Goal: Task Accomplishment & Management: Complete application form

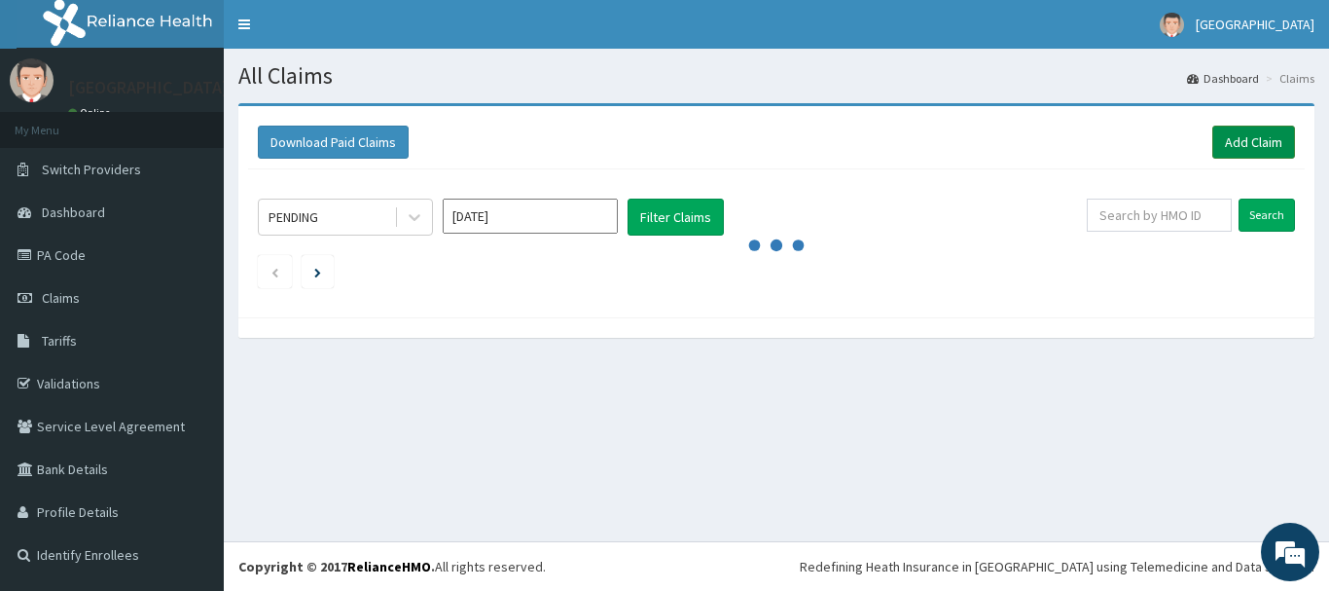
click at [1278, 129] on link "Add Claim" at bounding box center [1253, 141] width 83 height 33
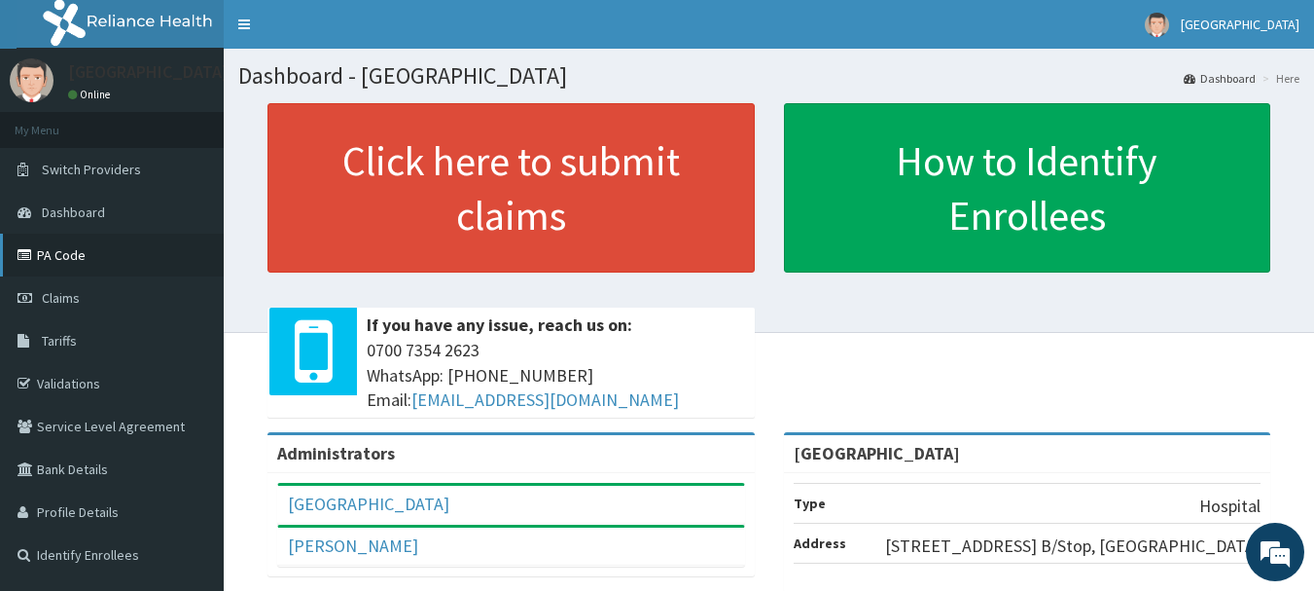
click at [99, 259] on link "PA Code" at bounding box center [112, 254] width 224 height 43
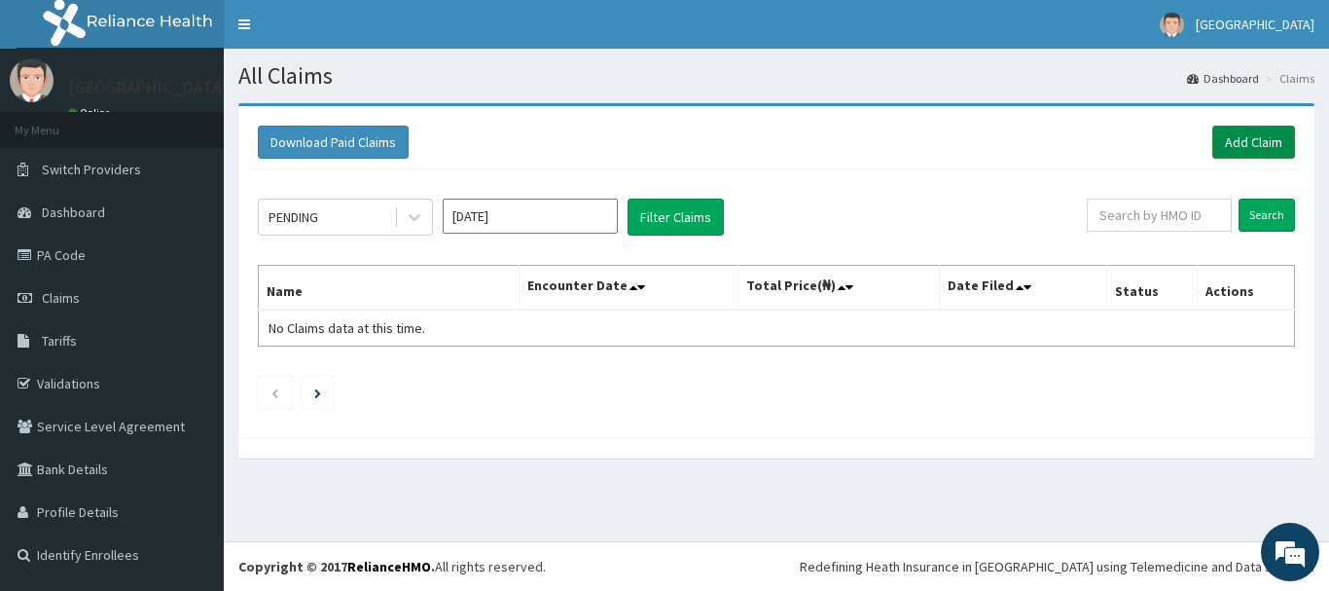
click at [1247, 144] on link "Add Claim" at bounding box center [1253, 141] width 83 height 33
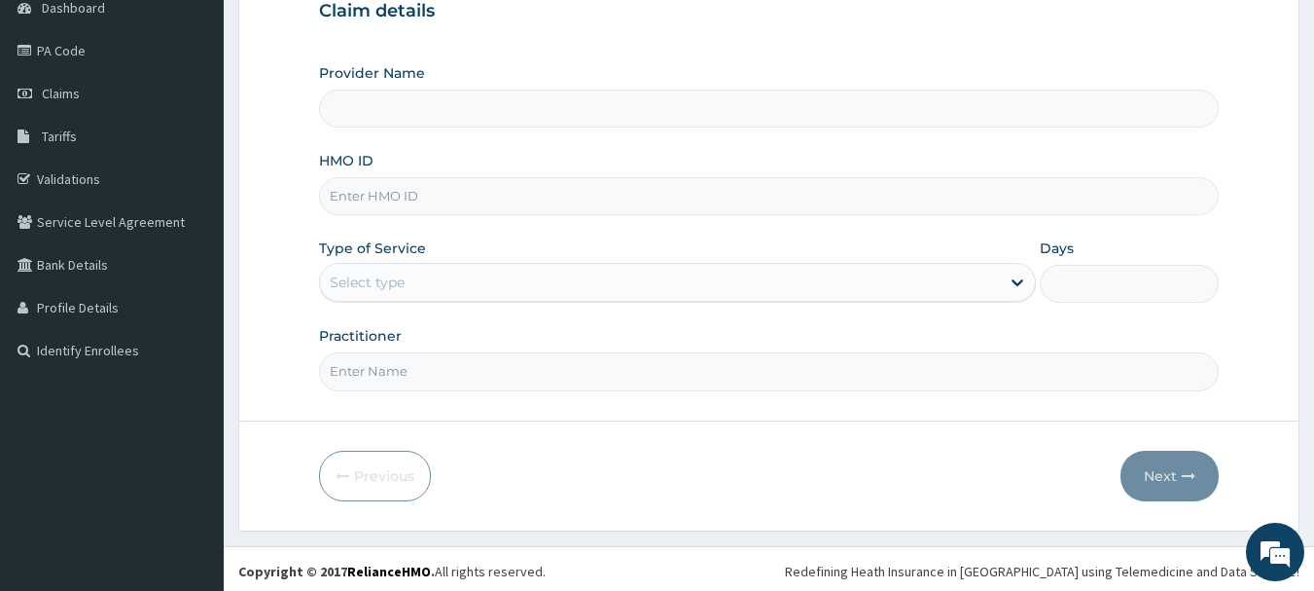
scroll to position [209, 0]
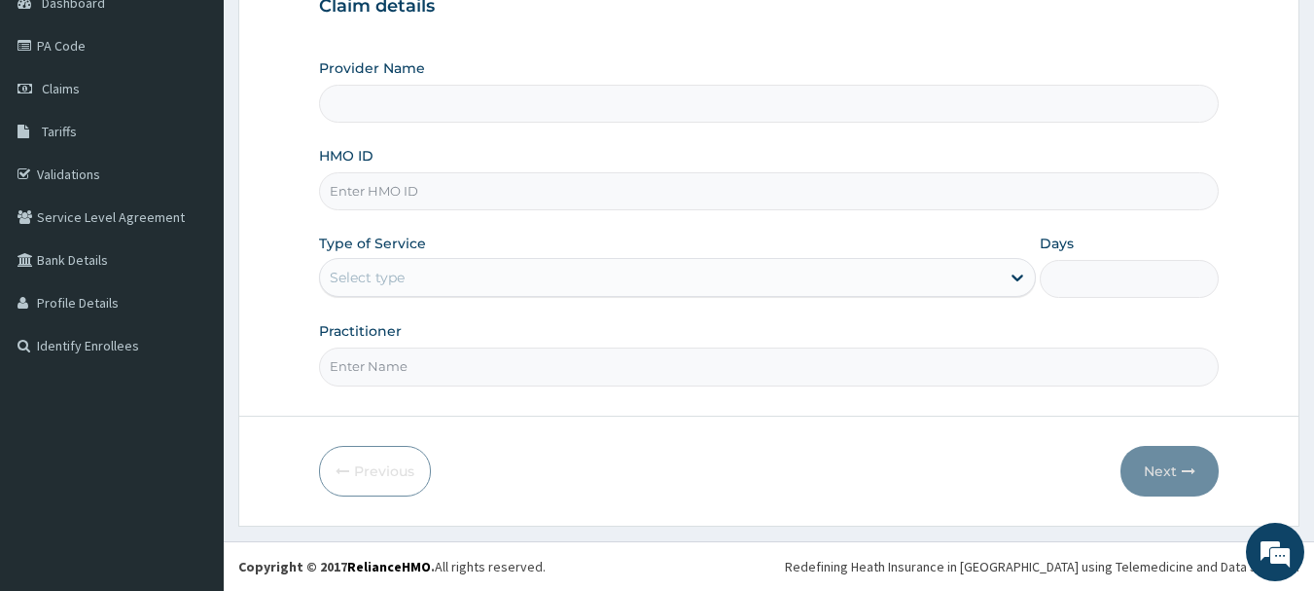
click at [419, 199] on input "HMO ID" at bounding box center [769, 191] width 901 height 38
type input "[GEOGRAPHIC_DATA]"
type input "enp/11848/a"
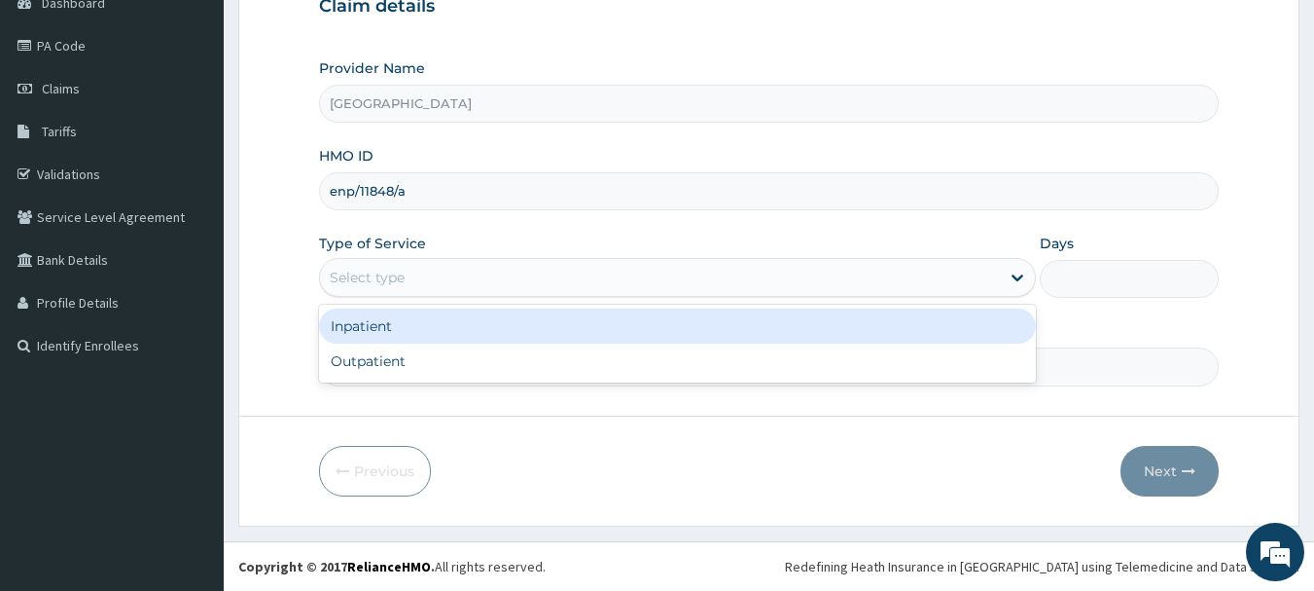
click at [464, 275] on div "Select type" at bounding box center [660, 277] width 680 height 31
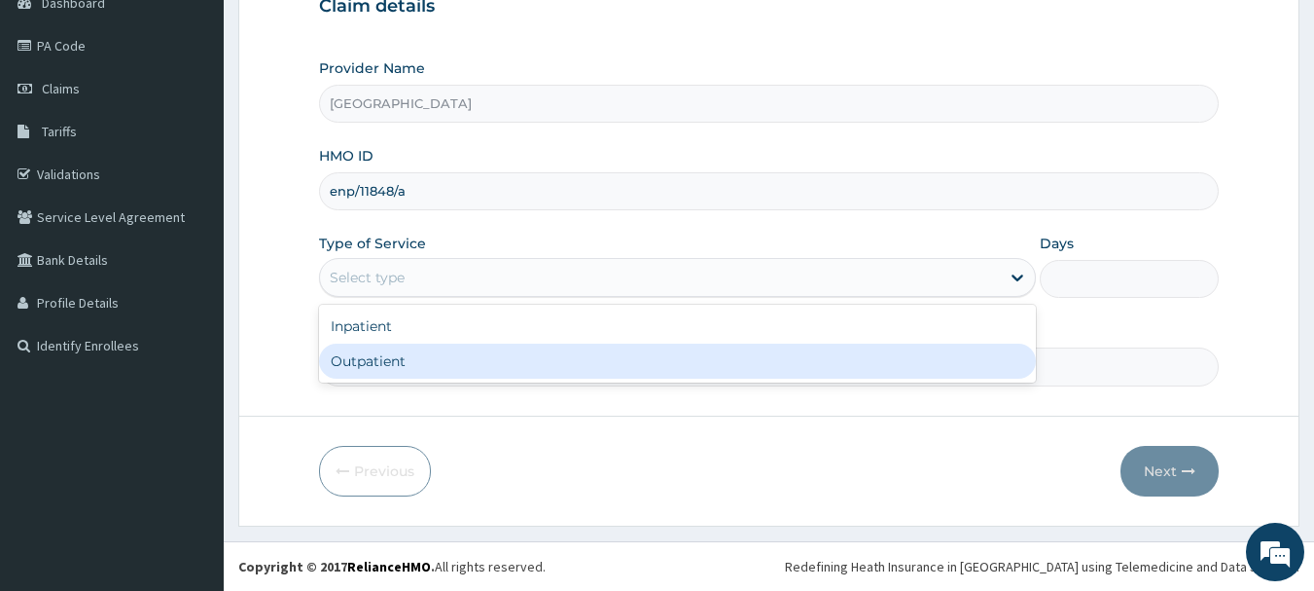
click at [474, 367] on div "Outpatient" at bounding box center [677, 360] width 717 height 35
type input "1"
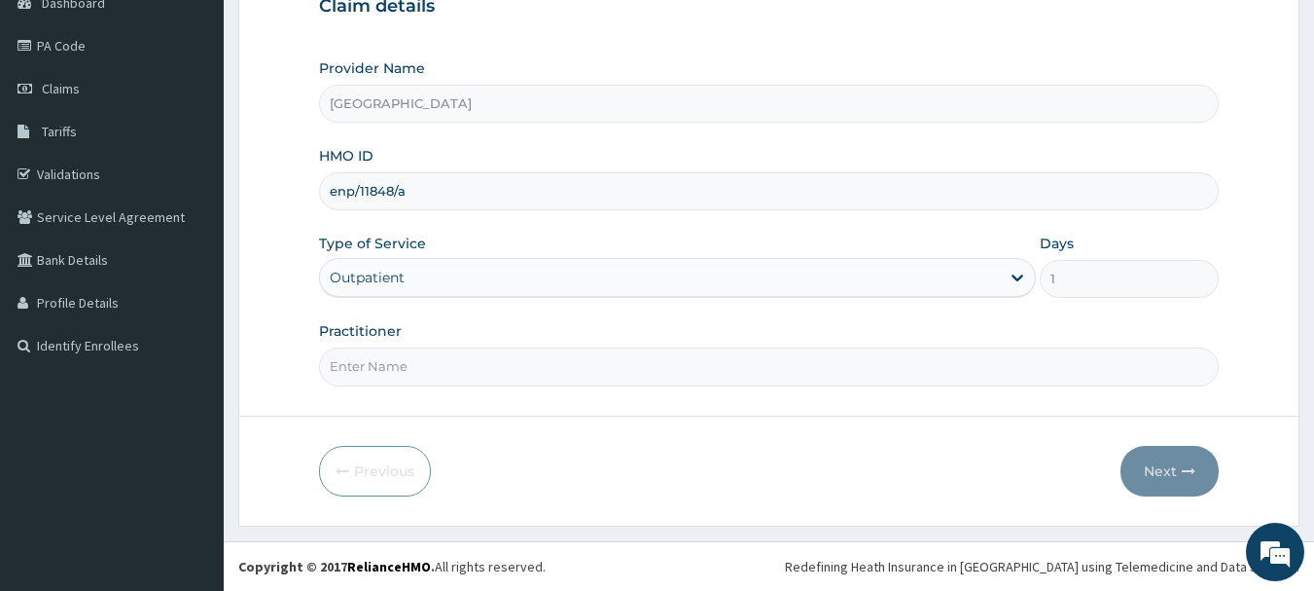
click at [459, 376] on input "Practitioner" at bounding box center [769, 366] width 901 height 38
type input "[PERSON_NAME]"
click at [1181, 477] on button "Next" at bounding box center [1170, 471] width 98 height 51
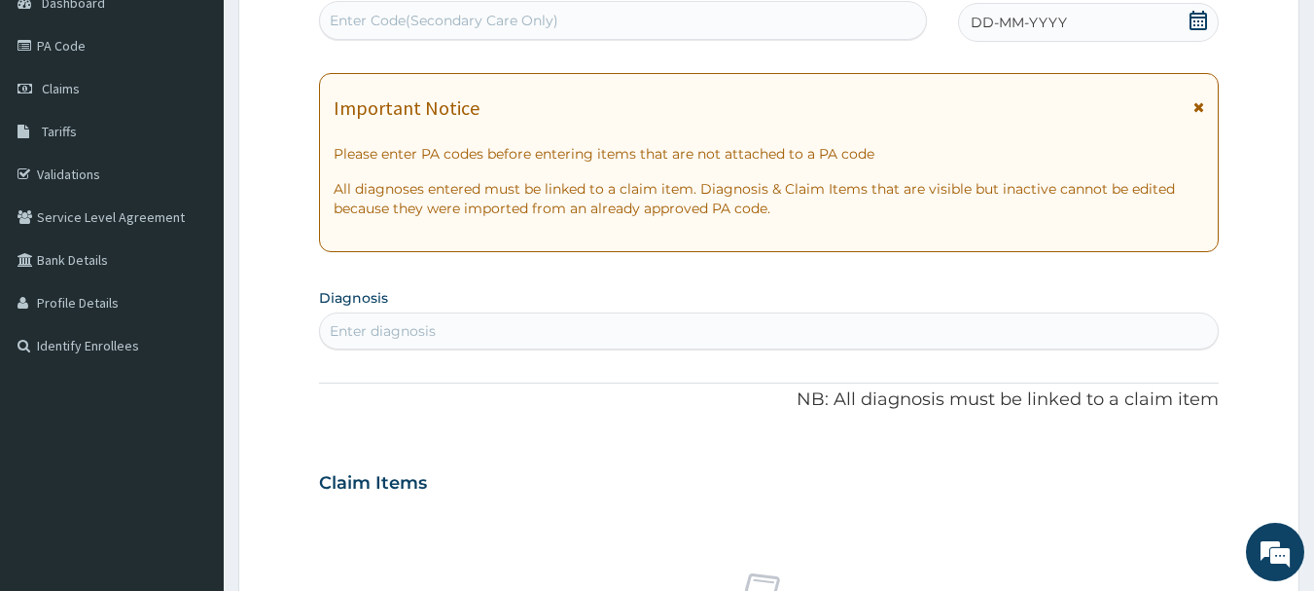
click at [1199, 25] on icon at bounding box center [1199, 20] width 18 height 19
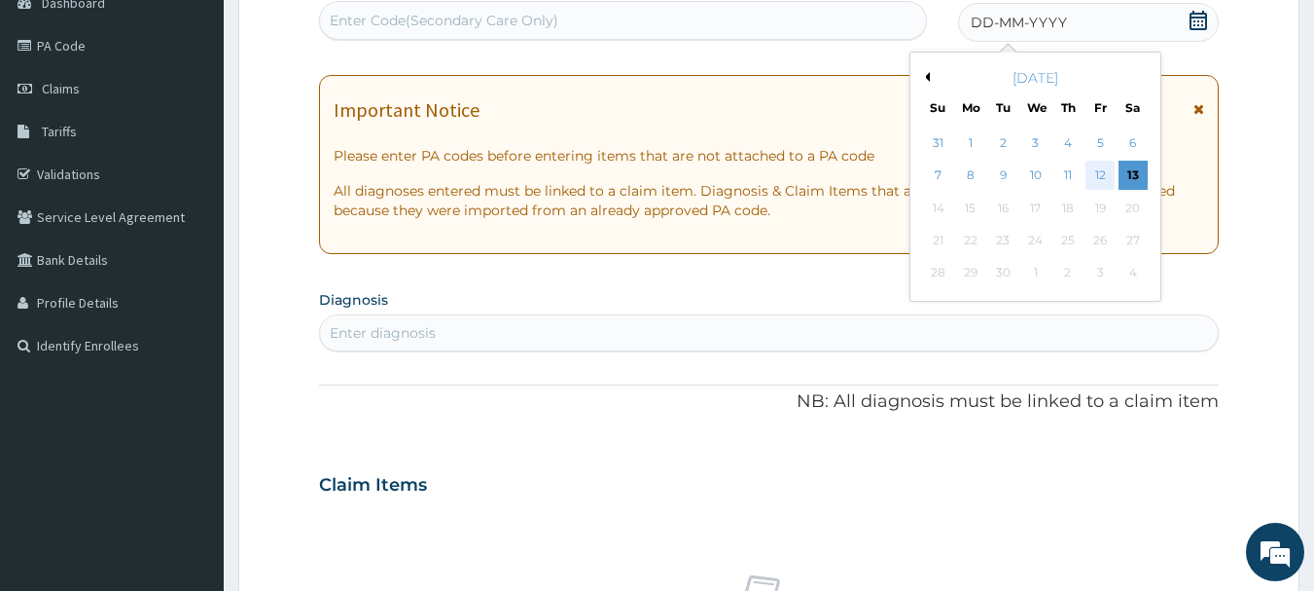
click at [1113, 171] on div "12" at bounding box center [1100, 175] width 29 height 29
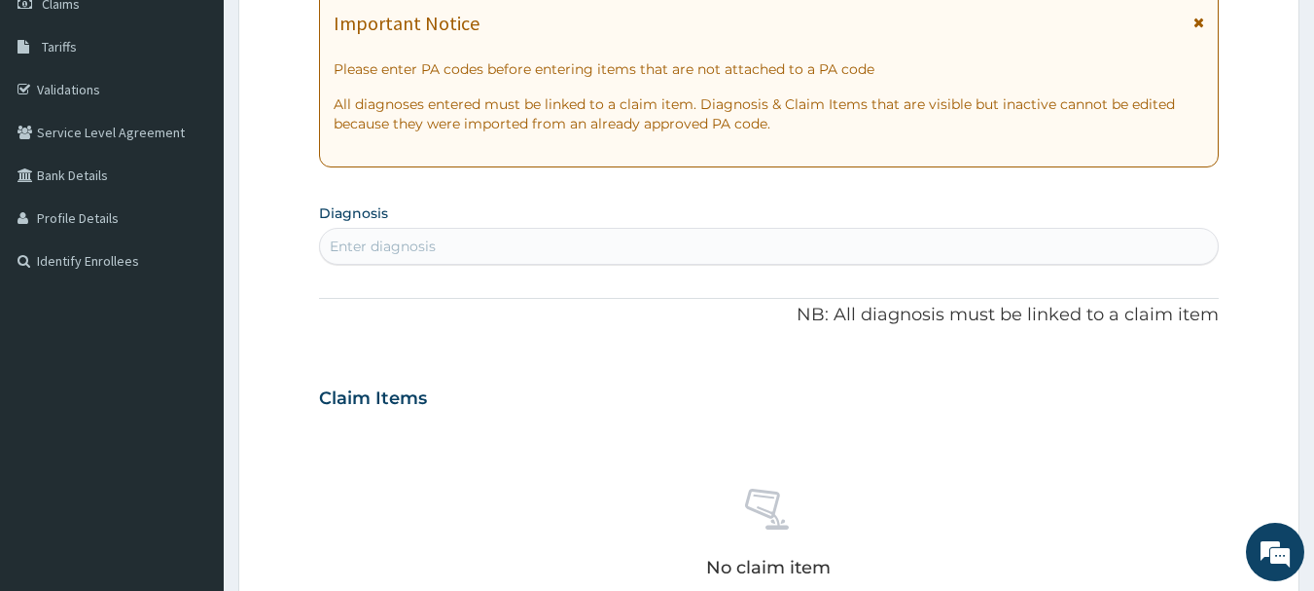
scroll to position [501, 0]
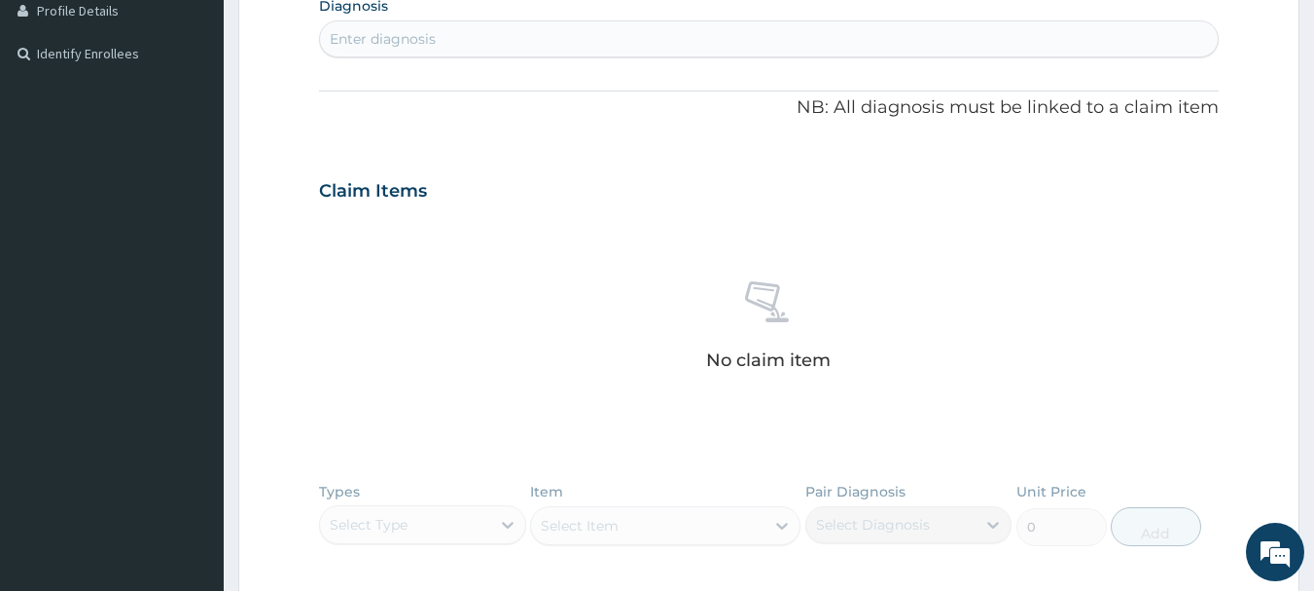
click at [423, 45] on div "Enter diagnosis" at bounding box center [383, 38] width 106 height 19
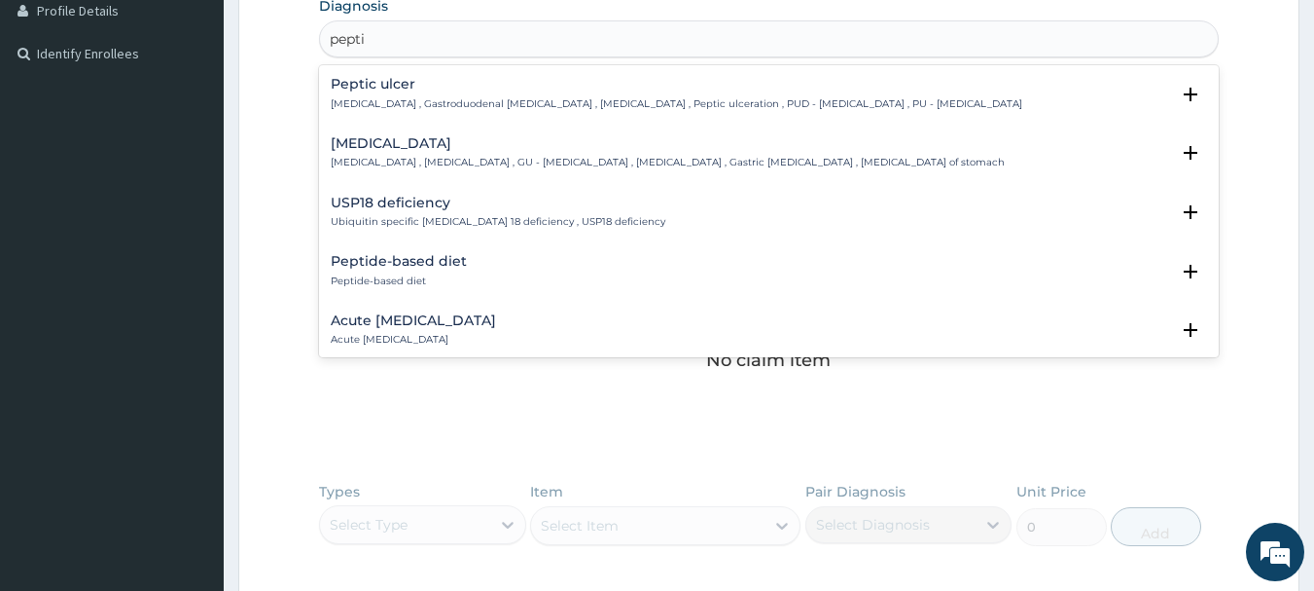
type input "peptic"
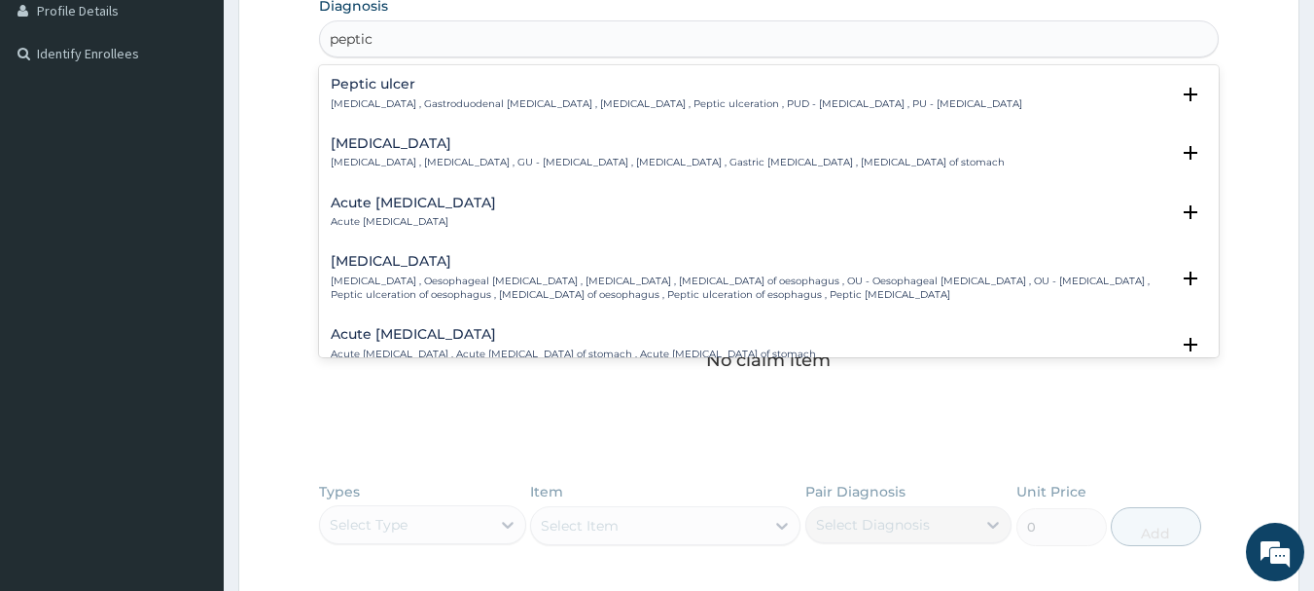
click at [439, 90] on h4 "Peptic ulcer" at bounding box center [677, 84] width 692 height 15
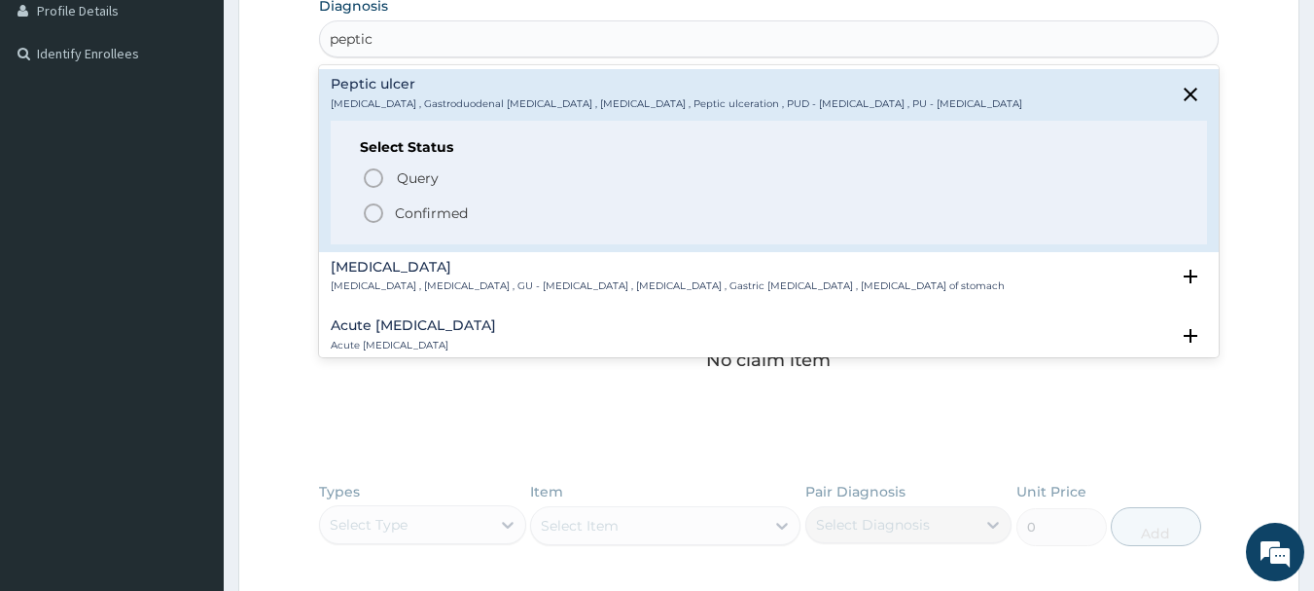
click at [375, 208] on icon "status option filled" at bounding box center [373, 212] width 23 height 23
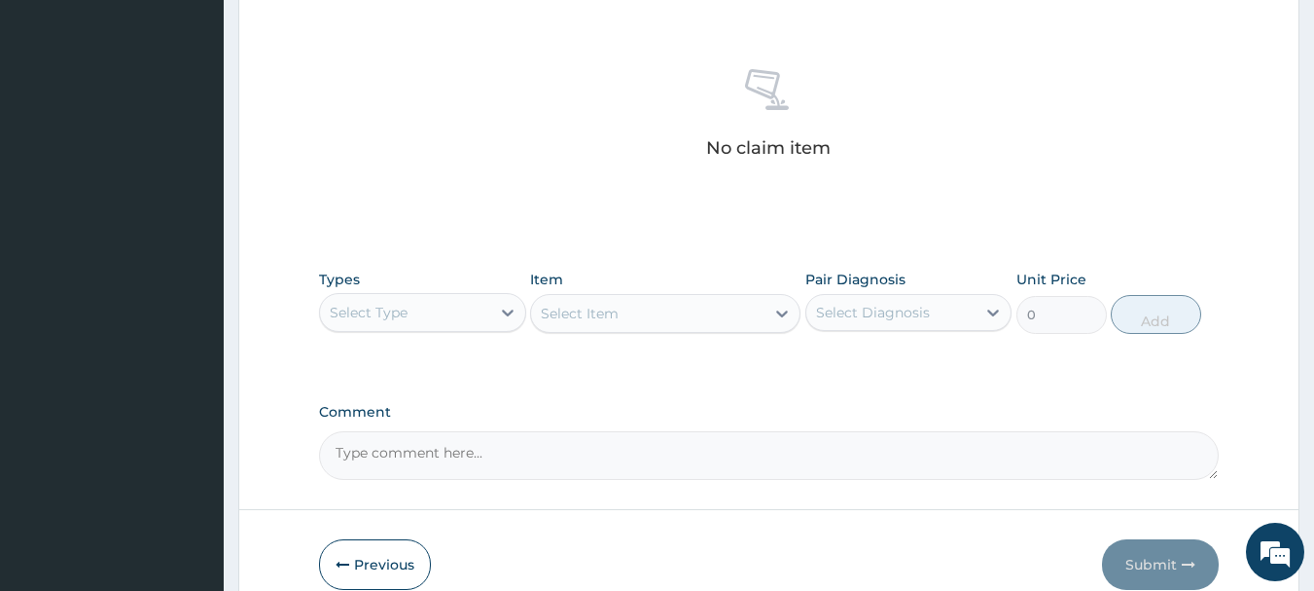
scroll to position [812, 0]
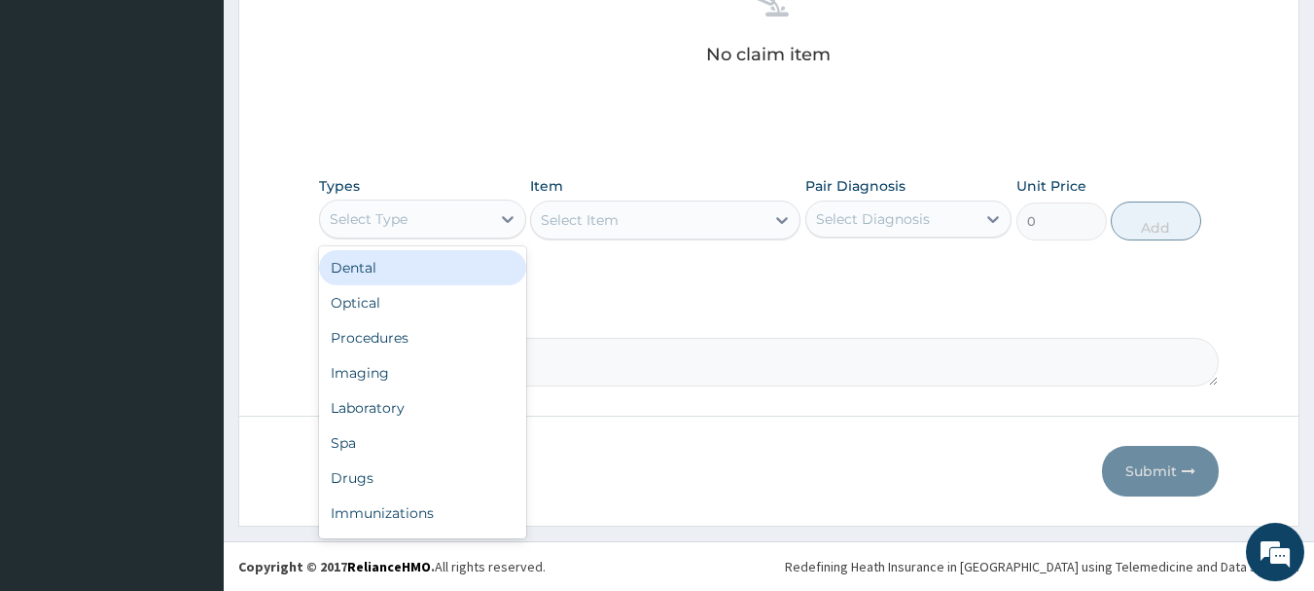
click at [469, 211] on div "Select Type" at bounding box center [405, 218] width 170 height 31
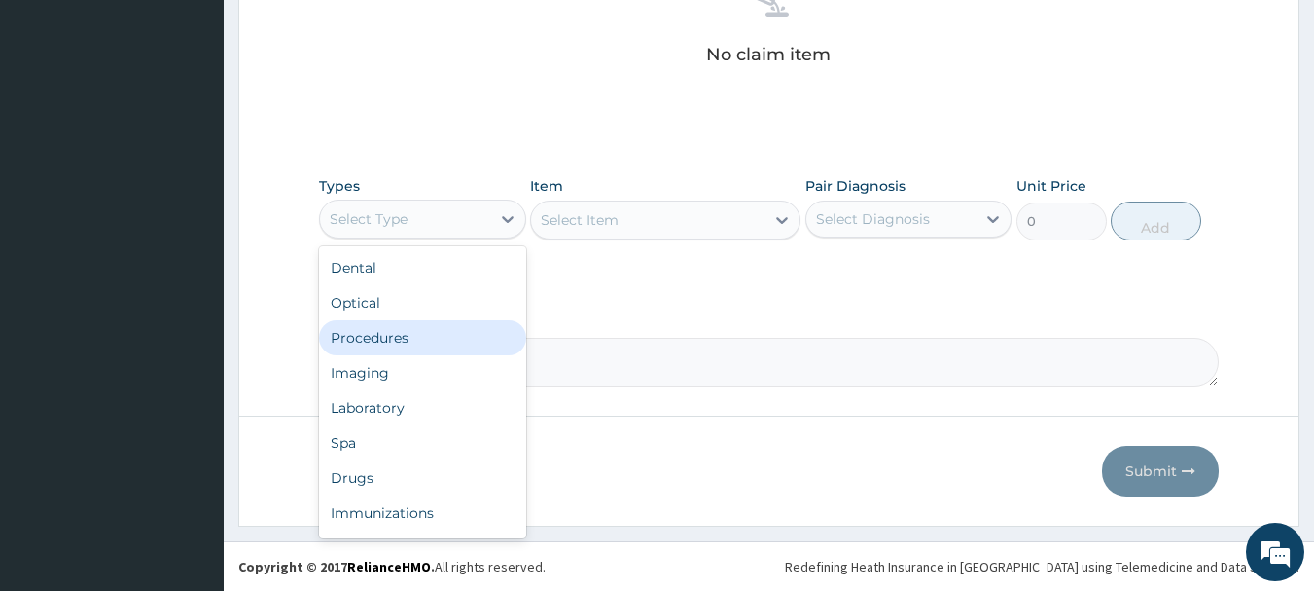
scroll to position [66, 0]
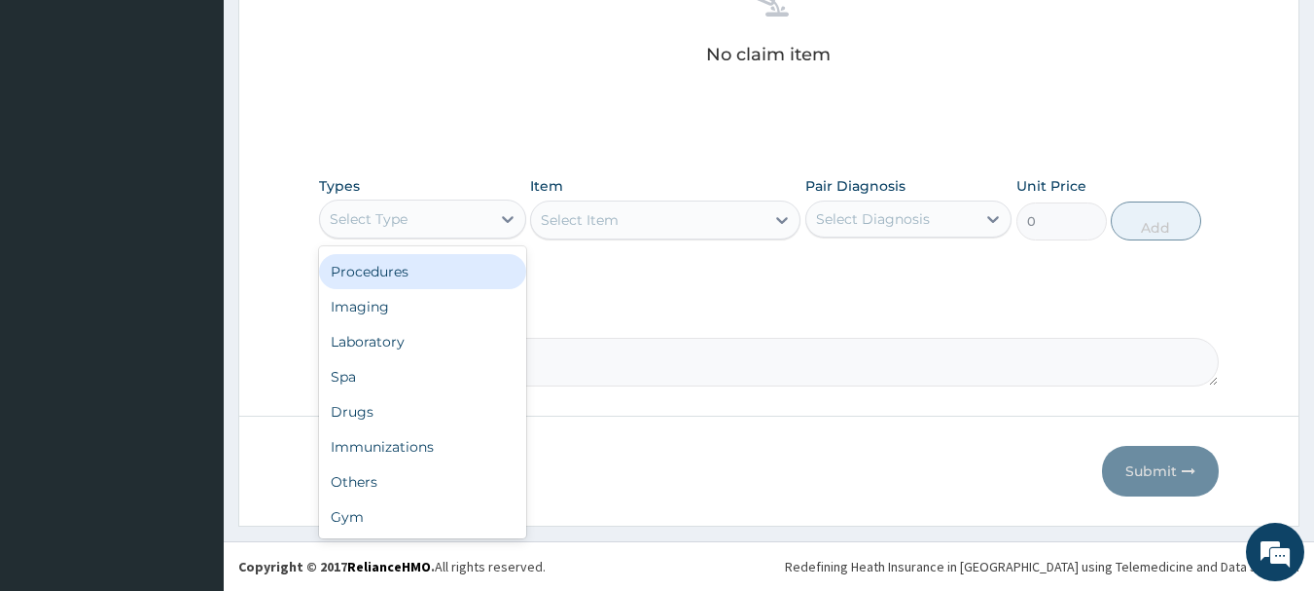
click at [442, 274] on div "Procedures" at bounding box center [422, 271] width 207 height 35
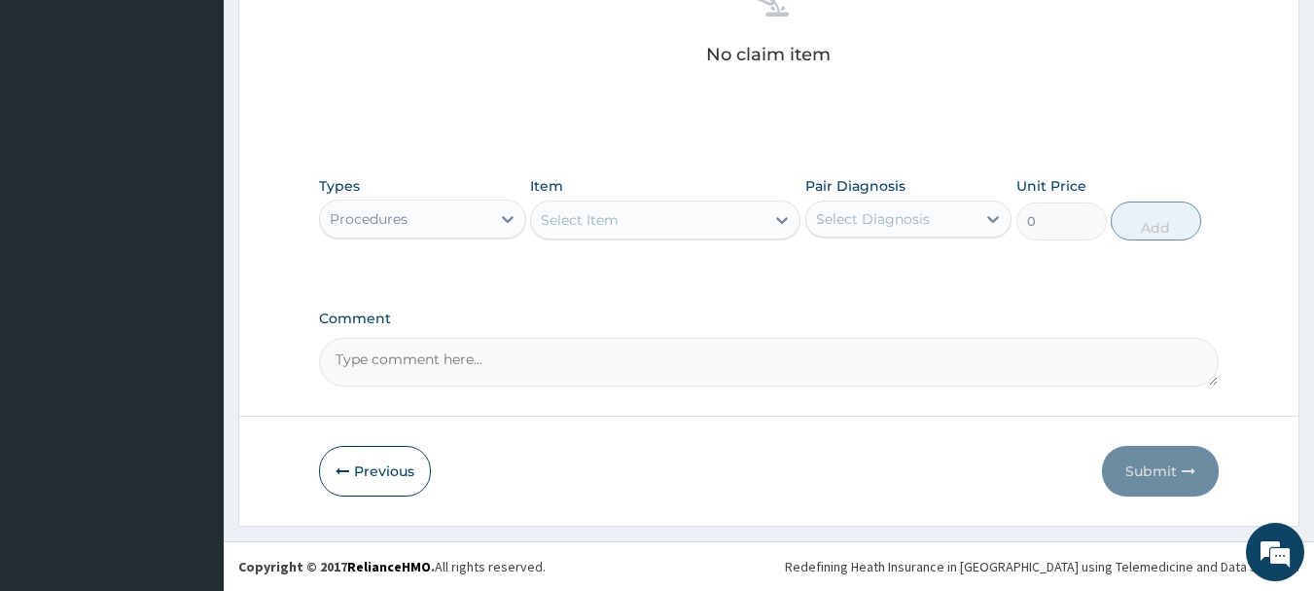
click at [648, 230] on div "Select Item" at bounding box center [647, 219] width 233 height 31
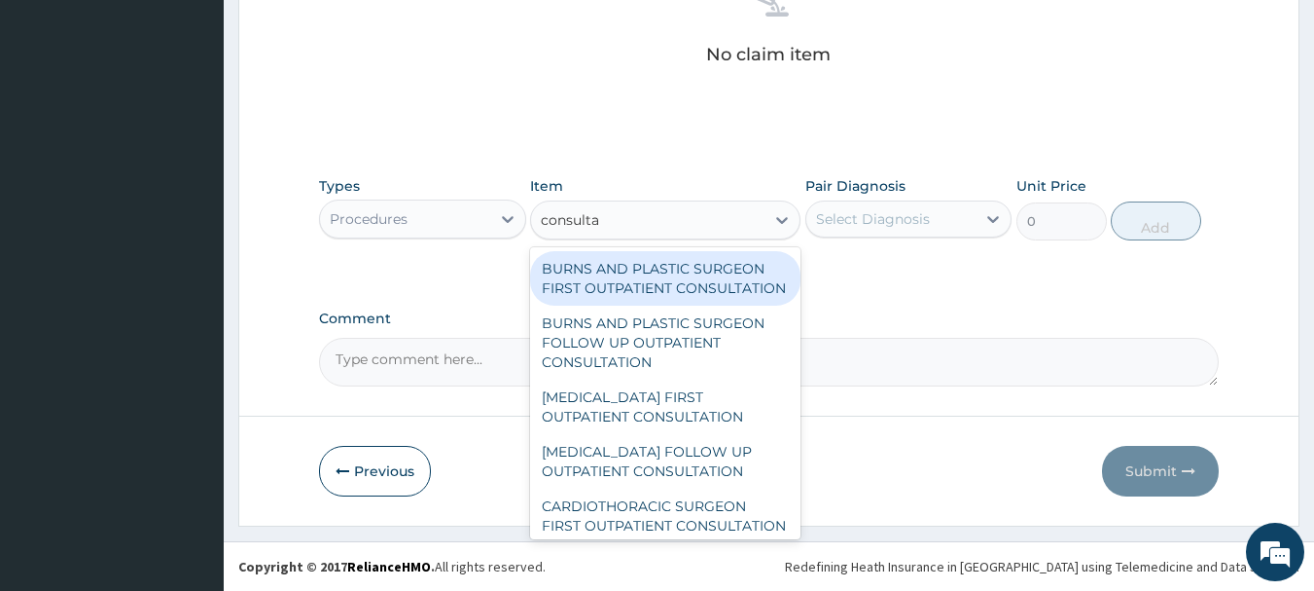
type input "consultat"
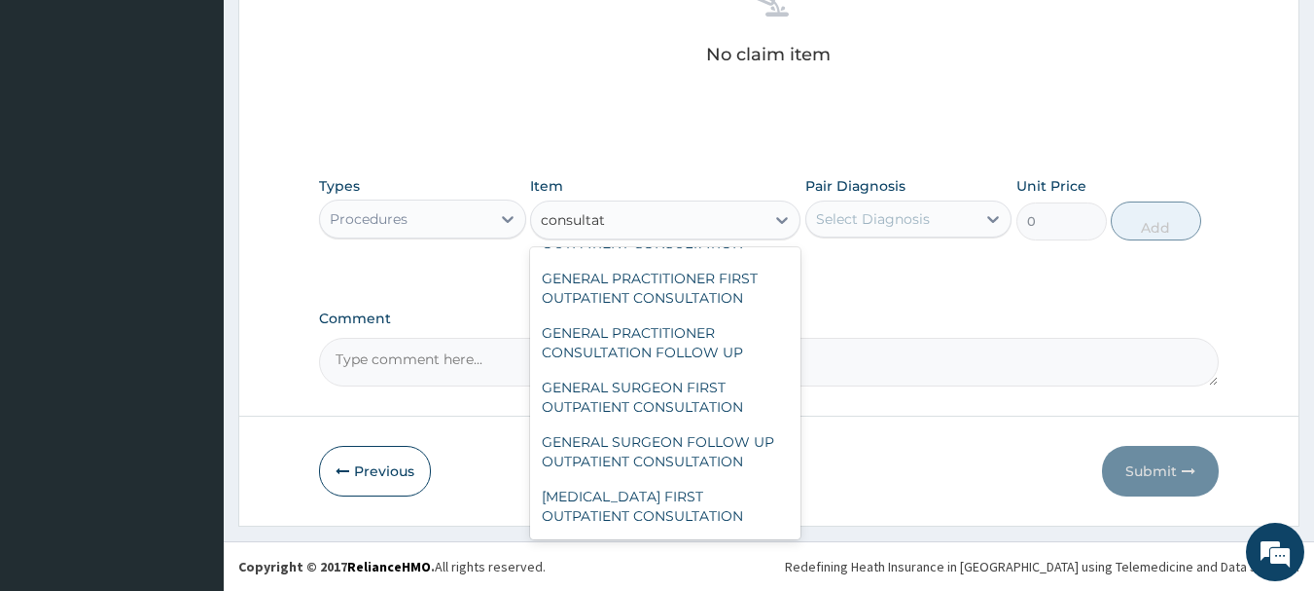
scroll to position [1070, 0]
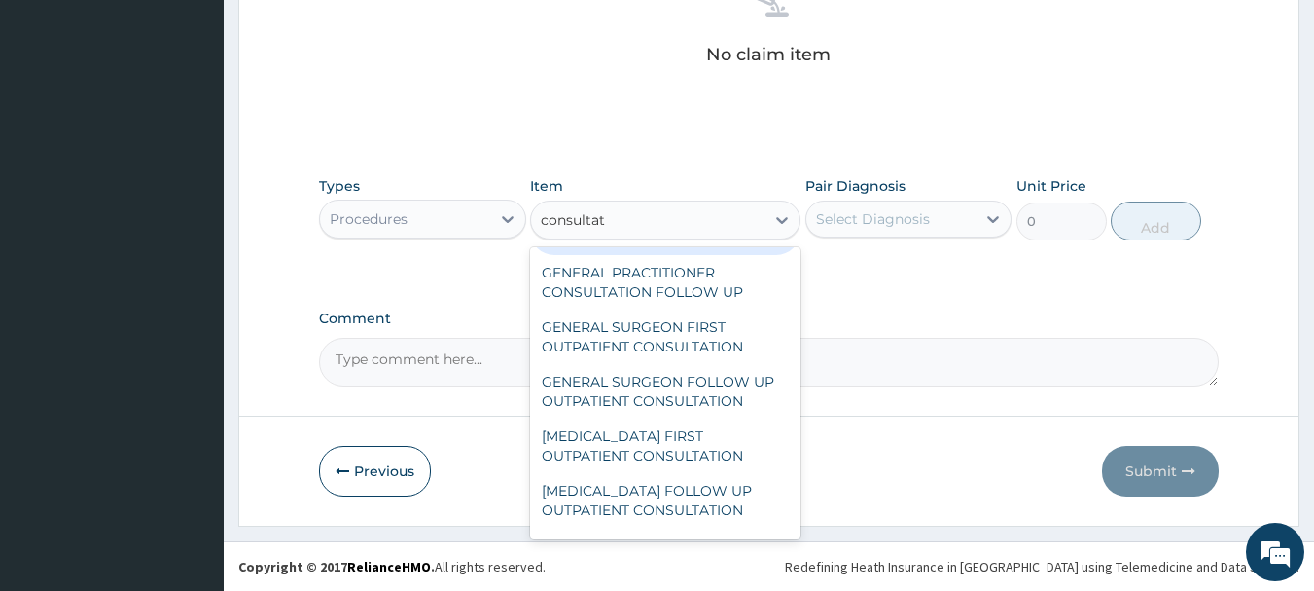
click at [729, 255] on div "GENERAL PRACTITIONER FIRST OUTPATIENT CONSULTATION" at bounding box center [665, 227] width 270 height 54
type input "3750"
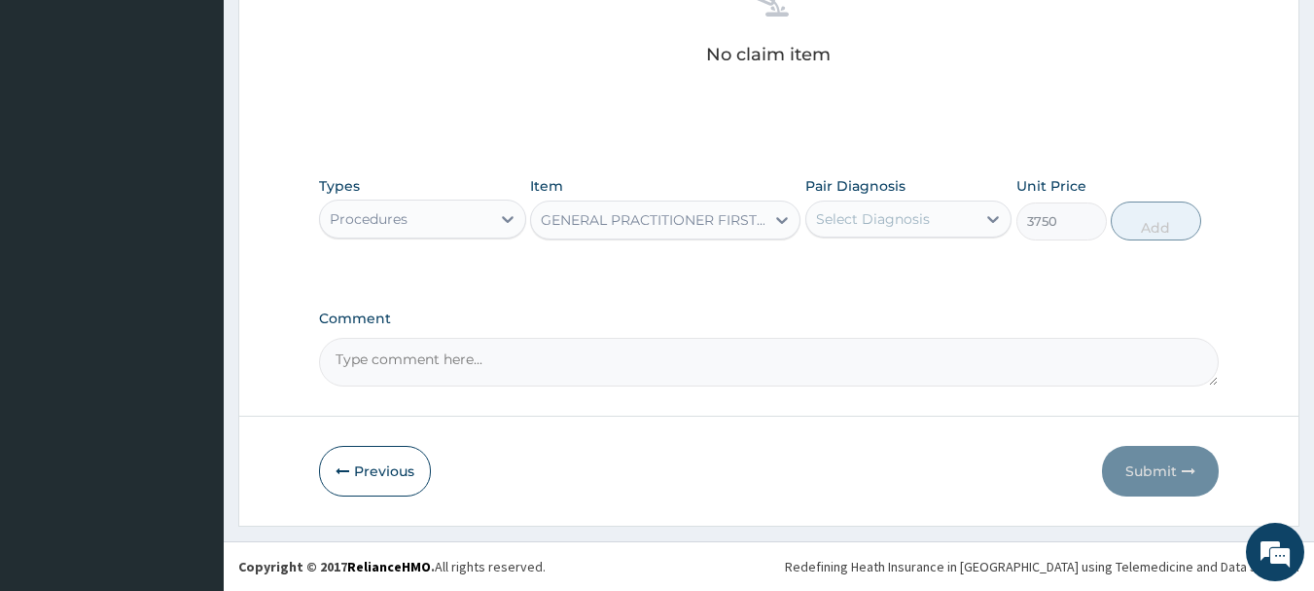
click at [936, 220] on div "Select Diagnosis" at bounding box center [891, 218] width 170 height 31
click at [951, 262] on div "Peptic ulcer" at bounding box center [909, 269] width 207 height 40
checkbox input "true"
click at [1163, 225] on button "Add" at bounding box center [1156, 220] width 90 height 39
type input "0"
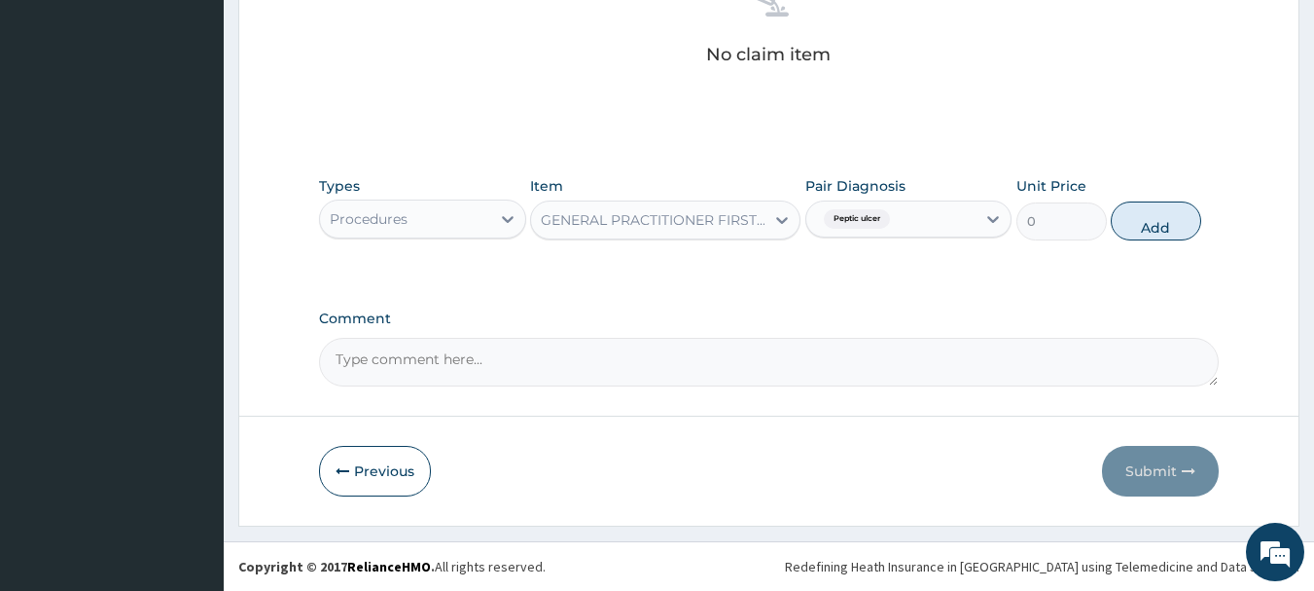
scroll to position [745, 0]
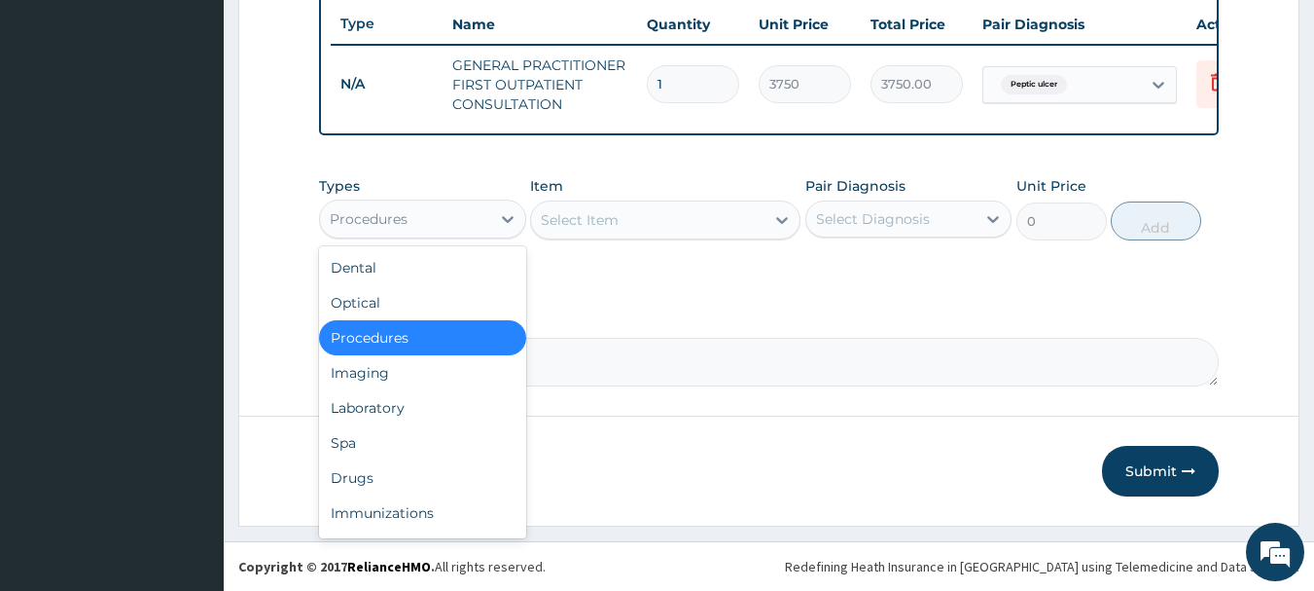
click at [426, 228] on div "Procedures" at bounding box center [405, 218] width 170 height 31
click at [407, 472] on div "Drugs" at bounding box center [422, 477] width 207 height 35
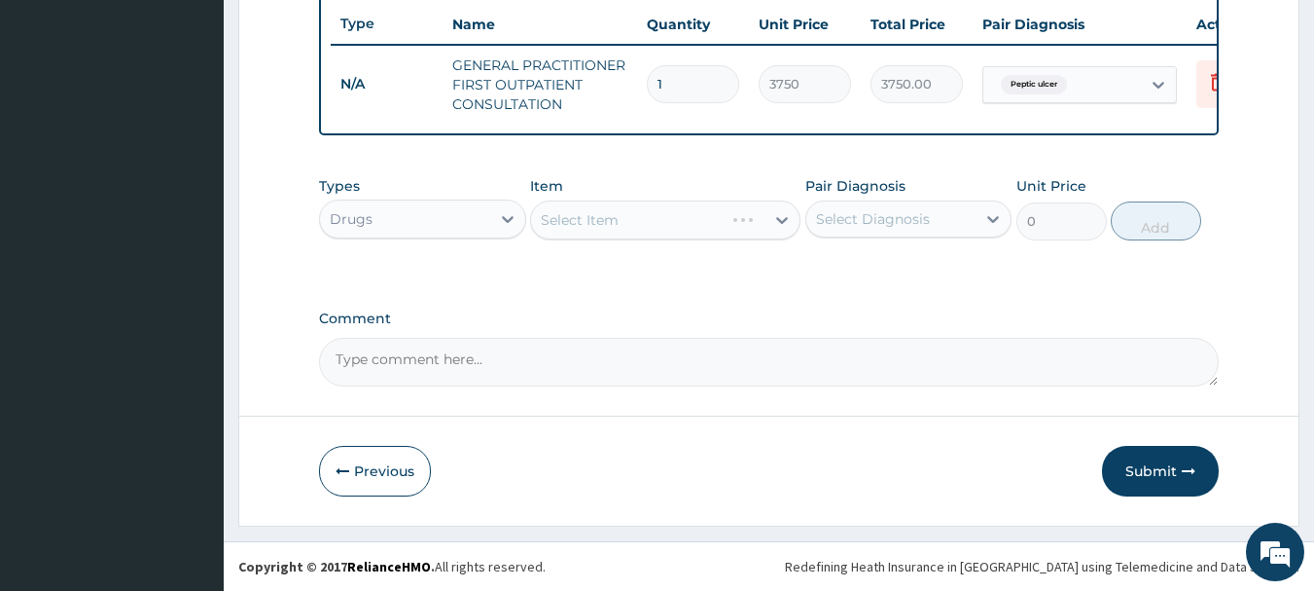
click at [894, 218] on div "Select Diagnosis" at bounding box center [873, 218] width 114 height 19
click at [896, 260] on label "Peptic ulcer" at bounding box center [880, 266] width 85 height 19
checkbox input "true"
click at [647, 222] on div "Select Item" at bounding box center [665, 219] width 270 height 39
click at [650, 219] on div "Select Item" at bounding box center [665, 219] width 270 height 39
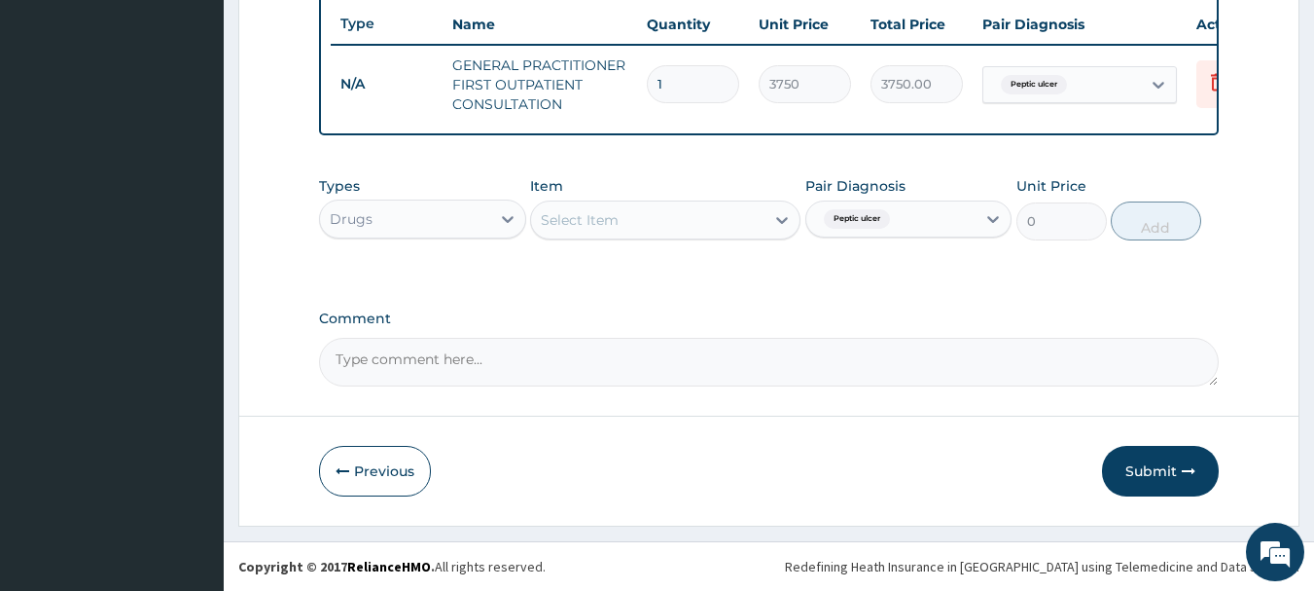
click at [645, 208] on div "Select Item" at bounding box center [647, 219] width 233 height 31
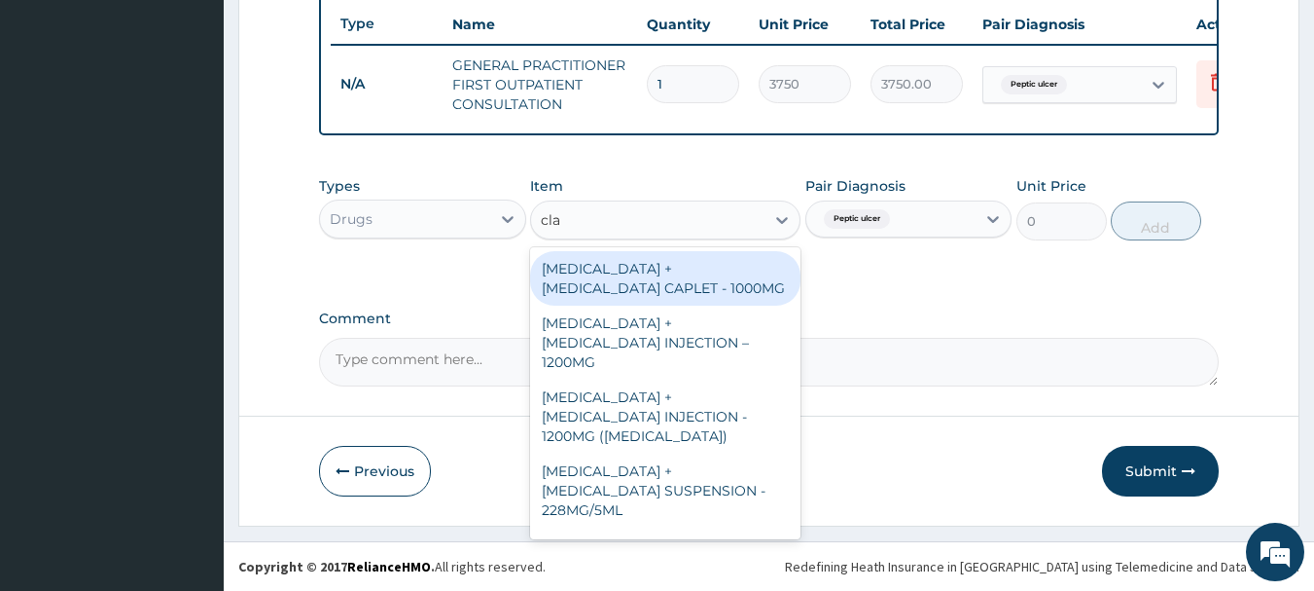
type input "clar"
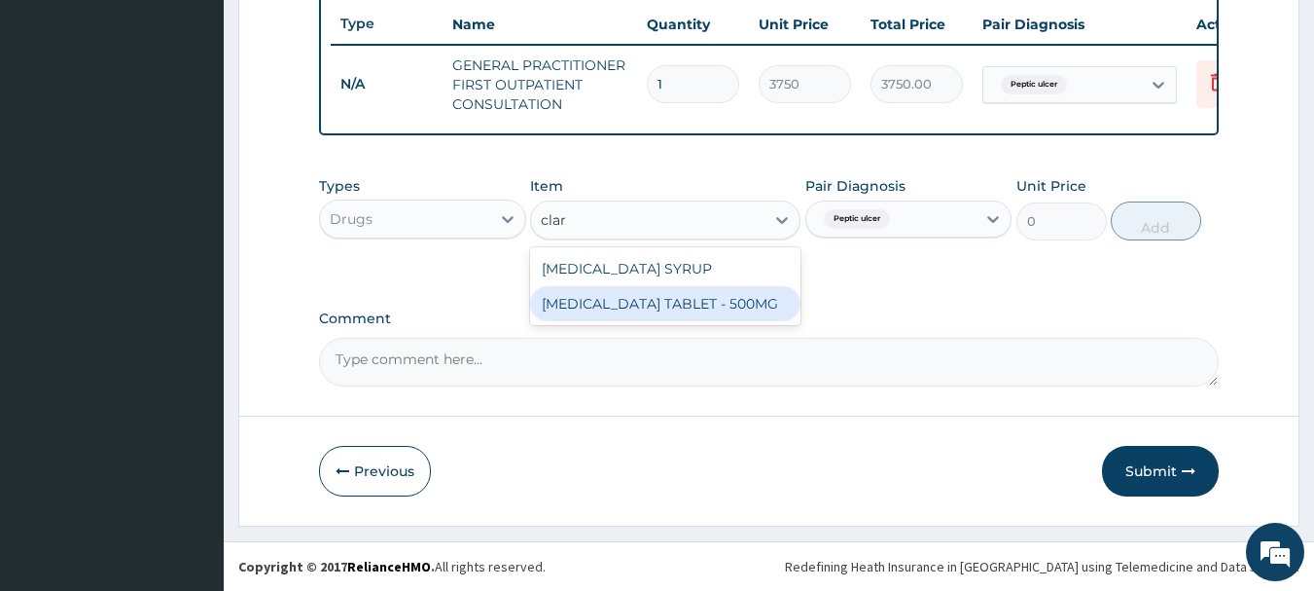
click at [682, 308] on div "CLARITHROMYCIN TABLET - 500MG" at bounding box center [665, 303] width 270 height 35
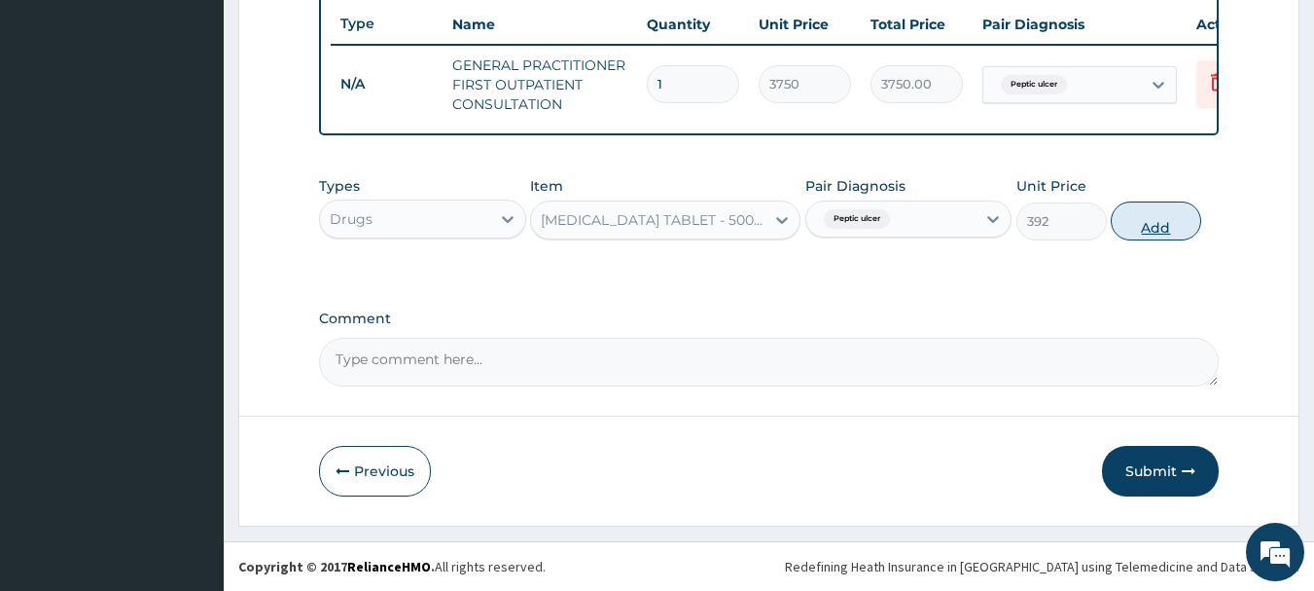
click at [1161, 218] on button "Add" at bounding box center [1156, 220] width 90 height 39
type input "0"
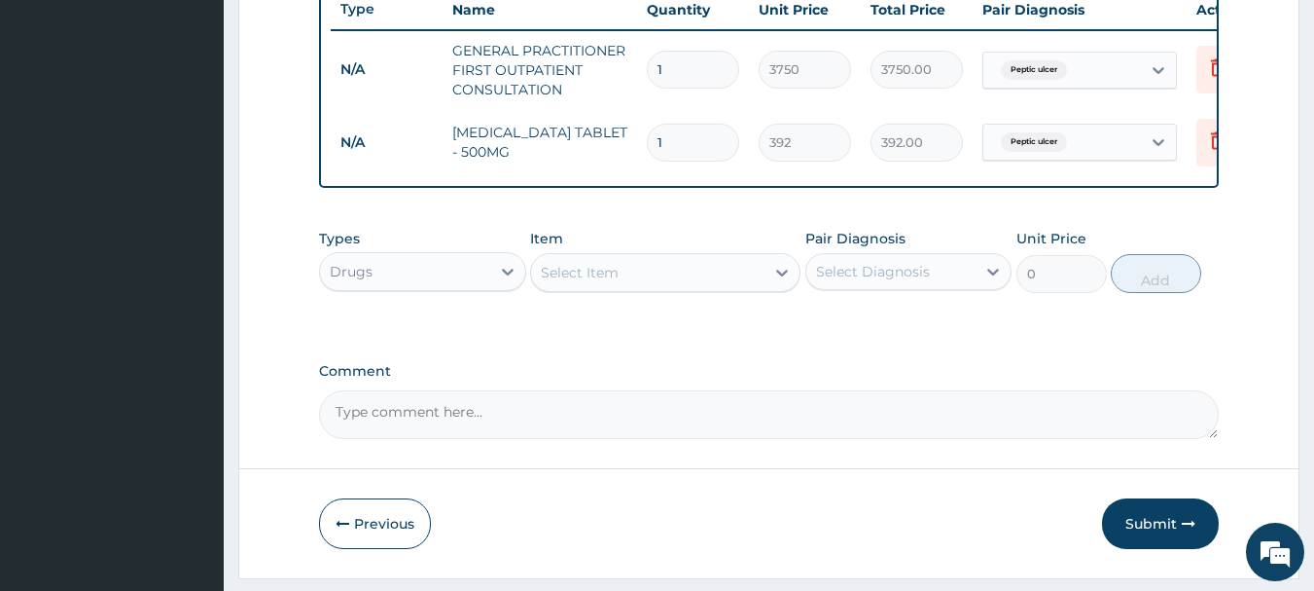
type input "10"
type input "3920.00"
type input "10"
click at [626, 288] on div "Select Item" at bounding box center [647, 272] width 233 height 31
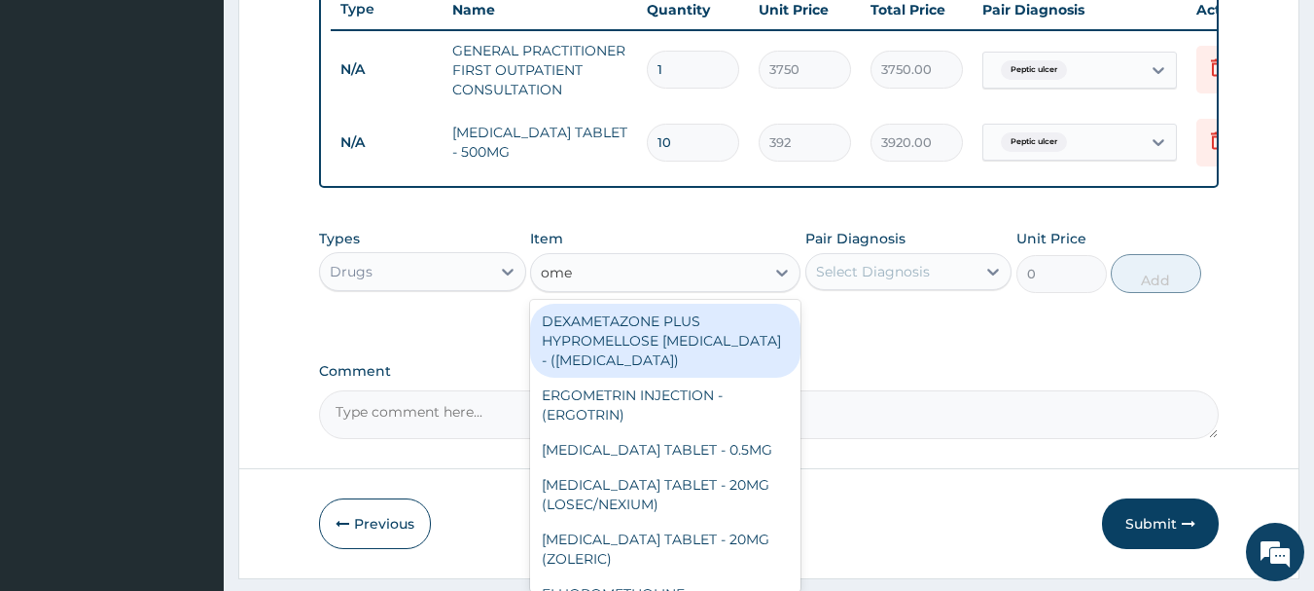
type input "omep"
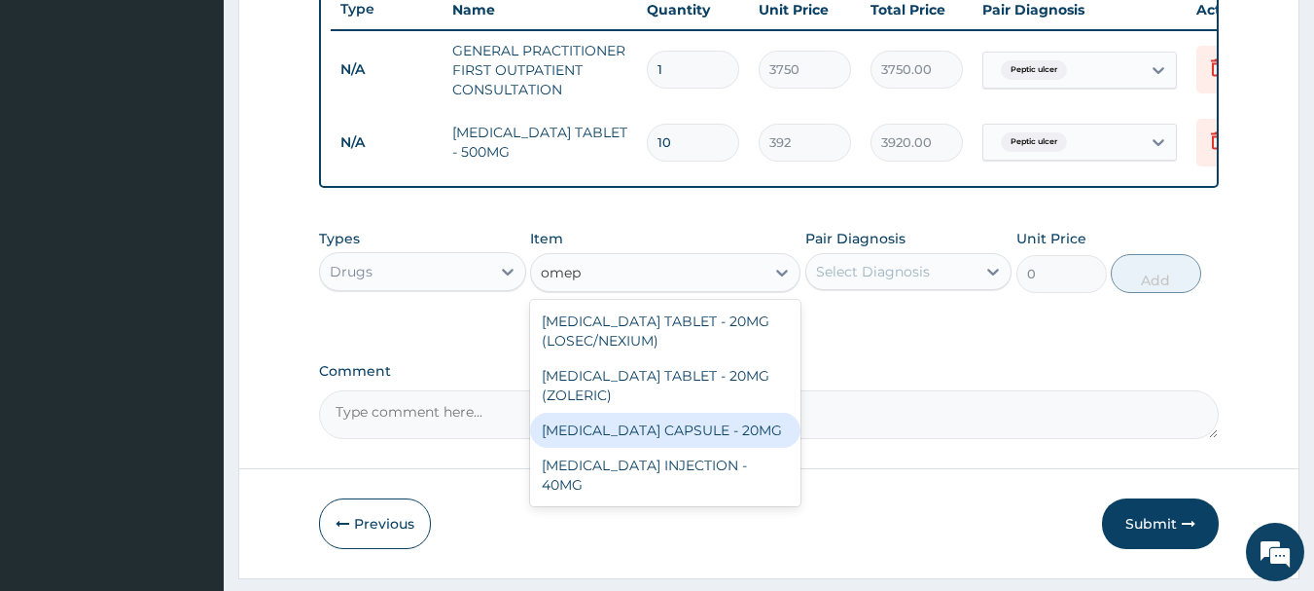
click at [737, 434] on div "OMEPRAZOLE CAPSULE - 20MG" at bounding box center [665, 429] width 270 height 35
type input "140"
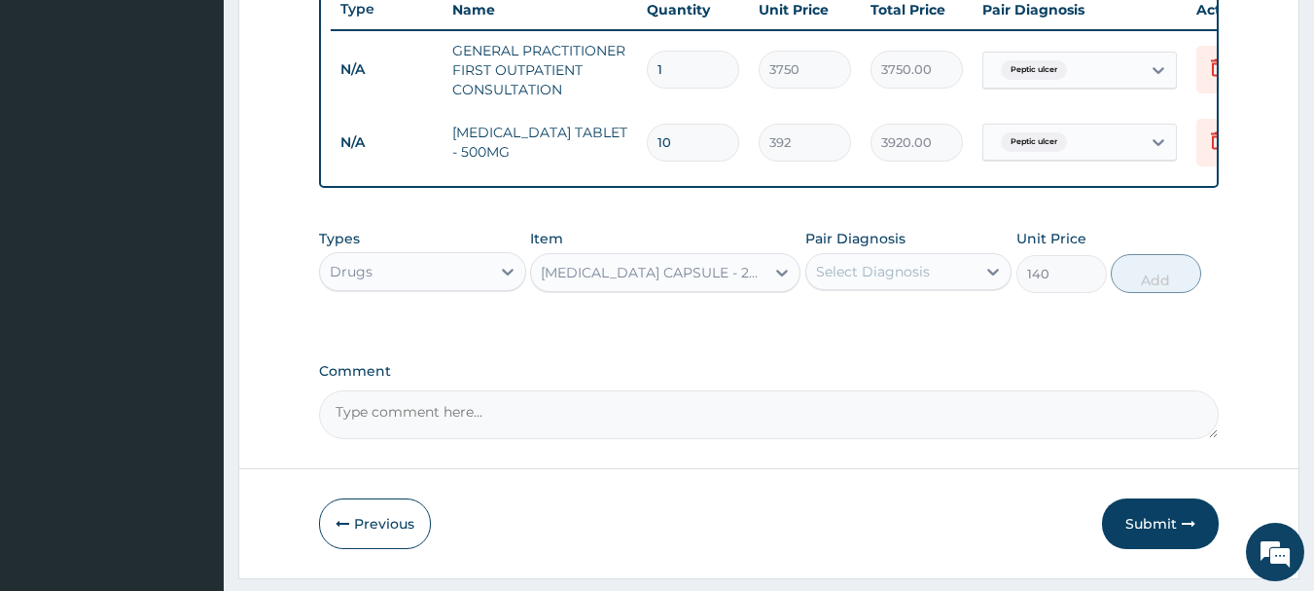
click at [938, 283] on div "Select Diagnosis" at bounding box center [891, 271] width 170 height 31
click at [918, 329] on label "Peptic ulcer" at bounding box center [880, 318] width 85 height 19
checkbox input "true"
click at [1149, 293] on button "Add" at bounding box center [1156, 273] width 90 height 39
type input "0"
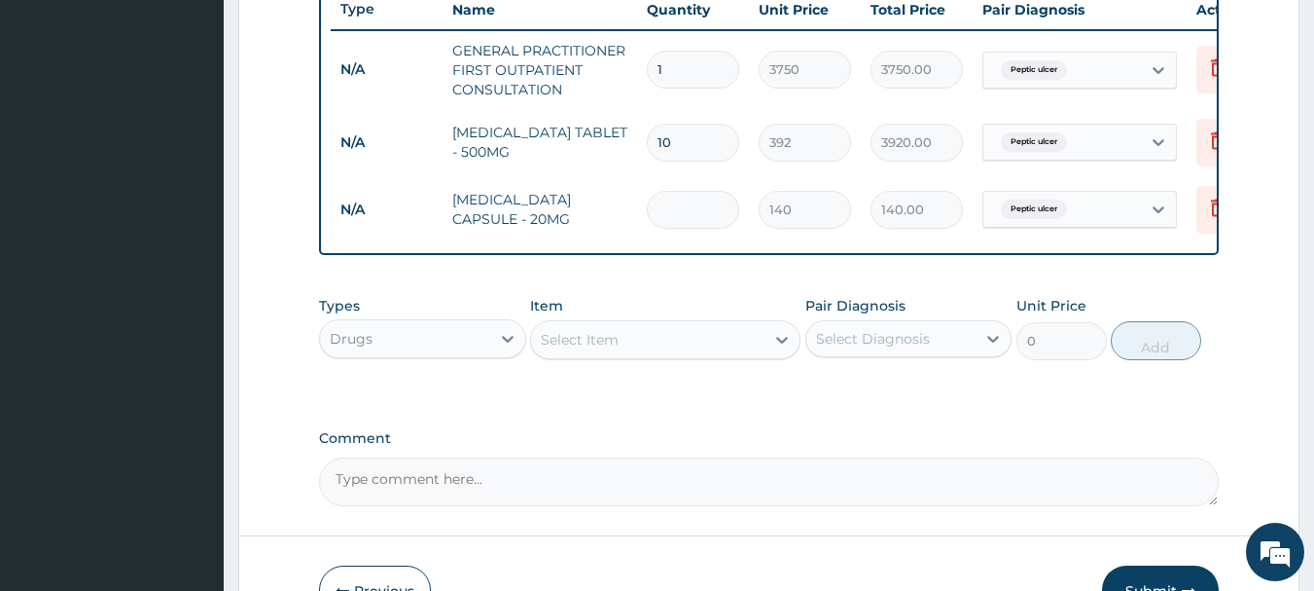
type input "0.00"
type input "2"
type input "280.00"
type input "28"
type input "3920.00"
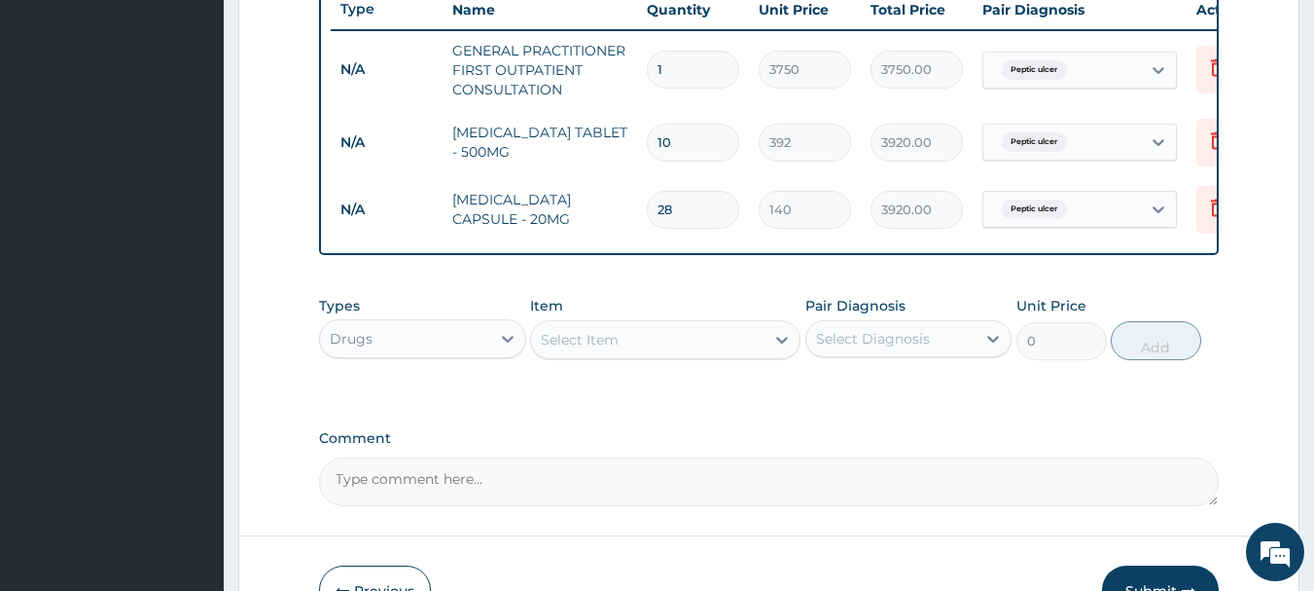
type input "28"
click at [705, 140] on input "10" at bounding box center [693, 143] width 92 height 38
type input "1"
type input "392.00"
type input "0.00"
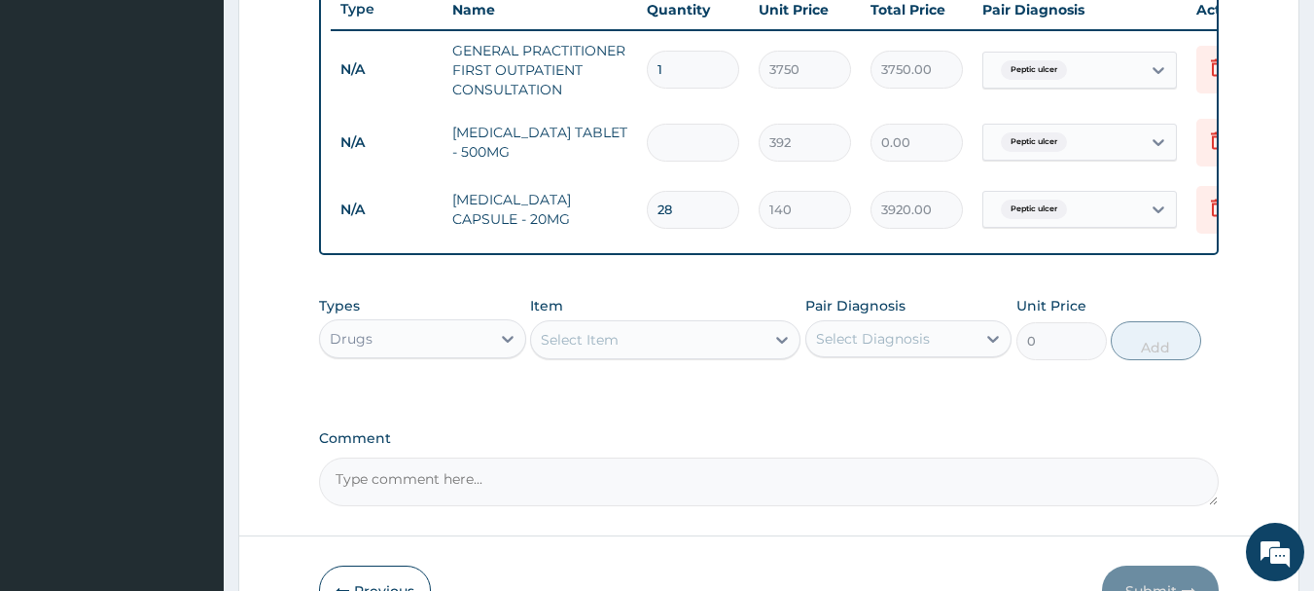
type input "2"
type input "784.00"
type input "28"
type input "10976.00"
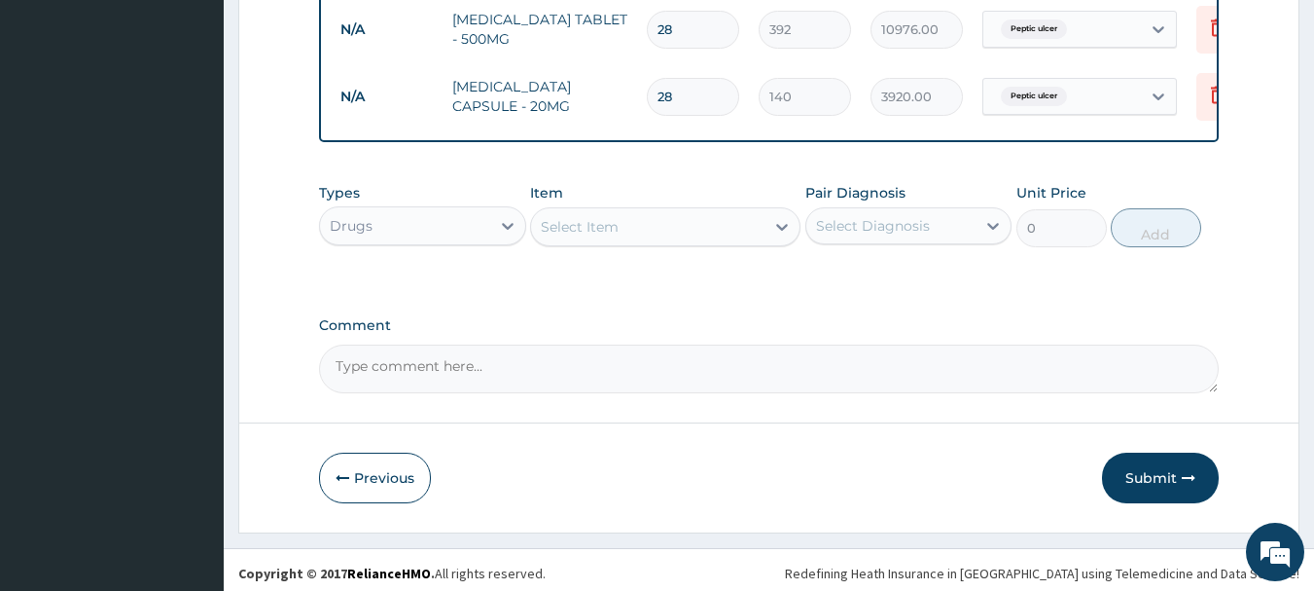
scroll to position [879, 0]
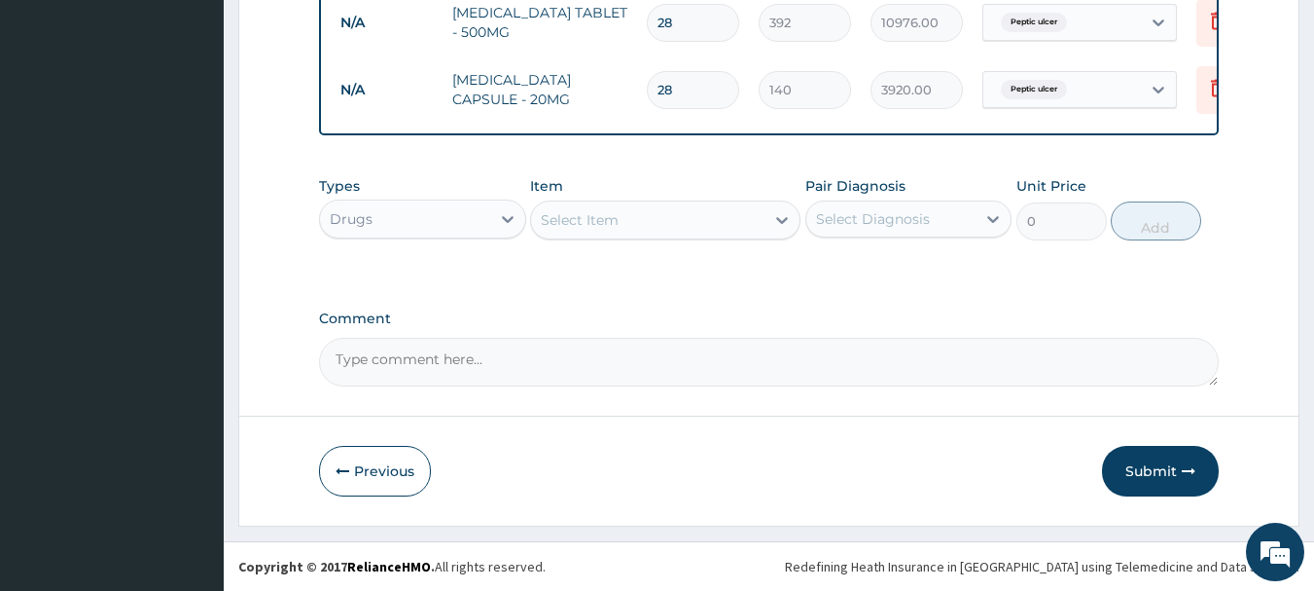
type input "28"
click at [651, 210] on div "Select Item" at bounding box center [647, 219] width 233 height 31
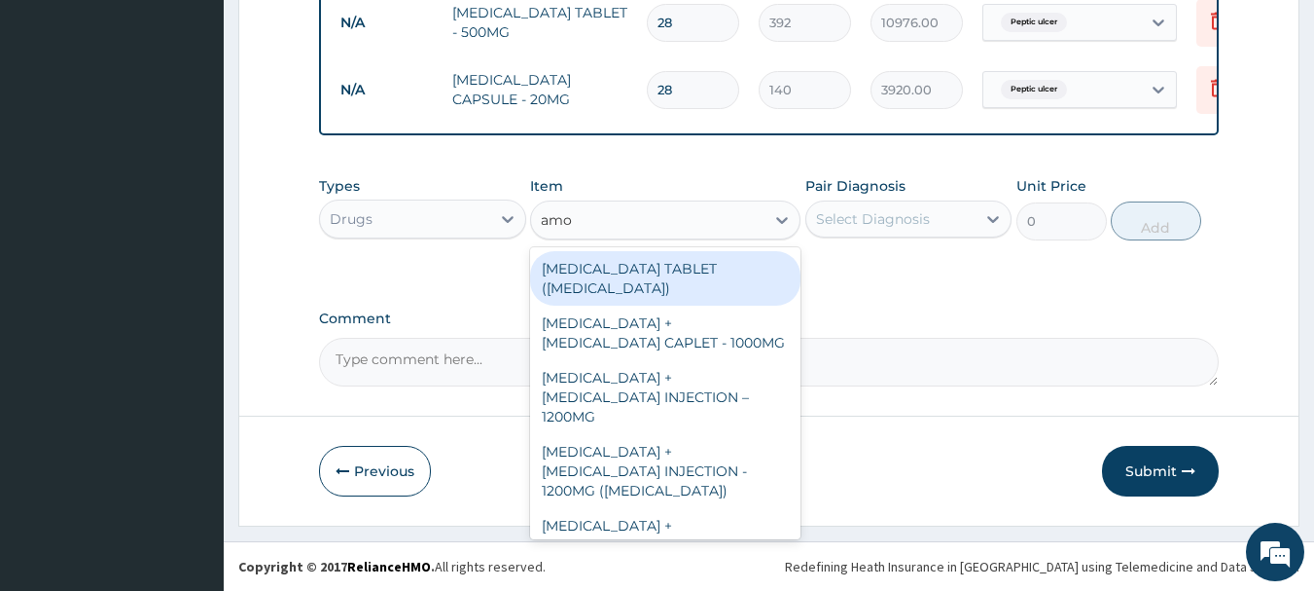
type input "amox"
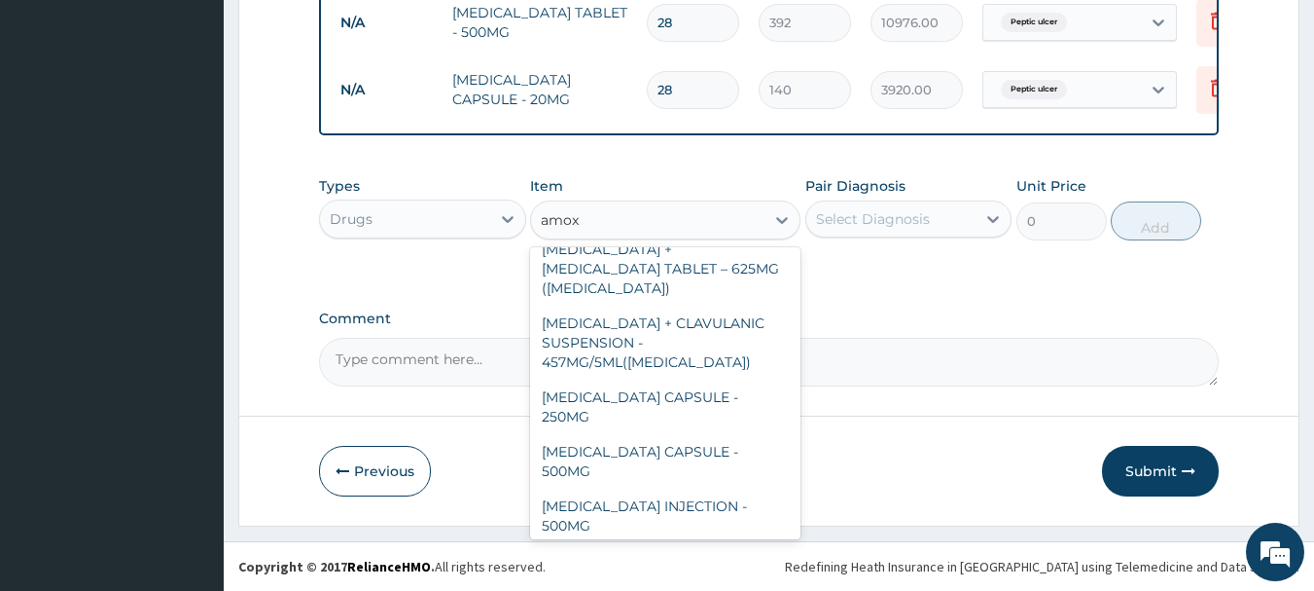
scroll to position [716, 0]
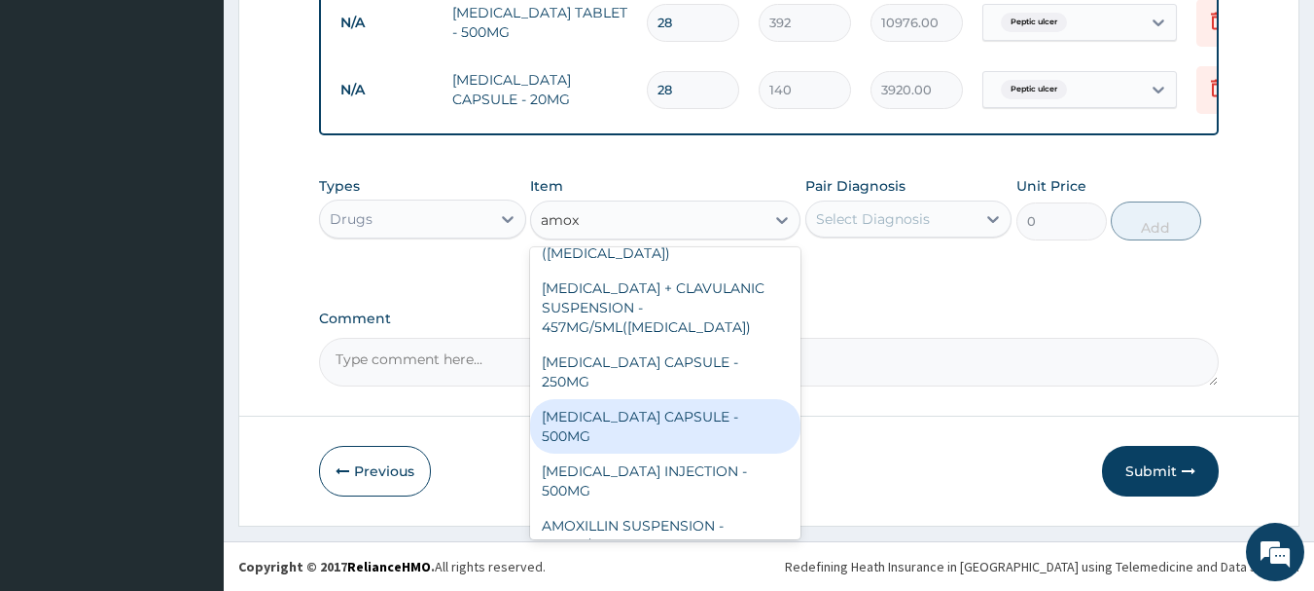
click at [700, 399] on div "AMOXICILLIN CAPSULE - 500MG" at bounding box center [665, 426] width 270 height 54
type input "112"
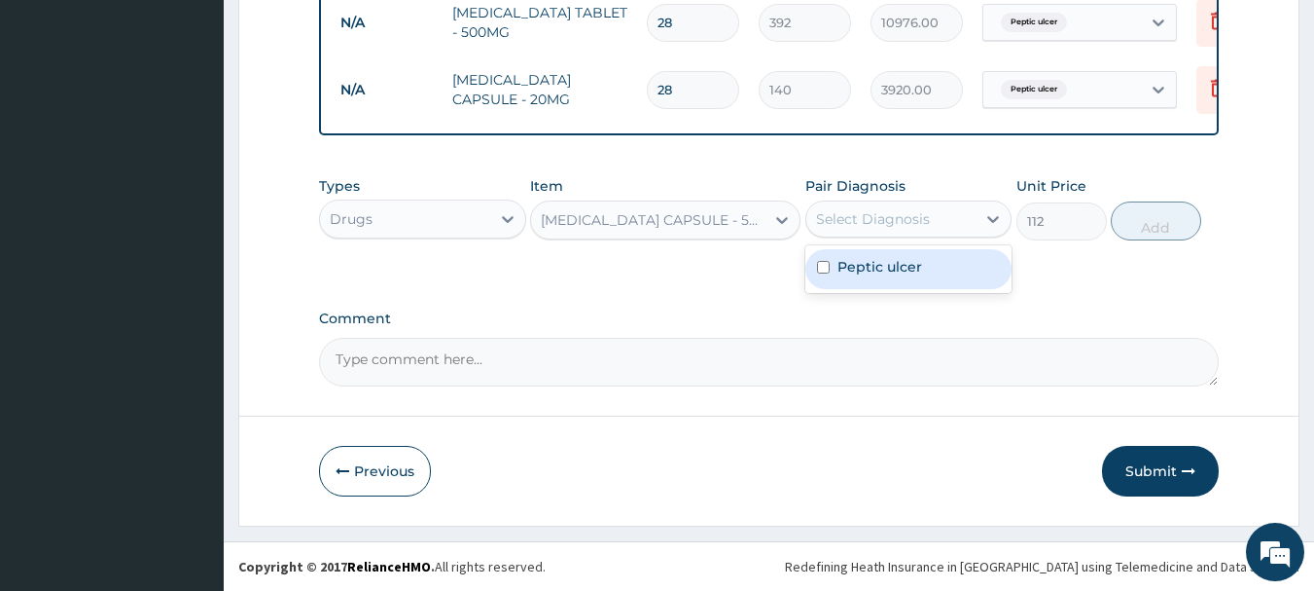
click at [863, 214] on div "Select Diagnosis" at bounding box center [873, 218] width 114 height 19
click at [863, 267] on label "Peptic ulcer" at bounding box center [880, 266] width 85 height 19
checkbox input "true"
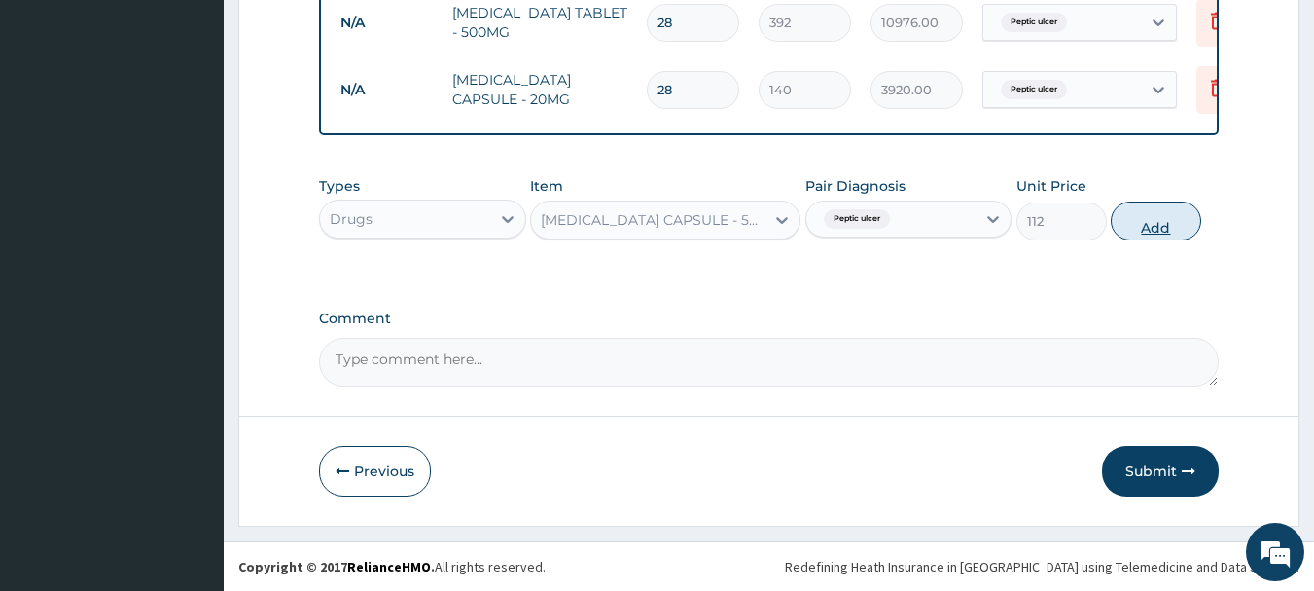
click at [1138, 223] on button "Add" at bounding box center [1156, 220] width 90 height 39
type input "0"
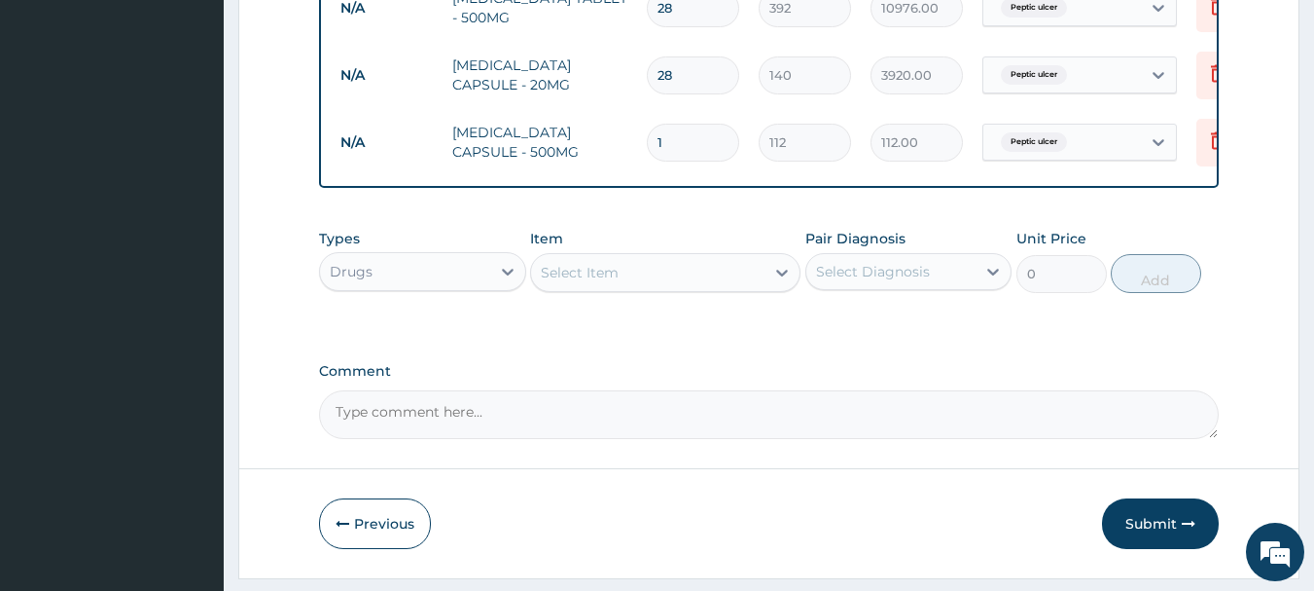
type input "15"
type input "1680.00"
type input "14"
type input "1568.00"
type input "13"
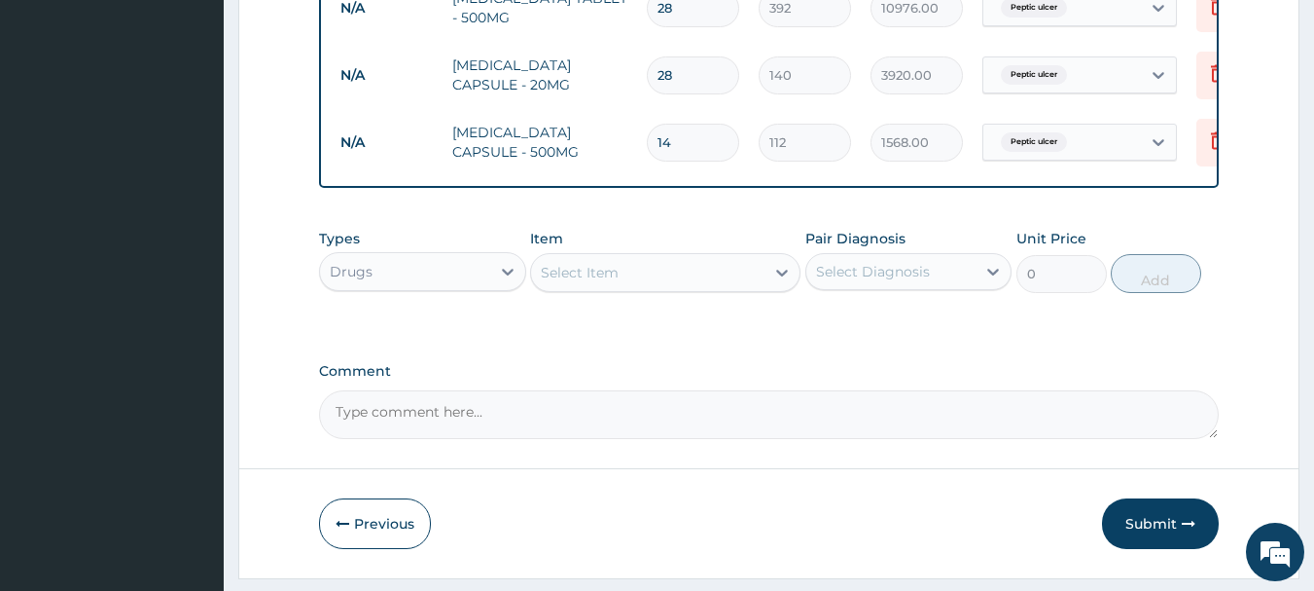
type input "1456.00"
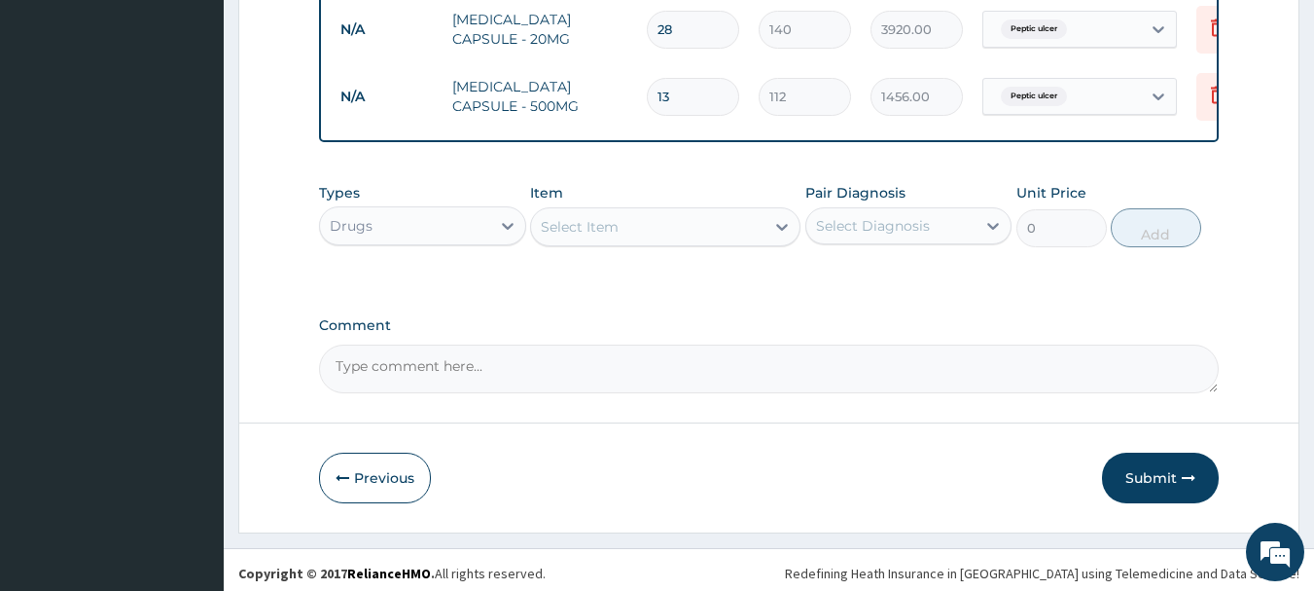
scroll to position [947, 0]
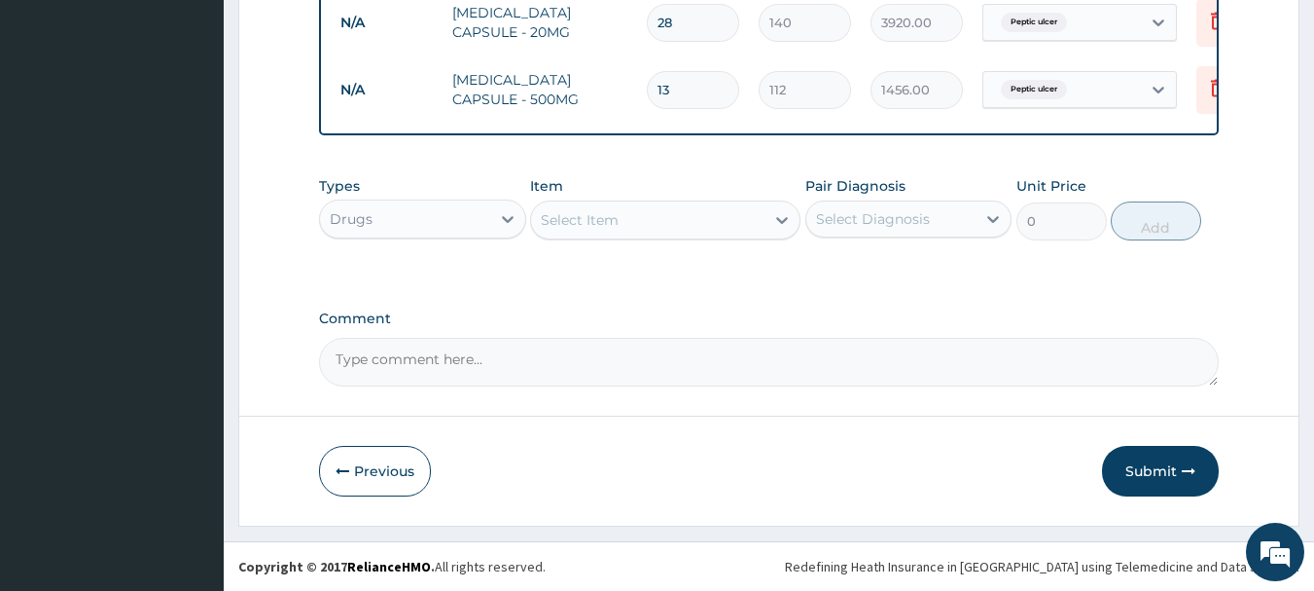
type input "13"
click at [656, 211] on div "Select Item" at bounding box center [647, 219] width 233 height 31
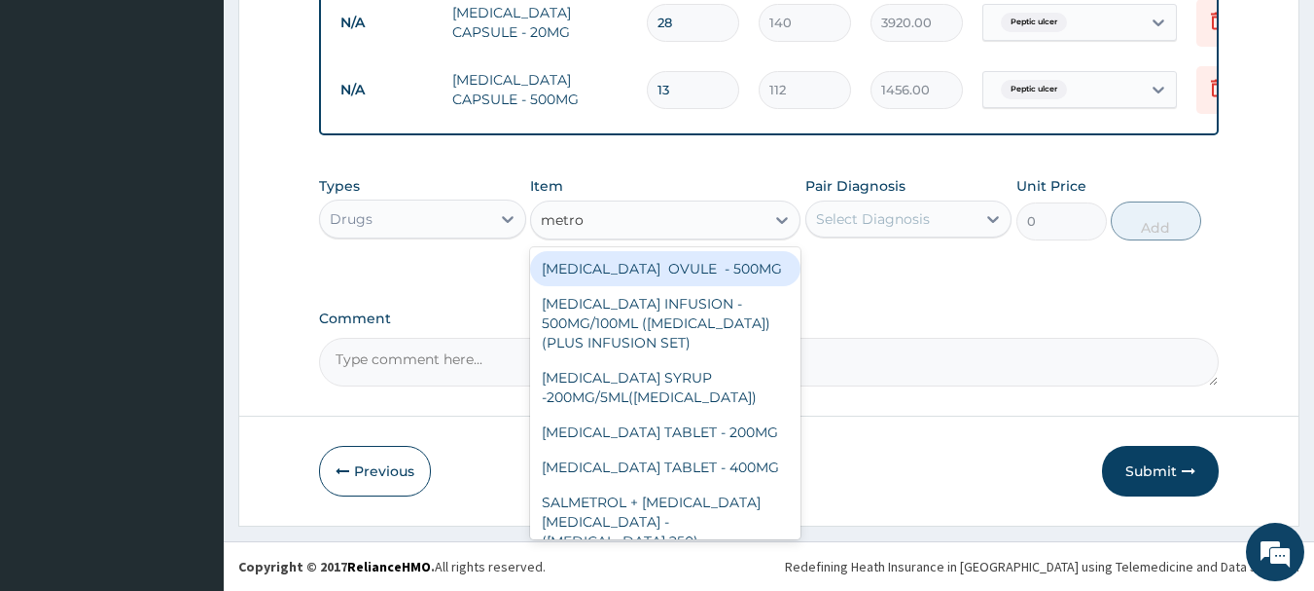
type input "metron"
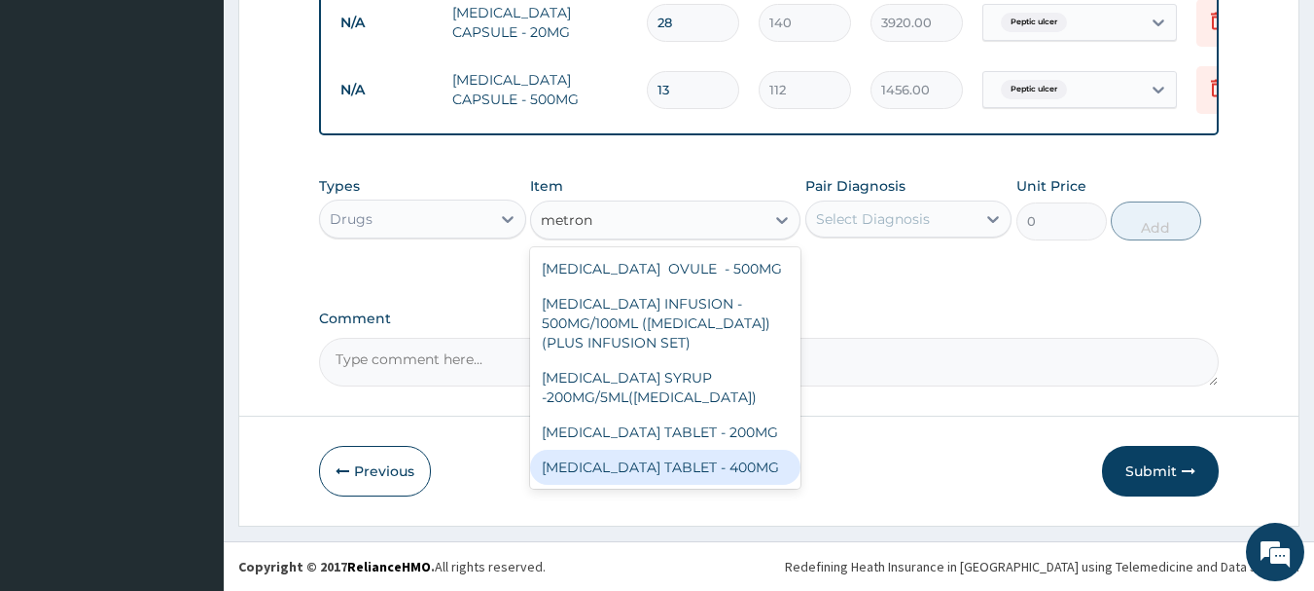
click at [658, 484] on div "METRONIDAZOLE TABLET - 400MG" at bounding box center [665, 466] width 270 height 35
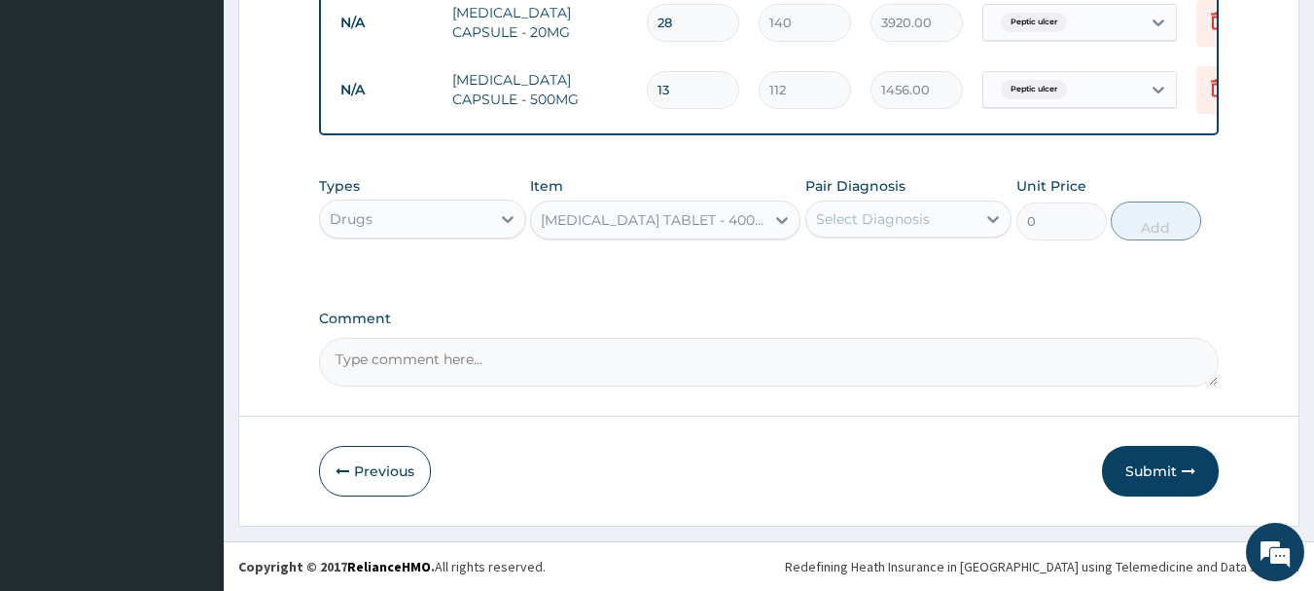
type input "84"
click at [911, 227] on div "Select Diagnosis" at bounding box center [873, 218] width 114 height 19
click at [905, 278] on div "Peptic ulcer" at bounding box center [909, 269] width 207 height 40
checkbox input "true"
click at [1161, 222] on button "Add" at bounding box center [1156, 220] width 90 height 39
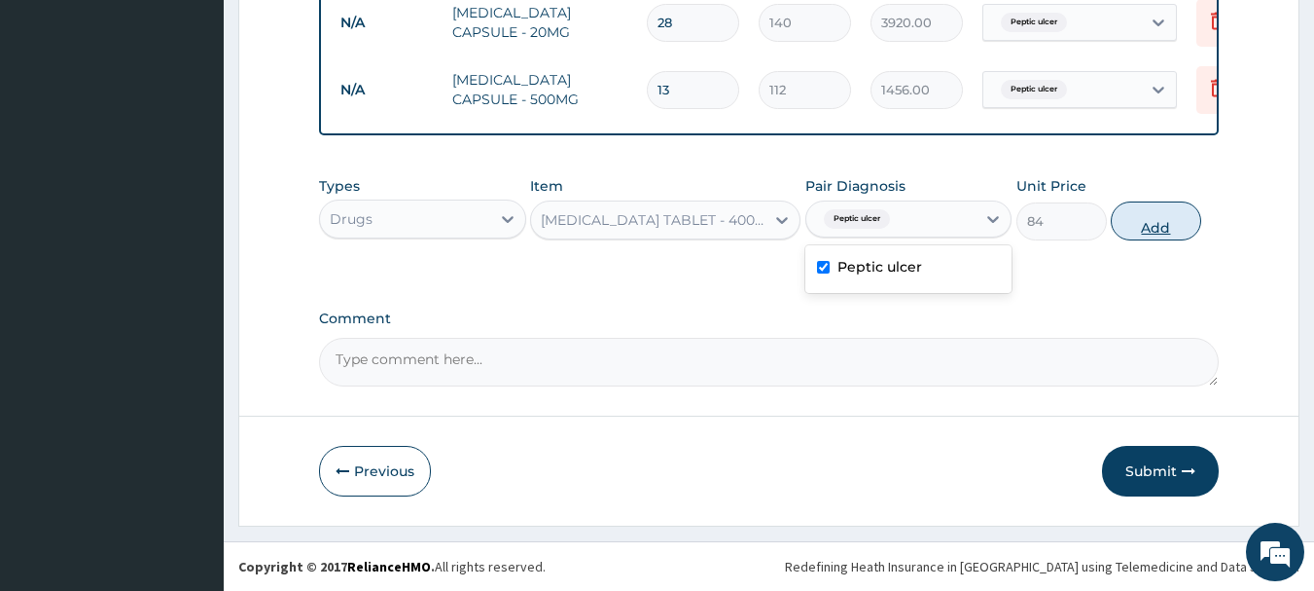
type input "0"
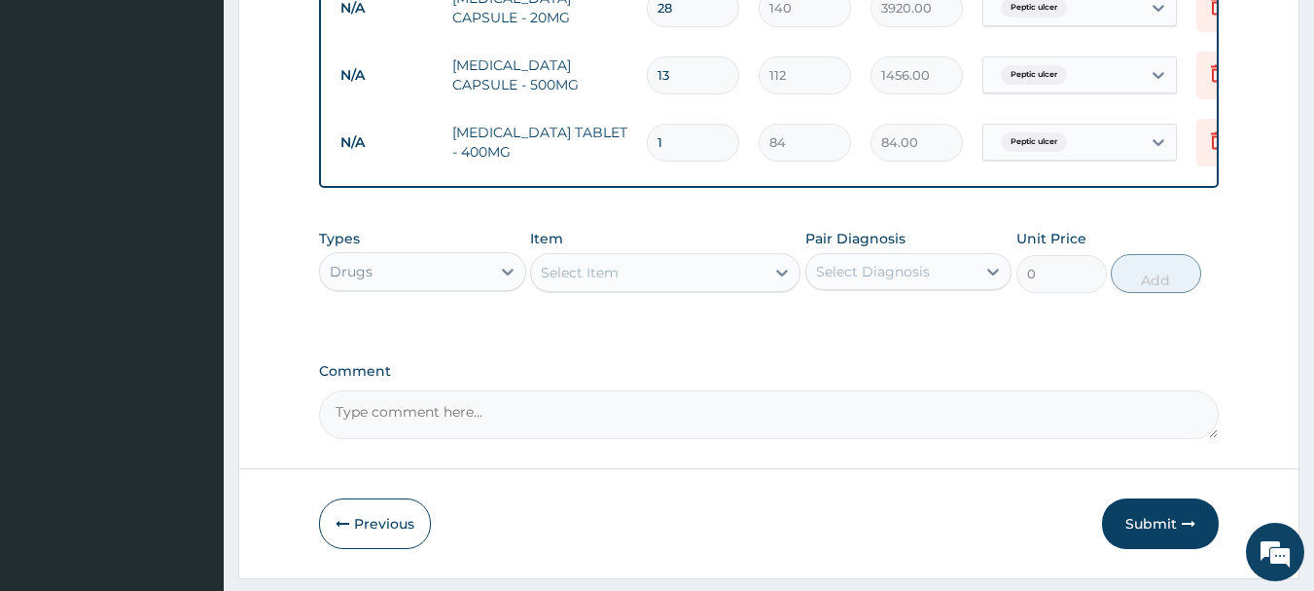
type input "0.00"
type input "1"
type input "84.00"
type input "18"
type input "1512.00"
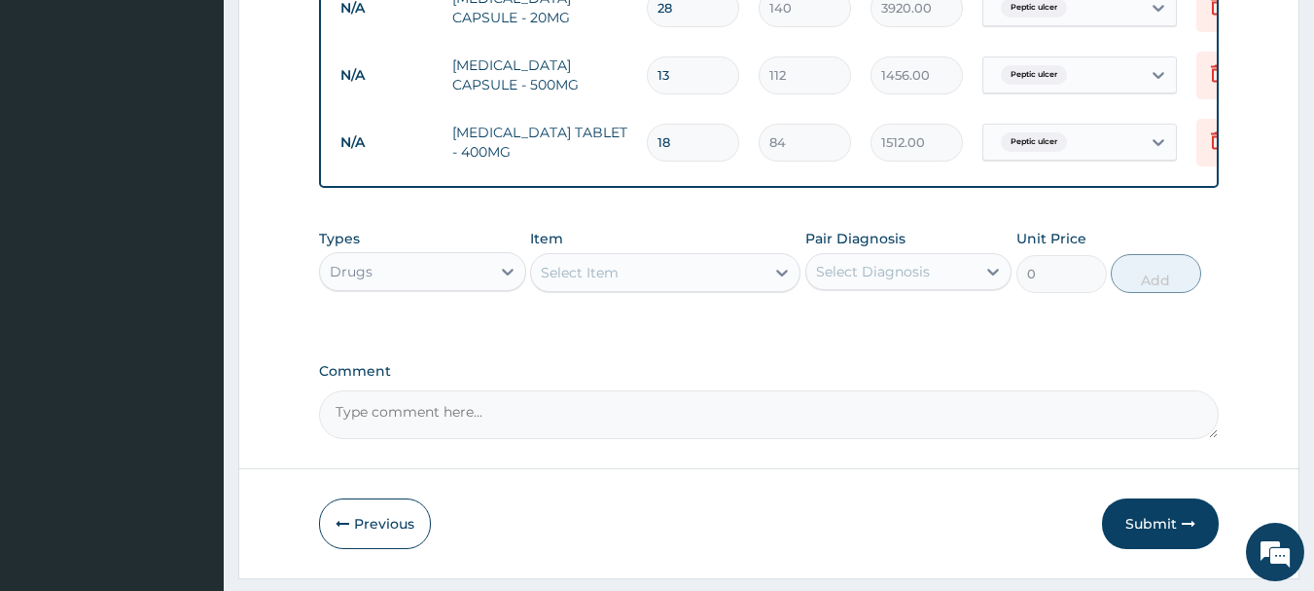
type input "18"
click at [668, 286] on div "Select Item" at bounding box center [647, 272] width 233 height 31
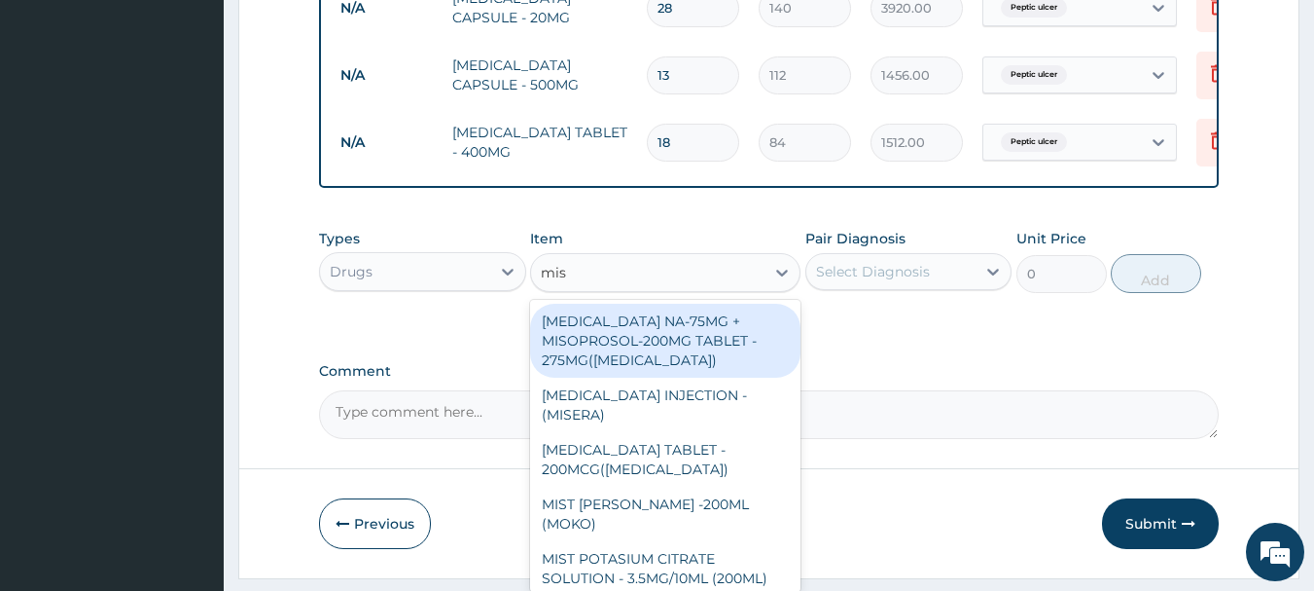
type input "mist"
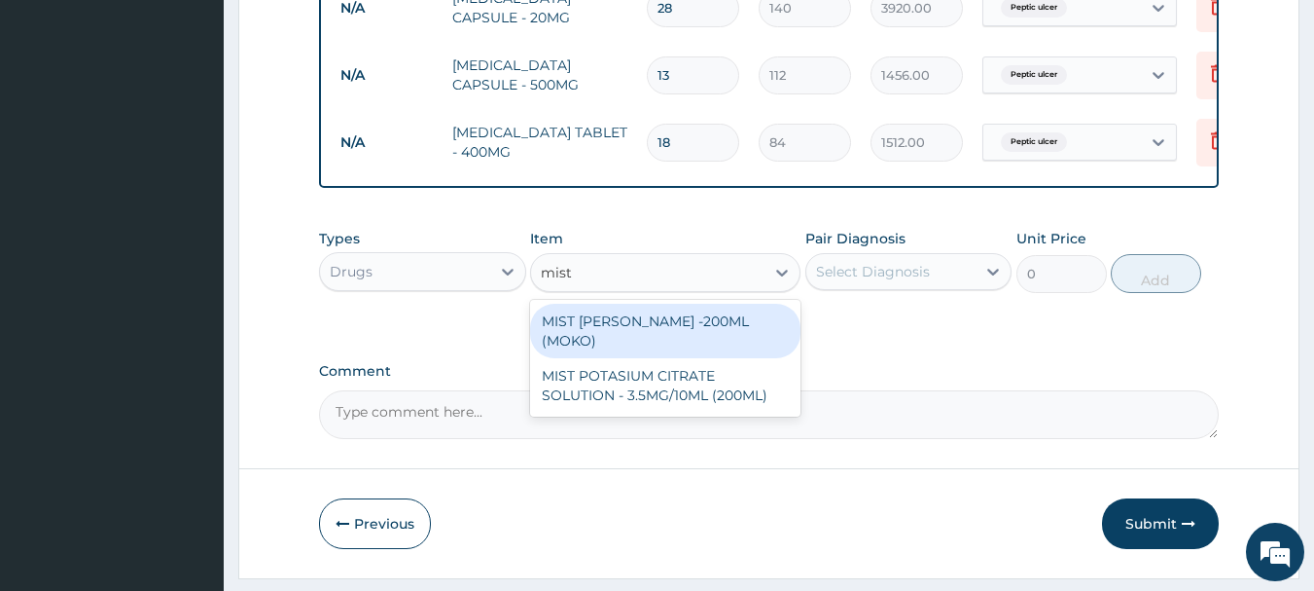
click at [690, 343] on div "MIST KAOLIN SYRUP -200ML (MOKO)" at bounding box center [665, 331] width 270 height 54
type input "308"
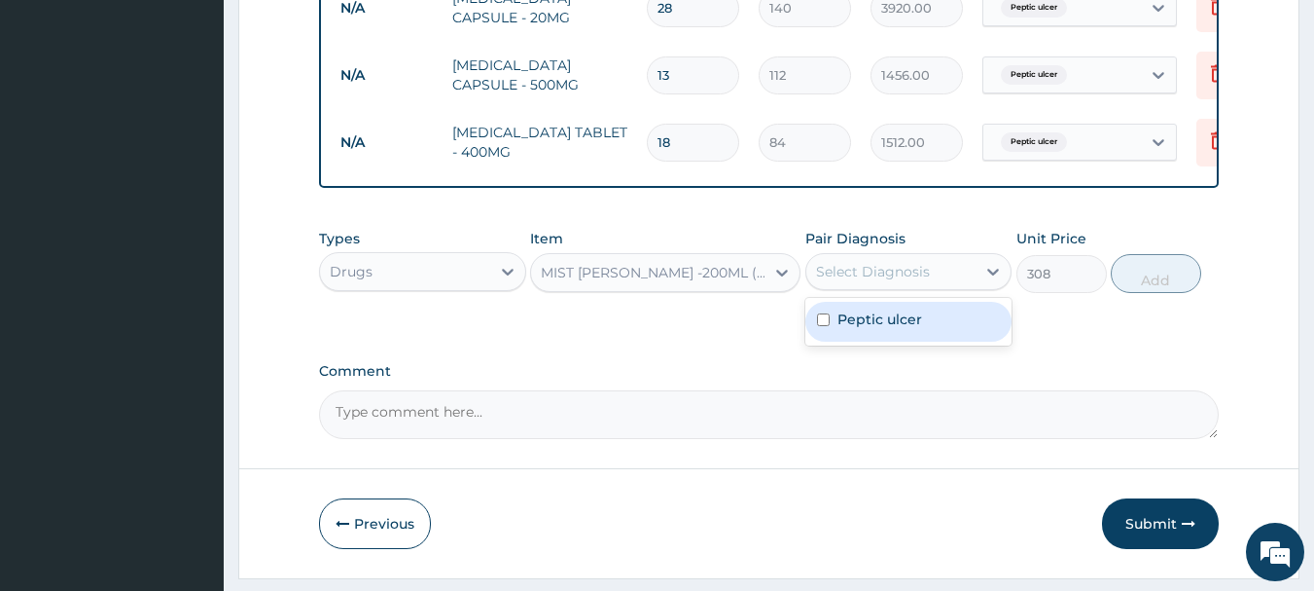
click at [925, 281] on div "Select Diagnosis" at bounding box center [873, 271] width 114 height 19
click at [914, 328] on label "Peptic ulcer" at bounding box center [880, 318] width 85 height 19
checkbox input "true"
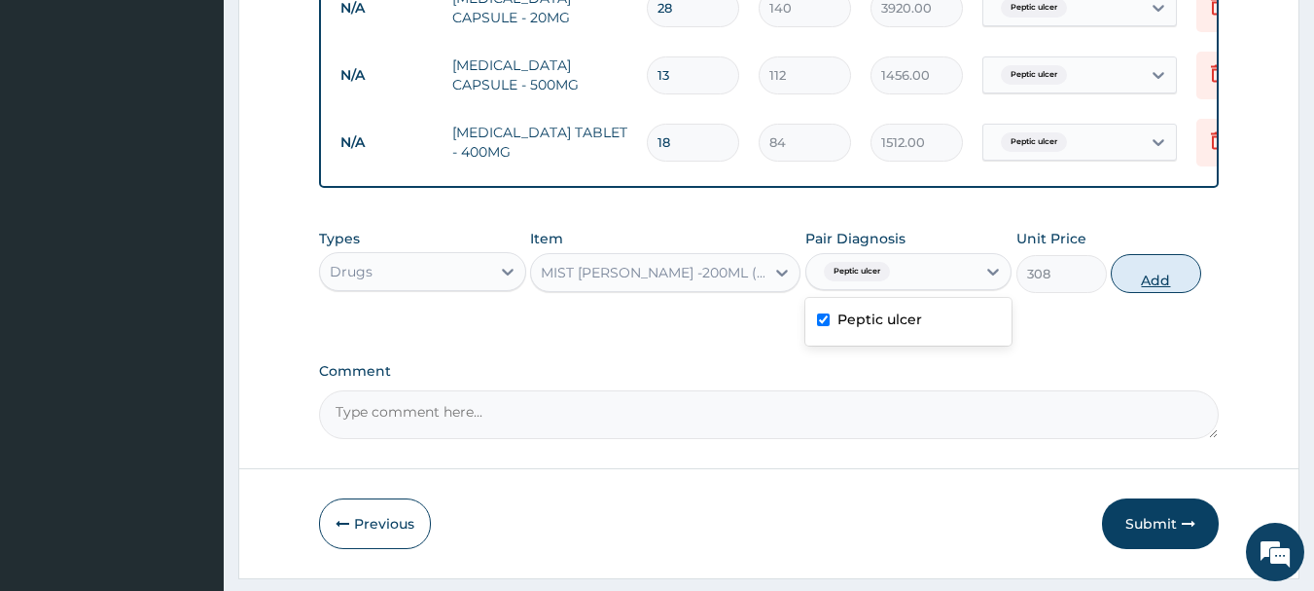
click at [1141, 293] on button "Add" at bounding box center [1156, 273] width 90 height 39
type input "0"
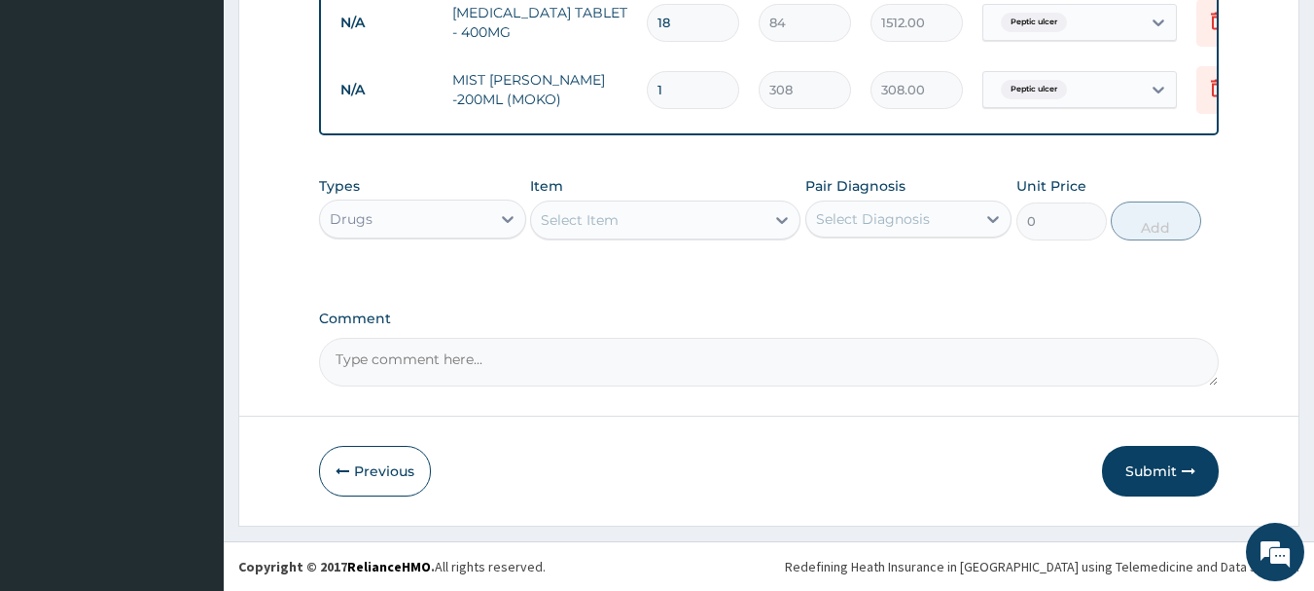
scroll to position [1081, 0]
click at [1157, 475] on button "Submit" at bounding box center [1160, 471] width 117 height 51
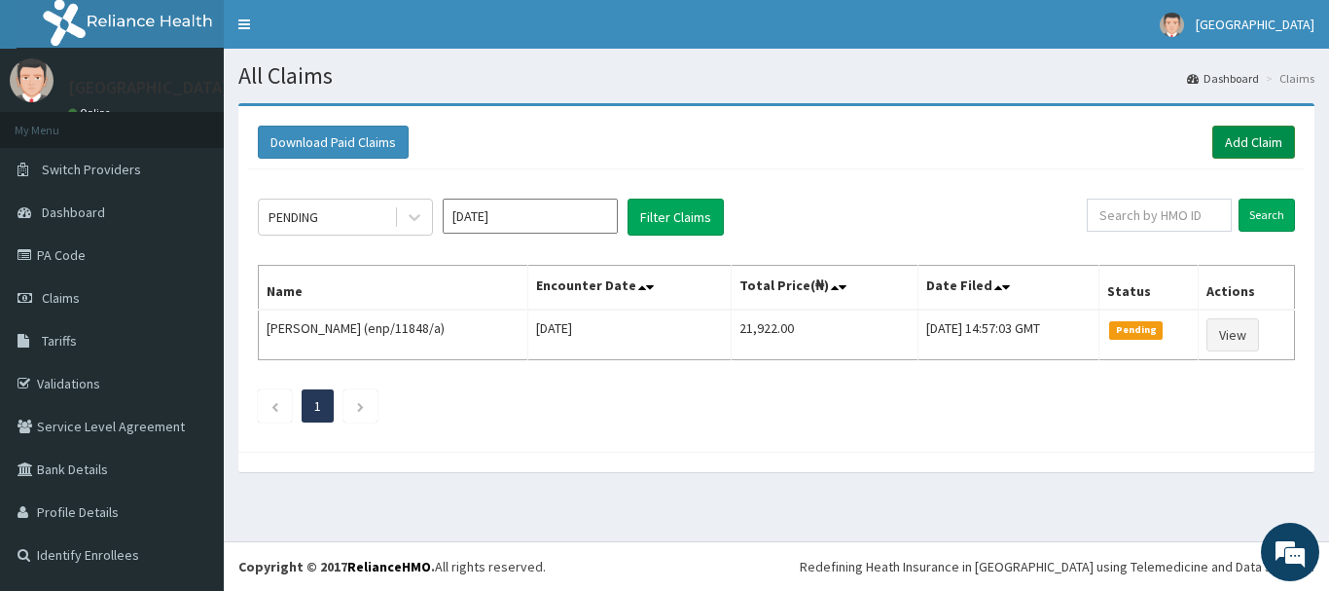
click at [1225, 141] on link "Add Claim" at bounding box center [1253, 141] width 83 height 33
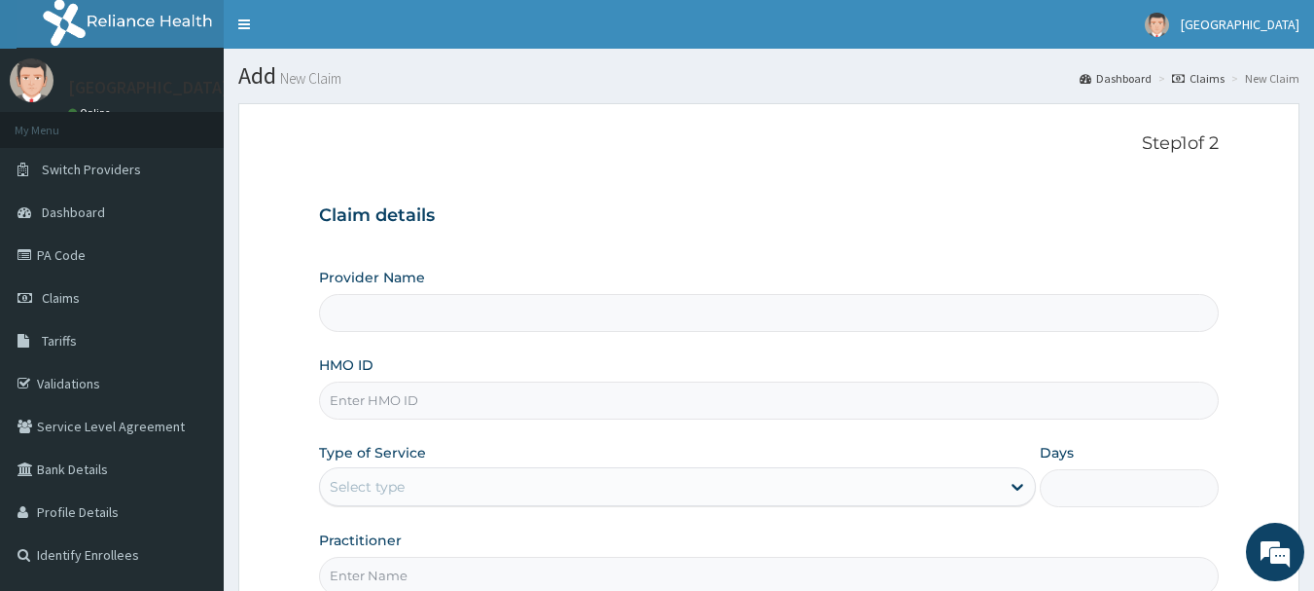
type input "[GEOGRAPHIC_DATA]"
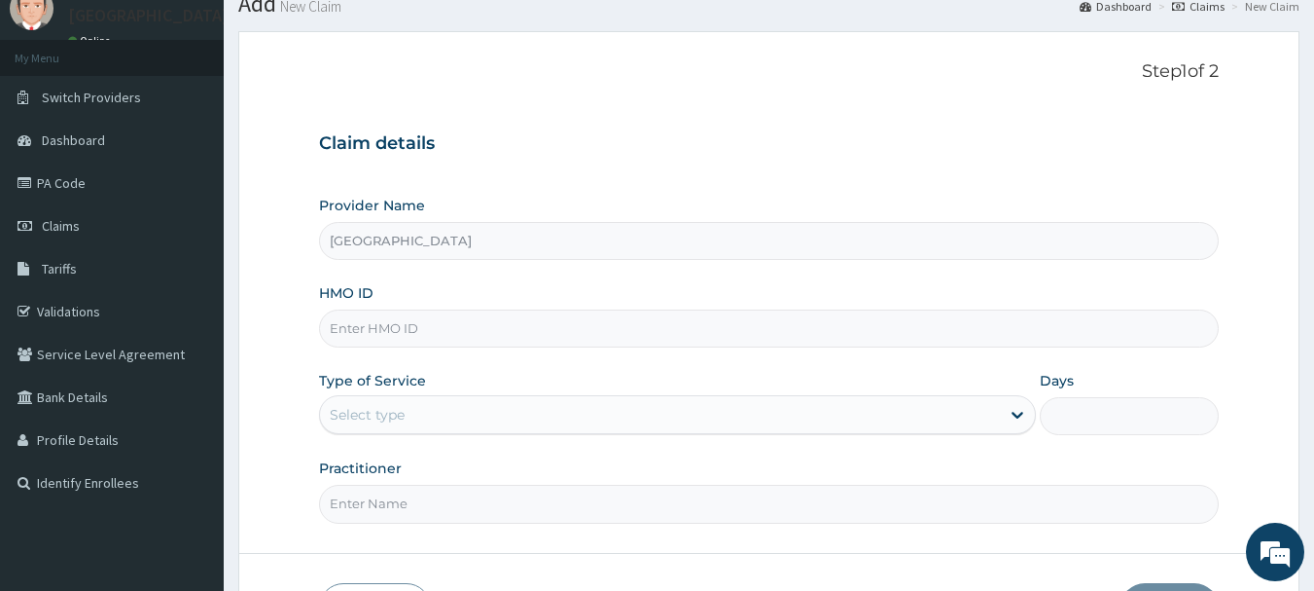
scroll to position [195, 0]
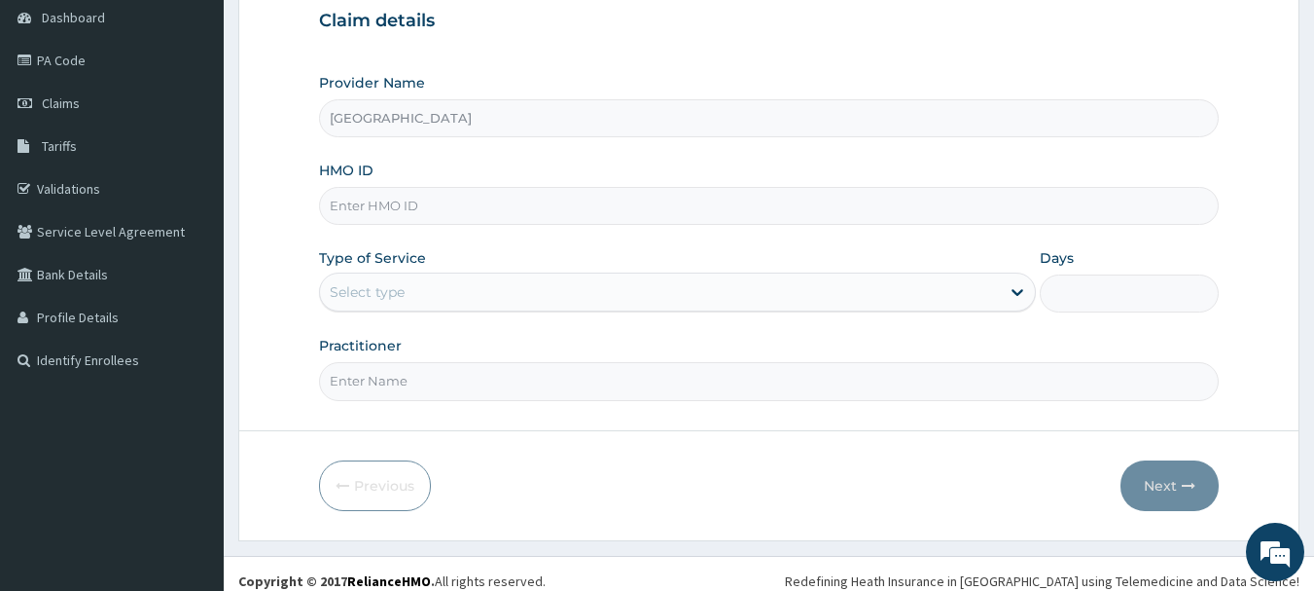
click at [409, 211] on input "HMO ID" at bounding box center [769, 206] width 901 height 38
type input "e"
type input "enp"
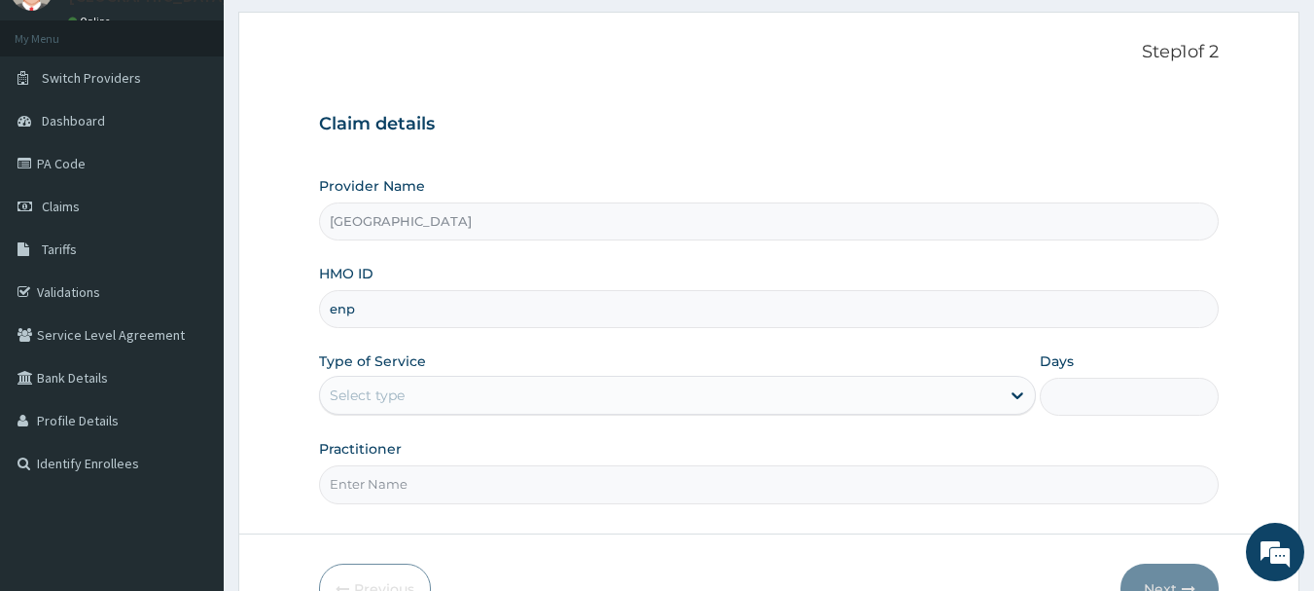
scroll to position [0, 0]
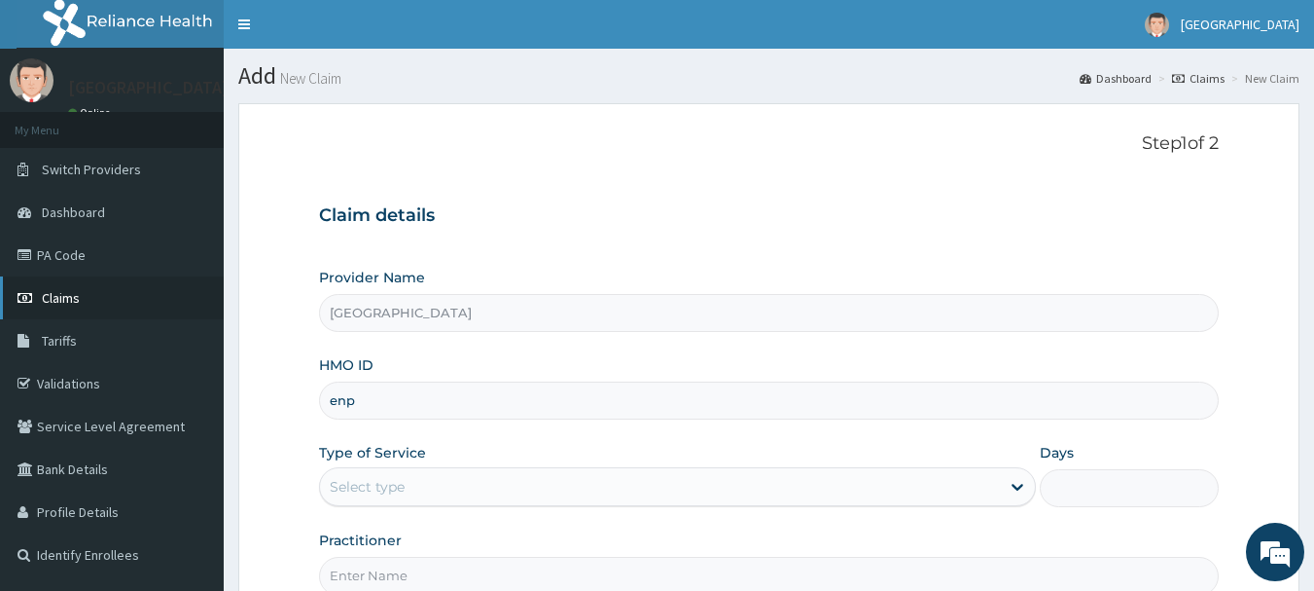
click at [101, 314] on link "Claims" at bounding box center [112, 297] width 224 height 43
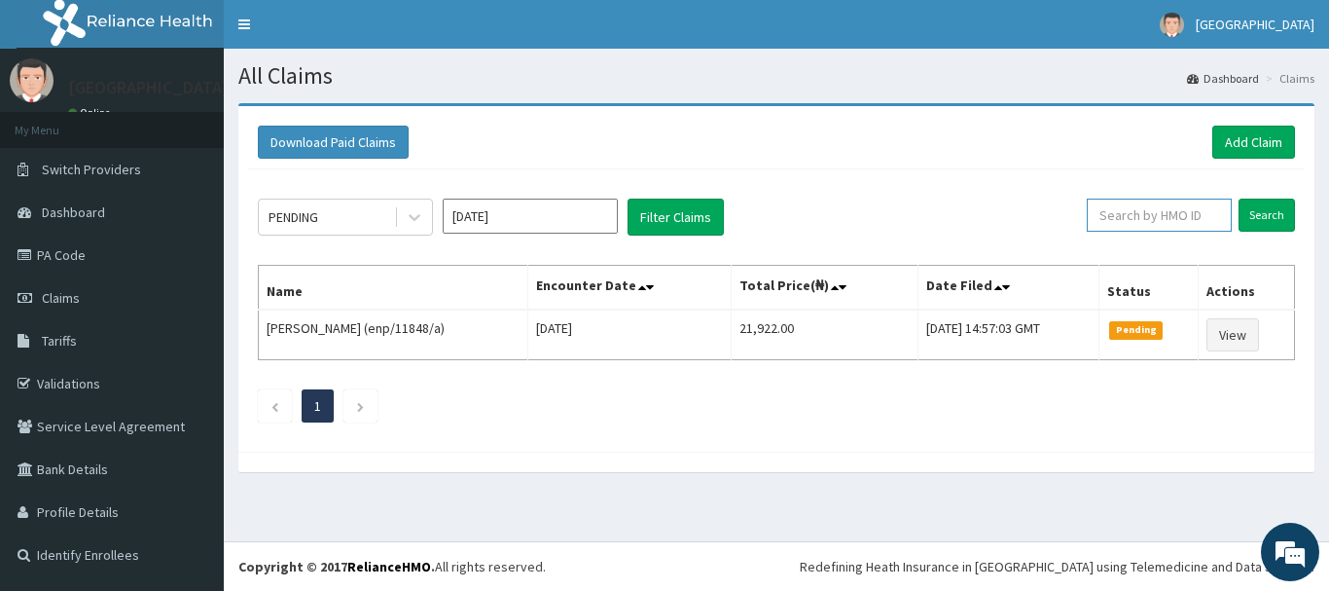
click at [1195, 222] on input "text" at bounding box center [1159, 214] width 145 height 33
type input "enp/11848/b"
click at [1256, 207] on input "Search" at bounding box center [1266, 214] width 56 height 33
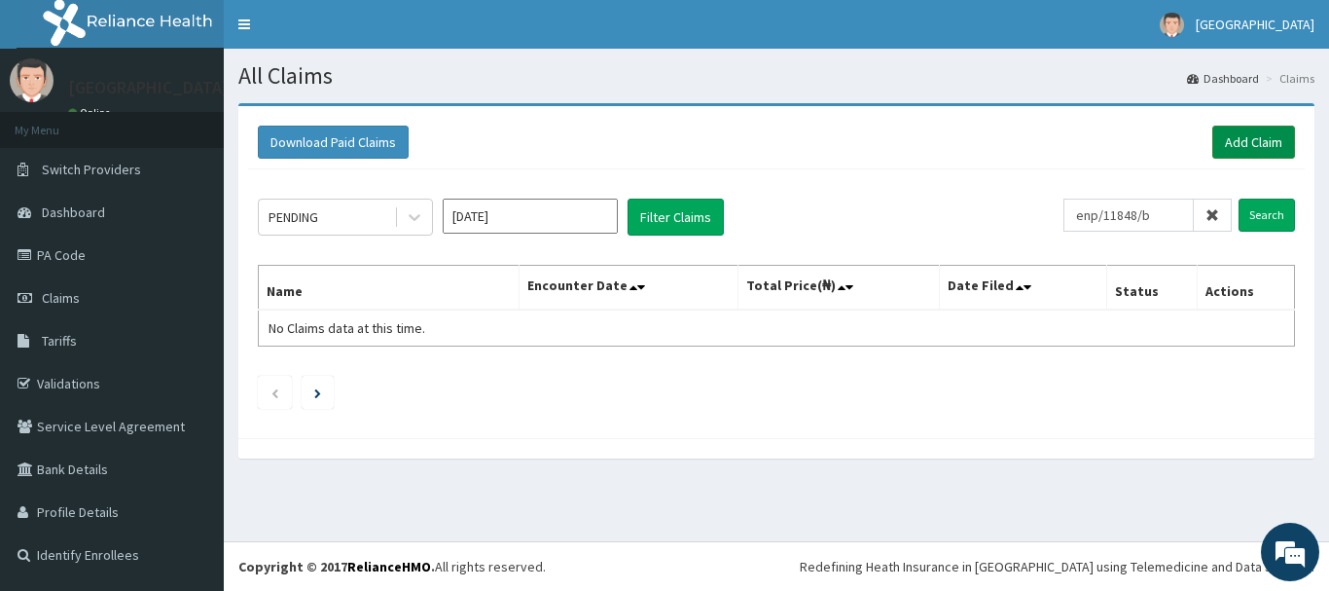
click at [1251, 152] on link "Add Claim" at bounding box center [1253, 141] width 83 height 33
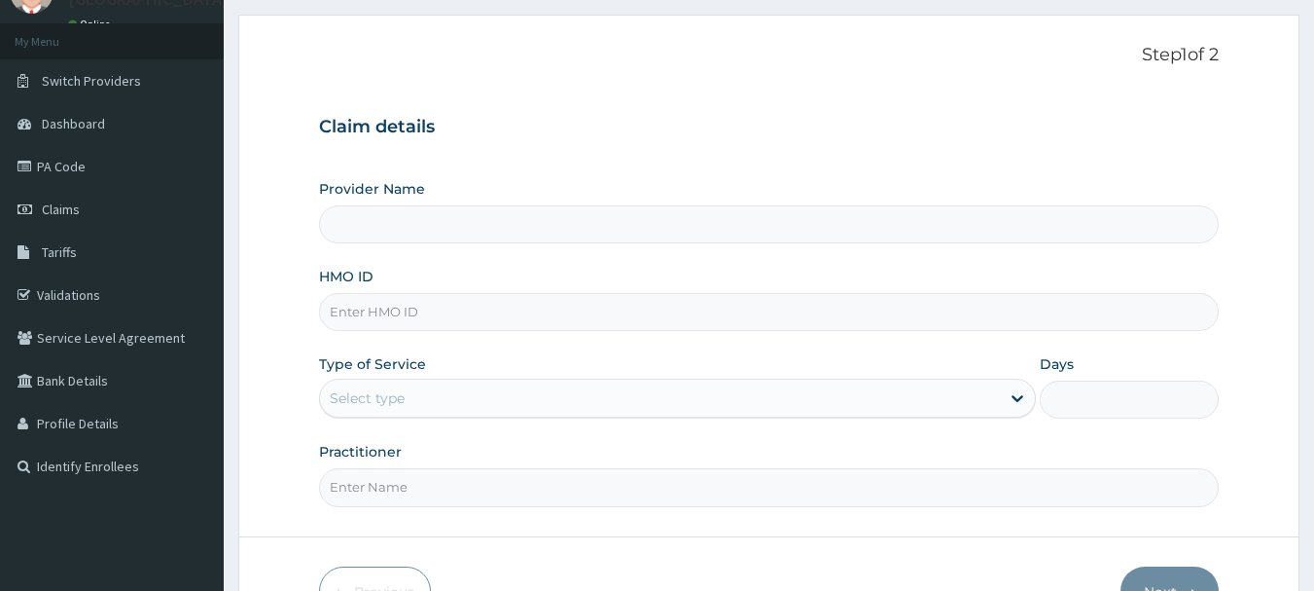
scroll to position [195, 0]
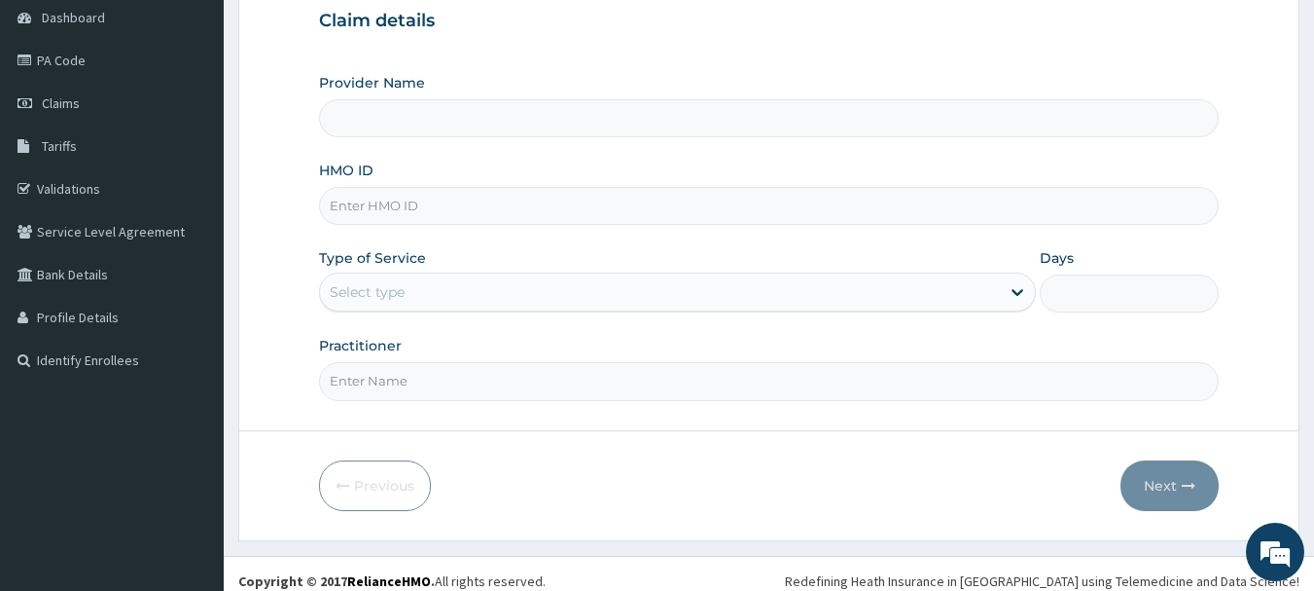
click at [428, 198] on input "HMO ID" at bounding box center [769, 206] width 901 height 38
type input "en"
type input "[GEOGRAPHIC_DATA]"
type input "enp/11848/a"
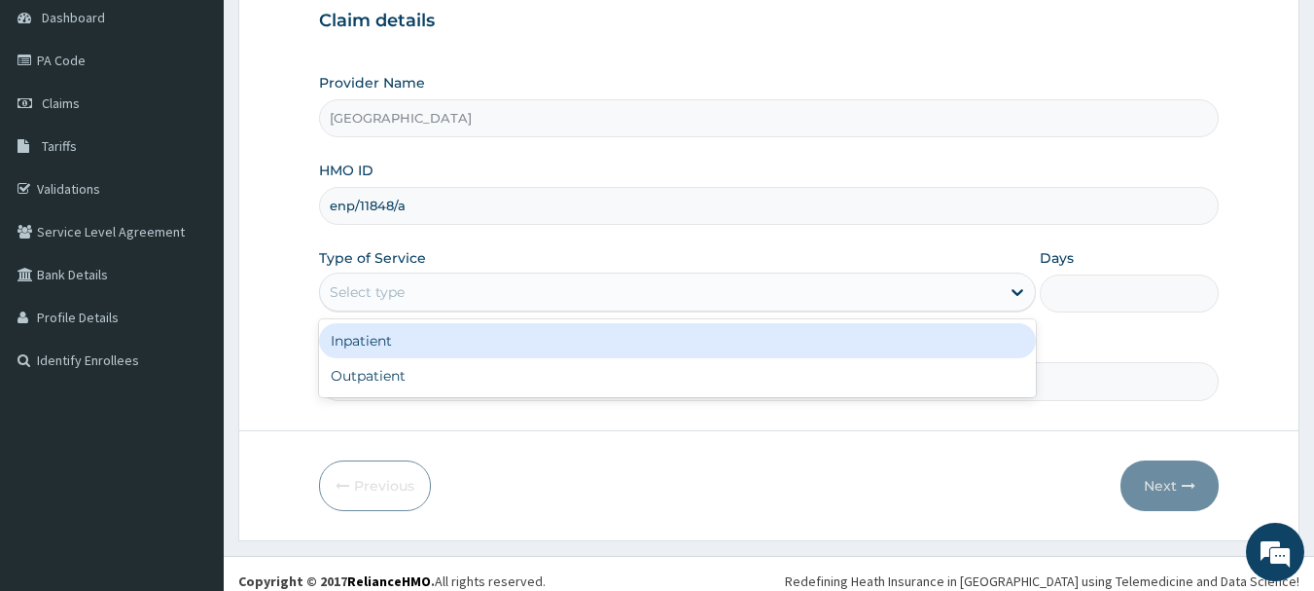
click at [405, 282] on div "Select type" at bounding box center [367, 291] width 75 height 19
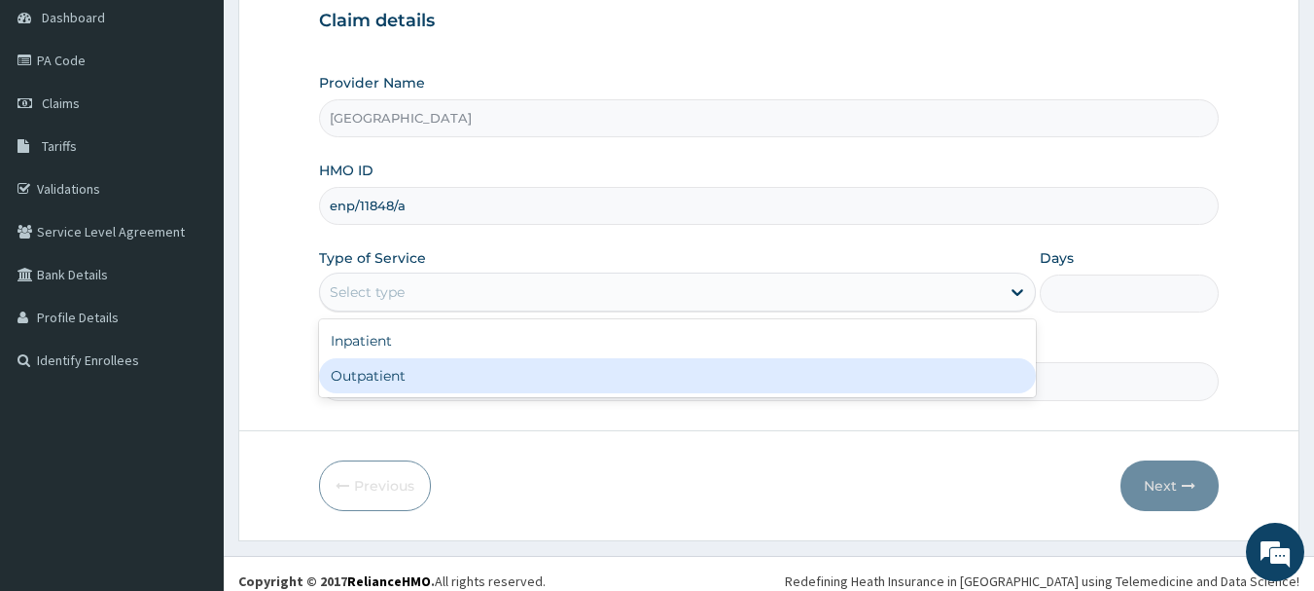
click at [437, 376] on div "Outpatient" at bounding box center [677, 375] width 717 height 35
type input "1"
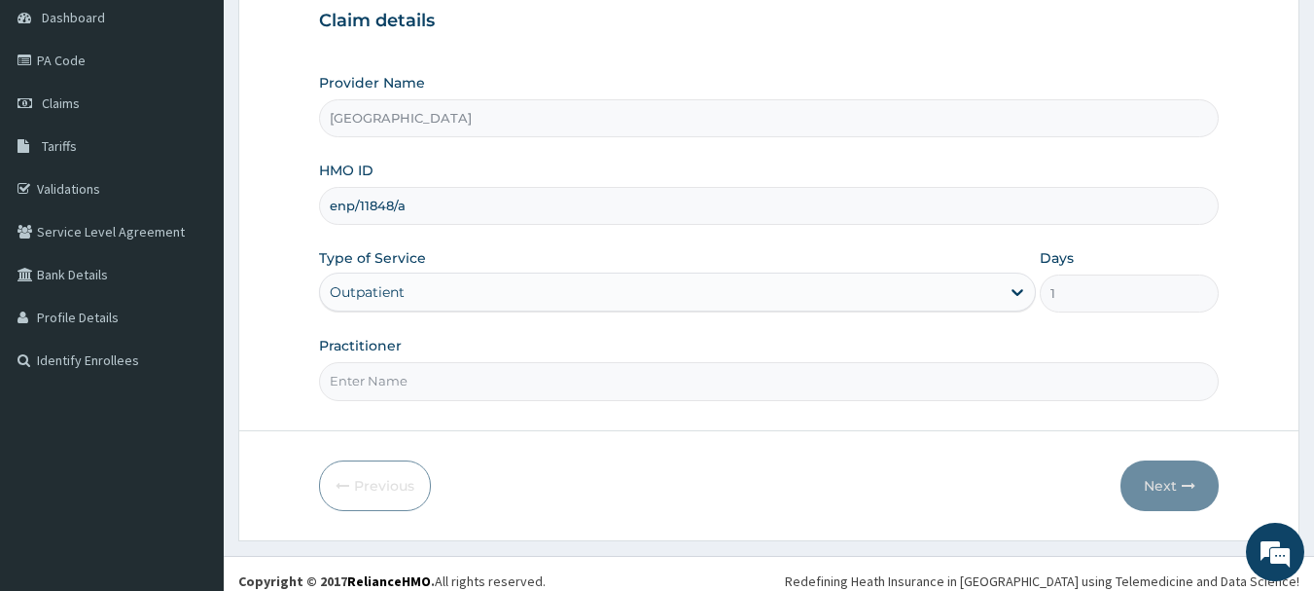
scroll to position [209, 0]
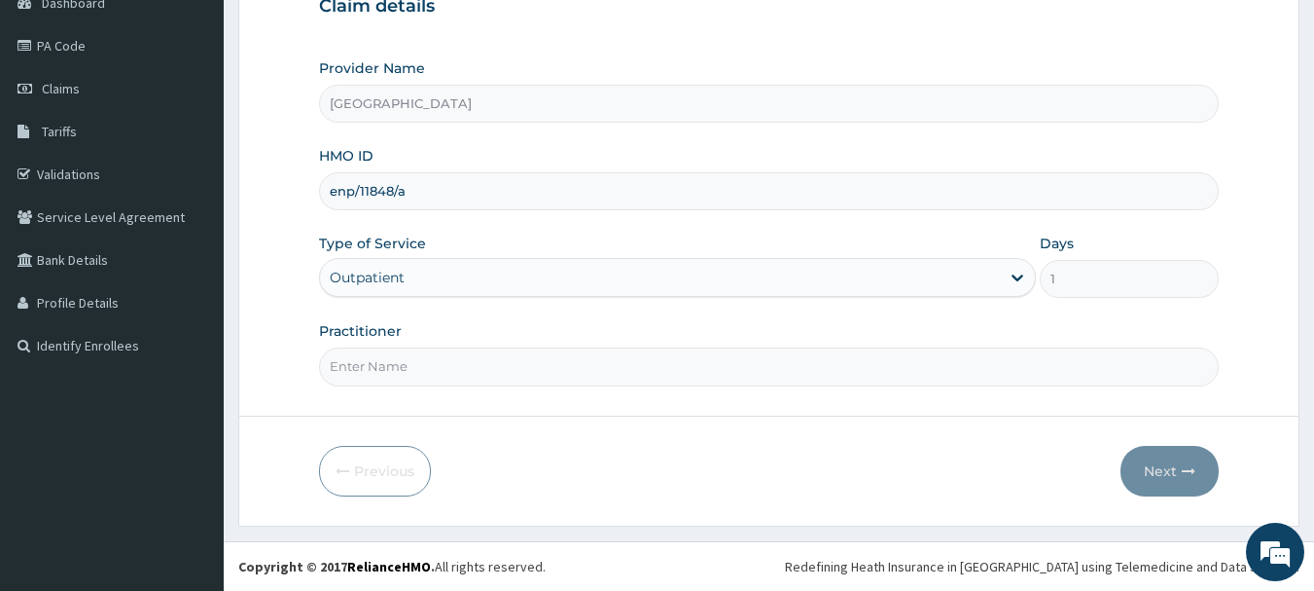
click at [391, 354] on input "Practitioner" at bounding box center [769, 366] width 901 height 38
type input "[PERSON_NAME]"
click at [1168, 481] on button "Next" at bounding box center [1170, 471] width 98 height 51
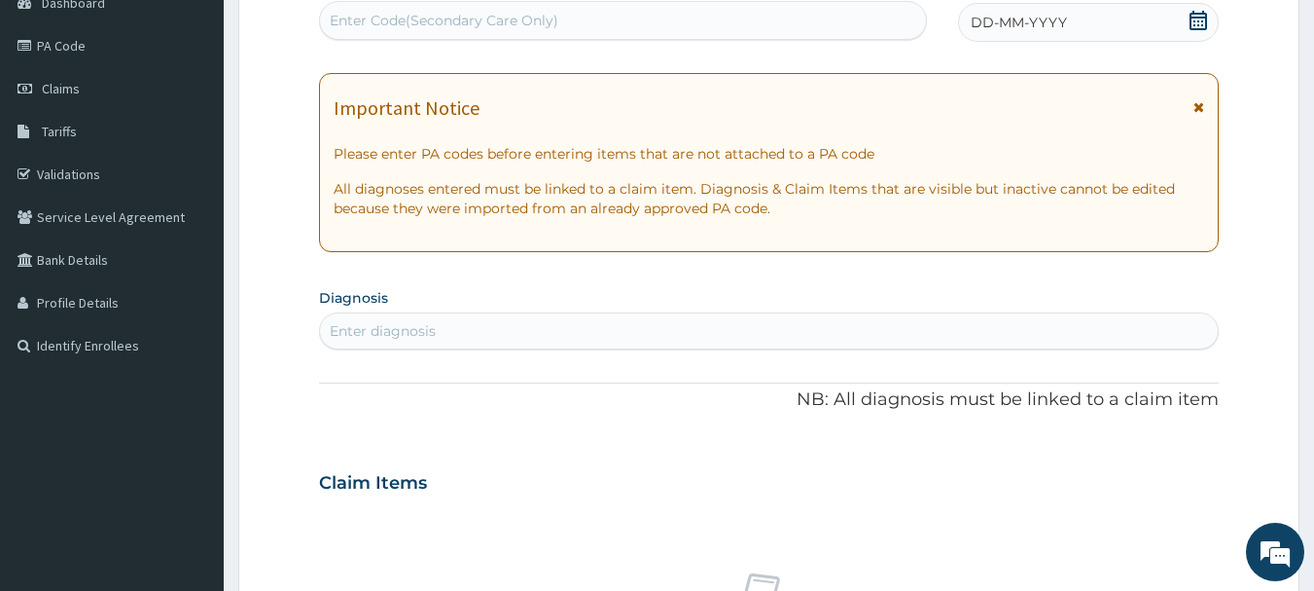
click at [1196, 18] on icon at bounding box center [1199, 20] width 18 height 19
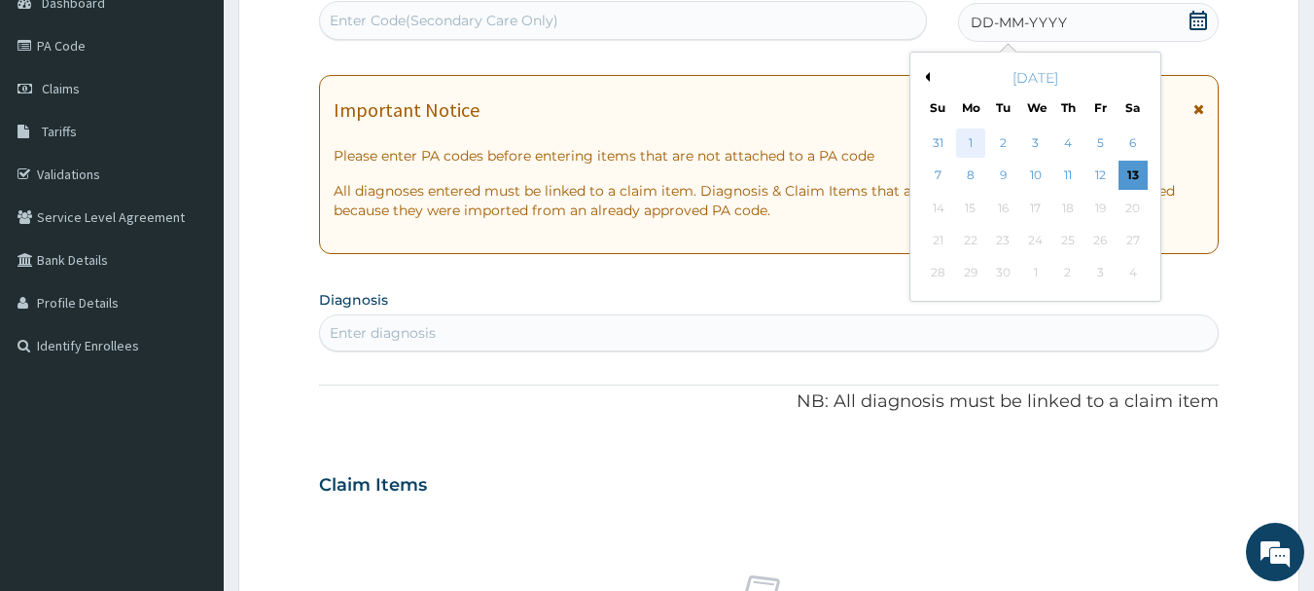
click at [956, 138] on div "1" at bounding box center [970, 142] width 29 height 29
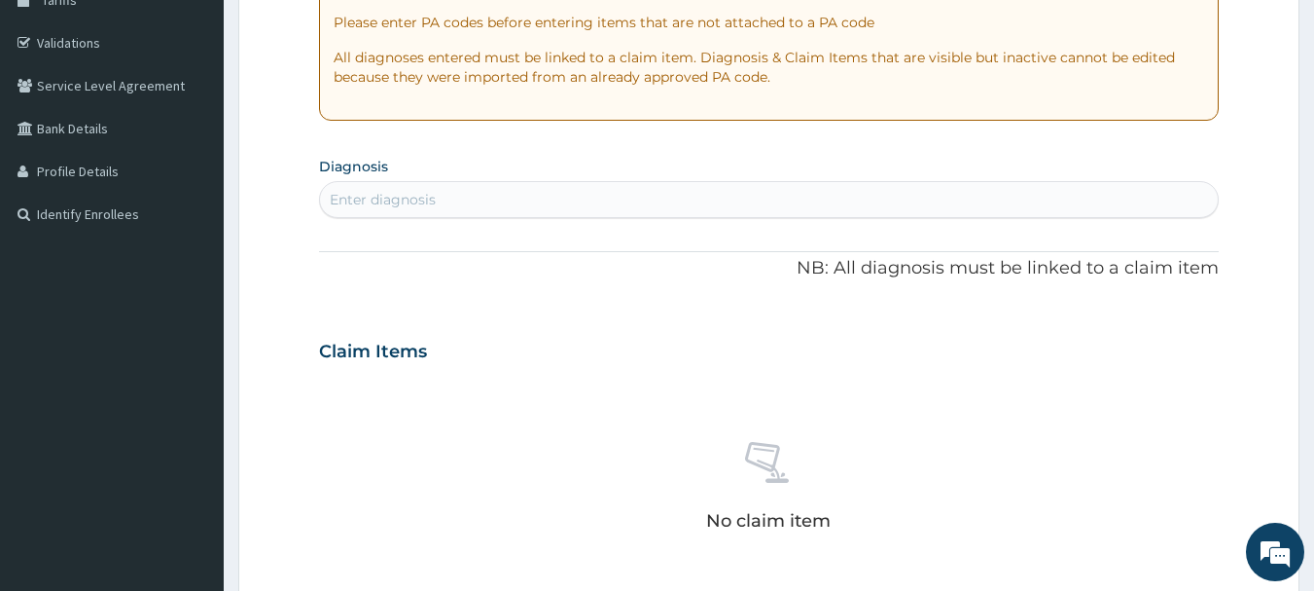
scroll to position [404, 0]
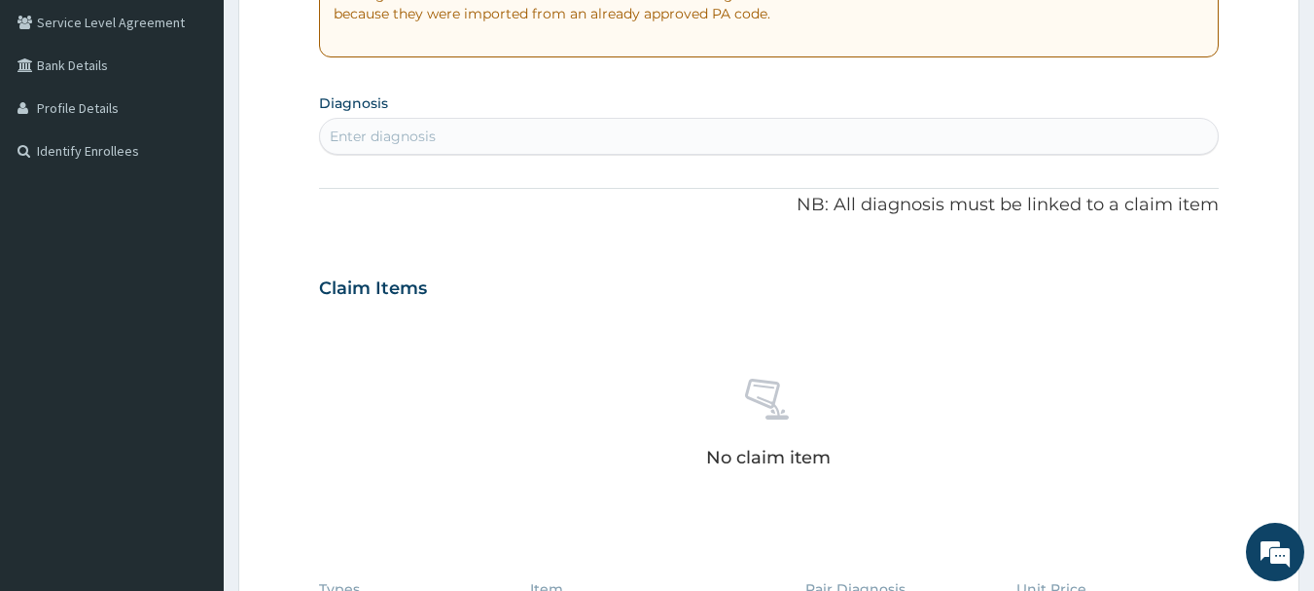
click at [383, 144] on div "Enter diagnosis" at bounding box center [383, 135] width 106 height 19
type input "malar"
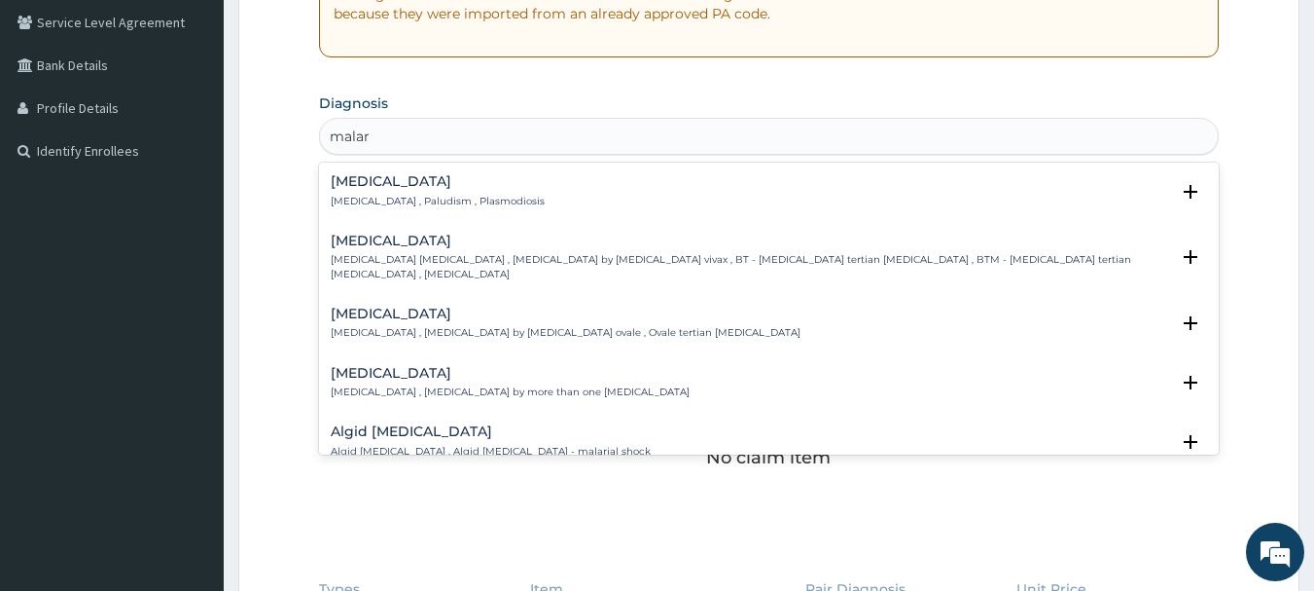
click at [385, 179] on h4 "[MEDICAL_DATA]" at bounding box center [438, 181] width 214 height 15
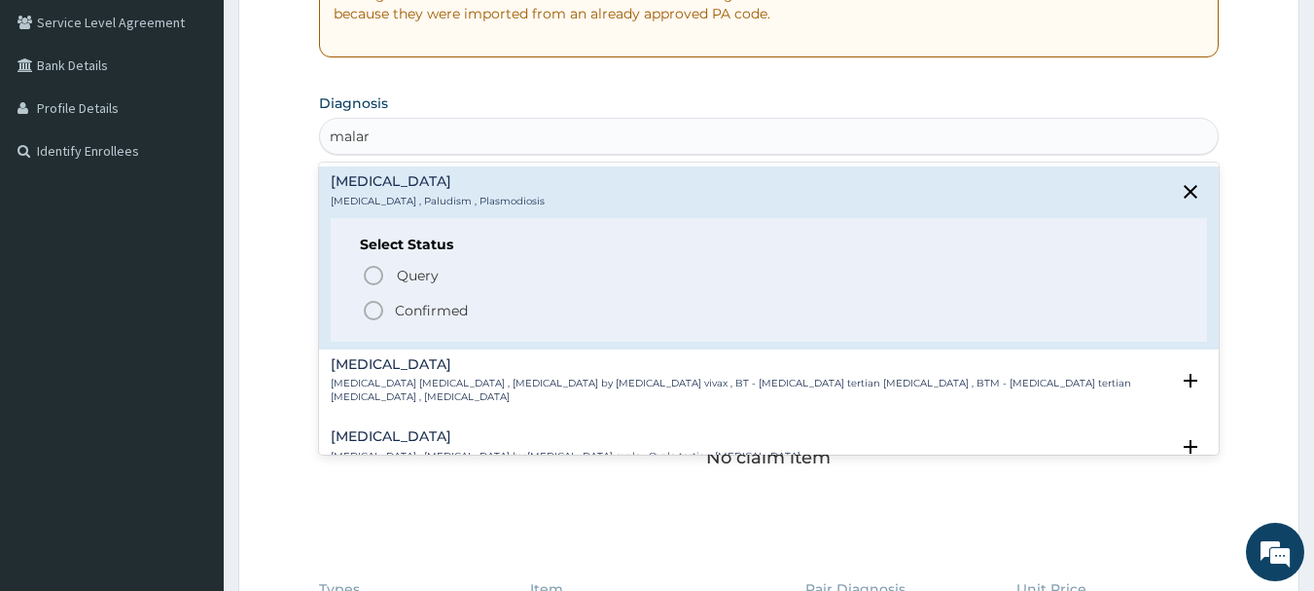
click at [376, 310] on icon "status option filled" at bounding box center [373, 310] width 23 height 23
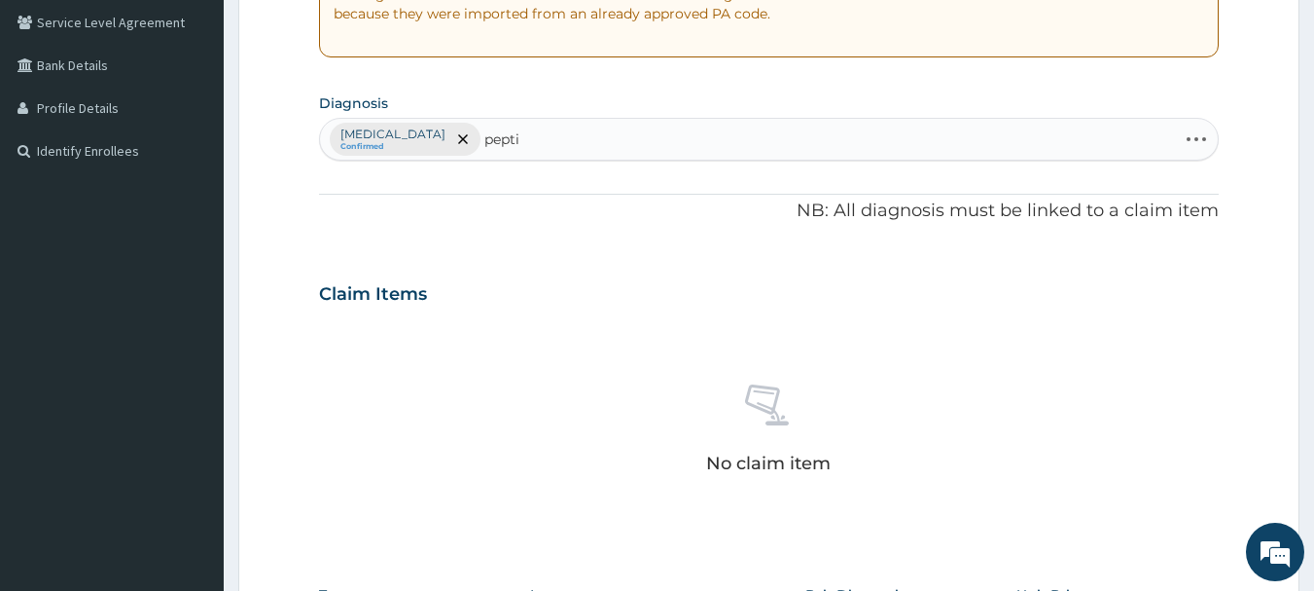
type input "peptic"
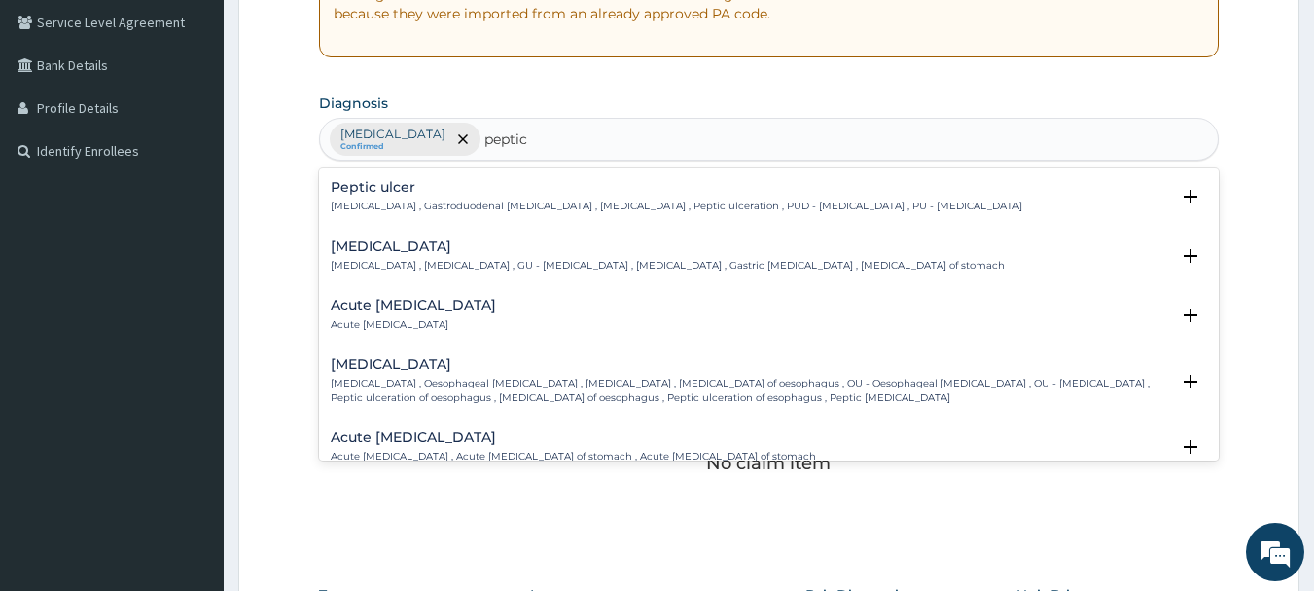
click at [420, 190] on h4 "Peptic ulcer" at bounding box center [677, 187] width 692 height 15
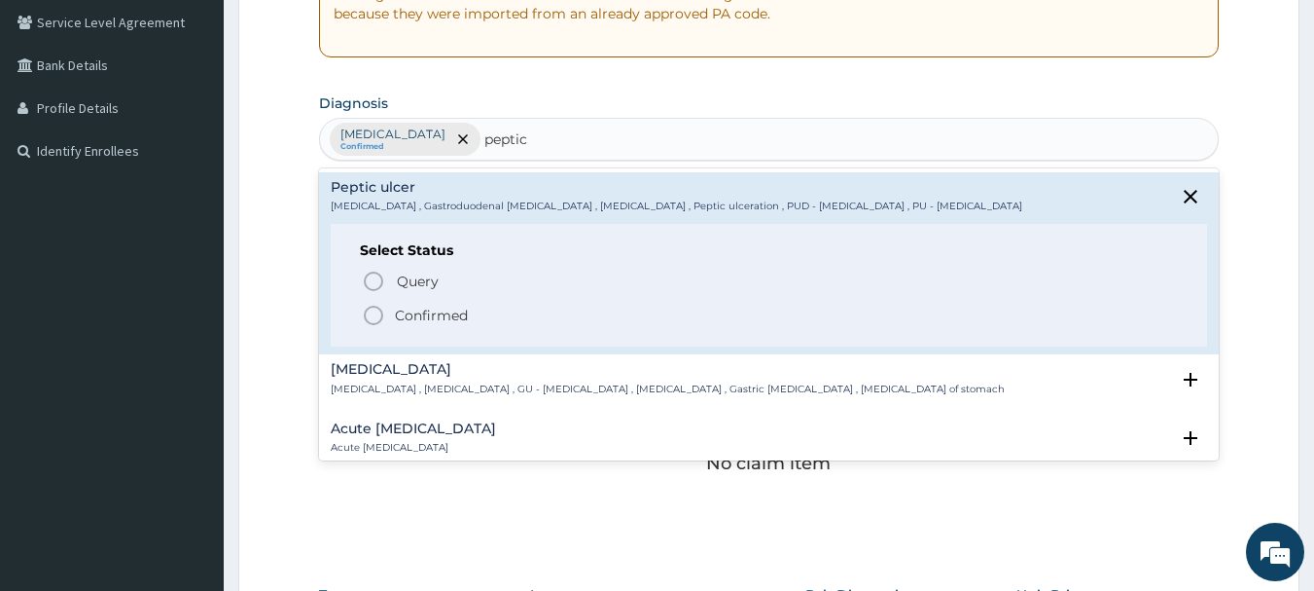
click at [377, 310] on icon "status option filled" at bounding box center [373, 315] width 23 height 23
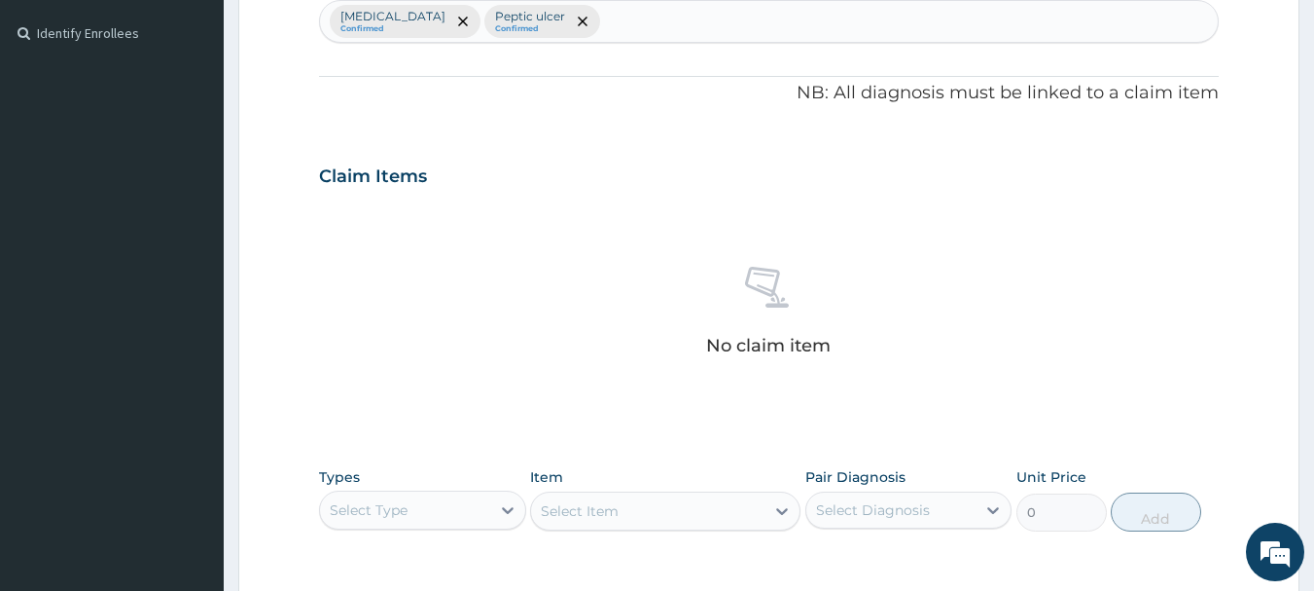
scroll to position [812, 0]
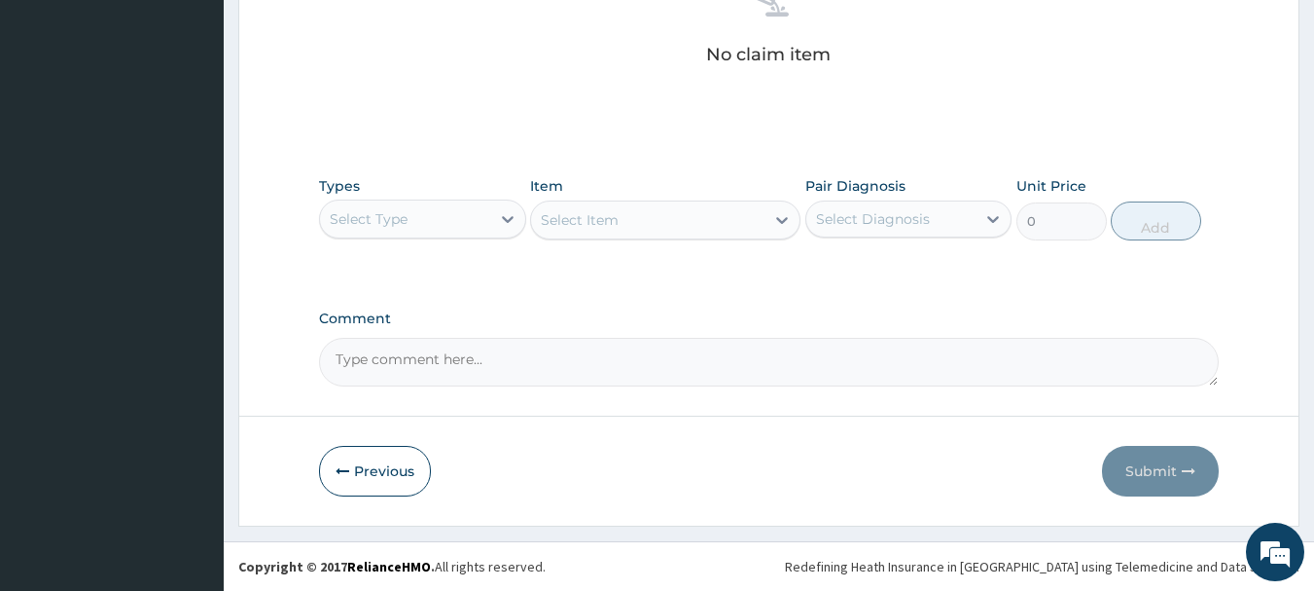
click at [453, 217] on div "Select Type" at bounding box center [405, 218] width 170 height 31
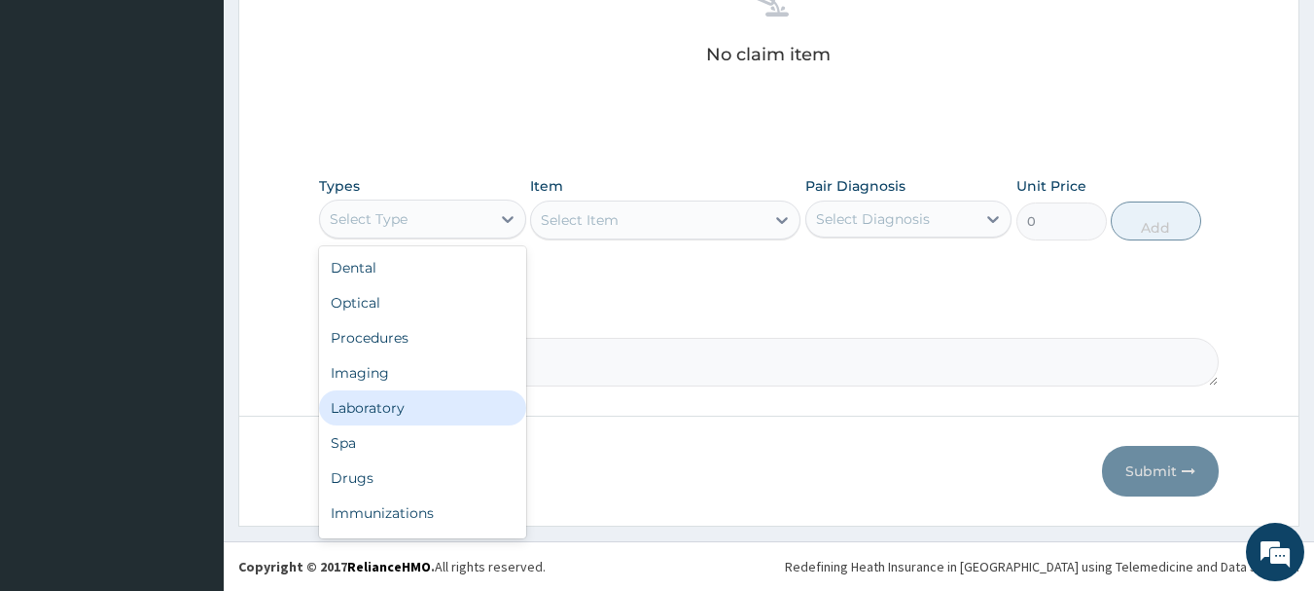
click at [411, 405] on div "Laboratory" at bounding box center [422, 407] width 207 height 35
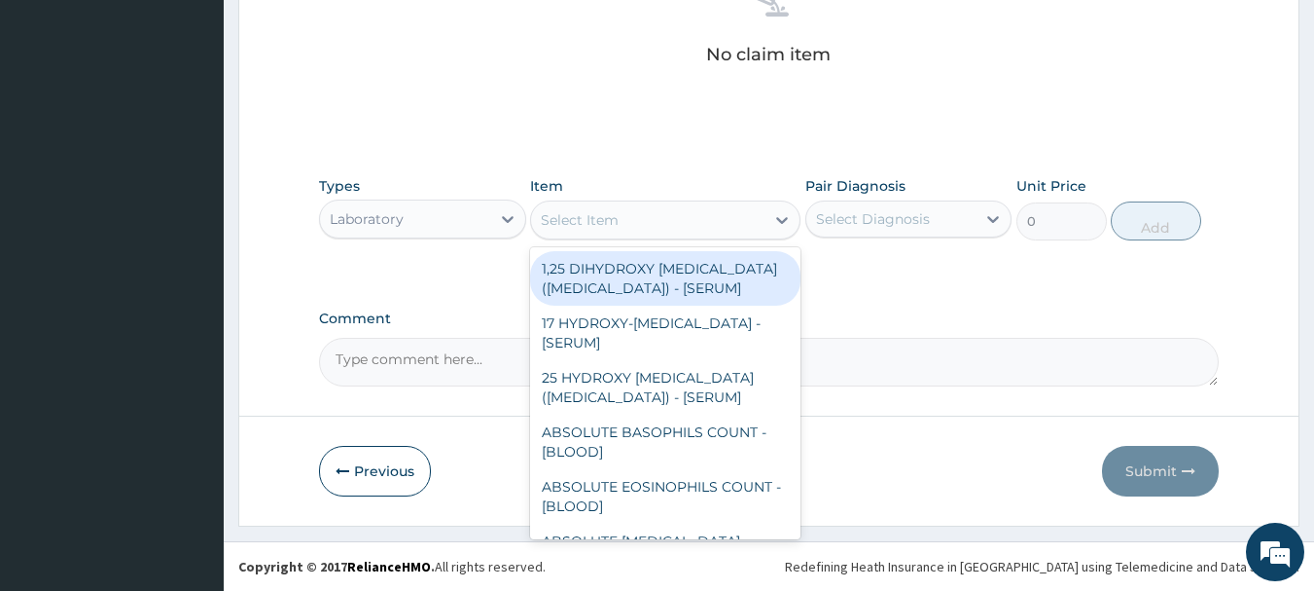
click at [694, 232] on div "Select Item" at bounding box center [647, 219] width 233 height 31
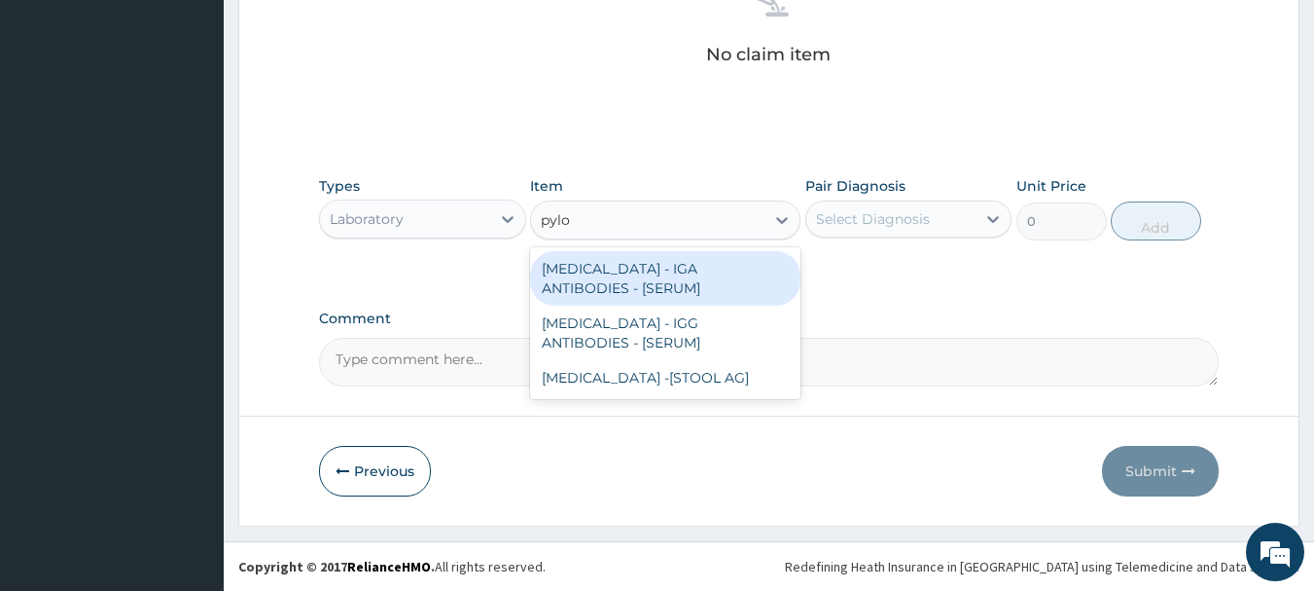
type input "pylor"
click at [687, 272] on div "[MEDICAL_DATA] - IGA ANTIBODIES - [SERUM]" at bounding box center [665, 278] width 270 height 54
type input "5937.5"
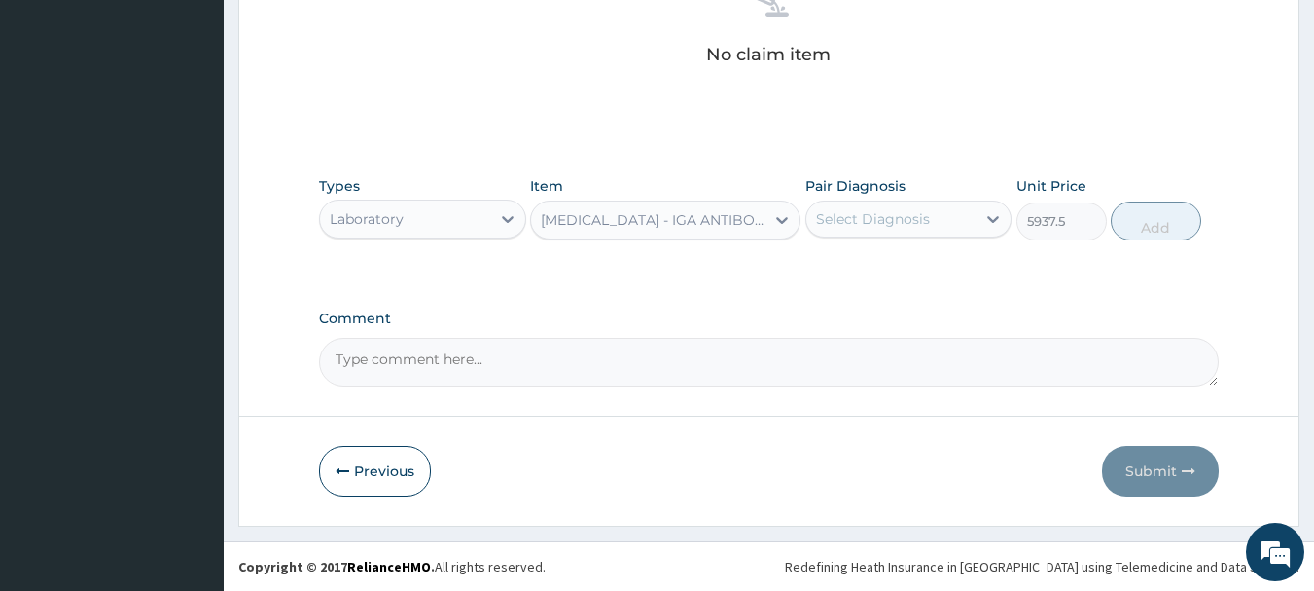
click at [954, 233] on div "Select Diagnosis" at bounding box center [891, 218] width 170 height 31
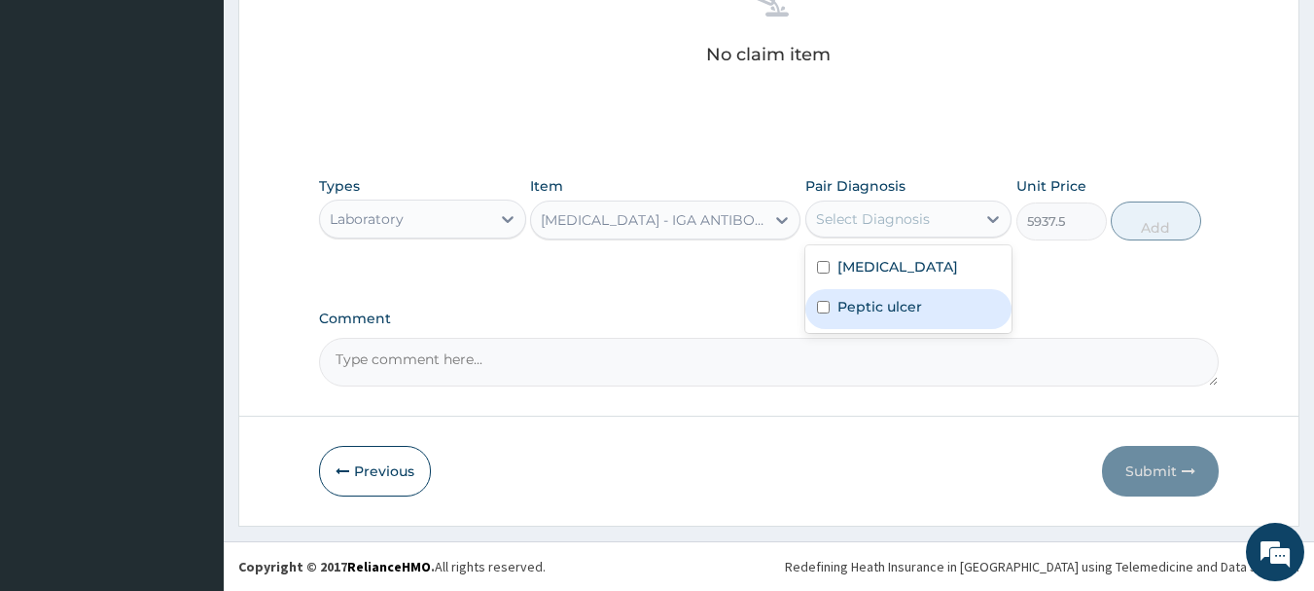
click at [946, 310] on div "Peptic ulcer" at bounding box center [909, 309] width 207 height 40
checkbox input "true"
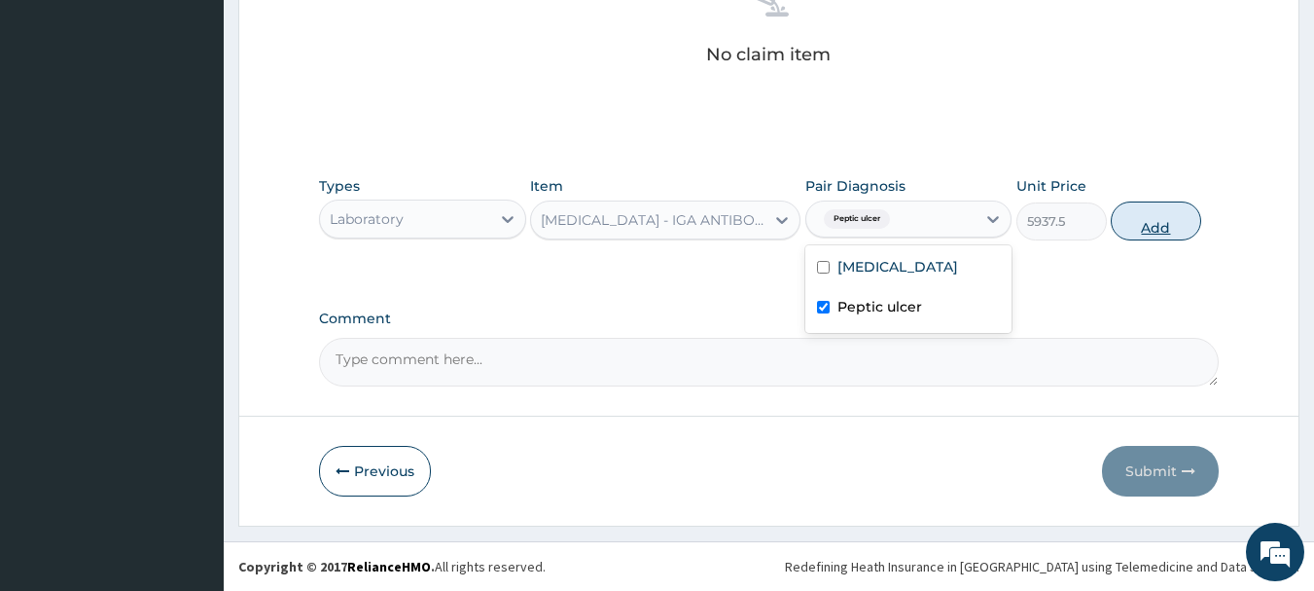
click at [1130, 230] on button "Add" at bounding box center [1156, 220] width 90 height 39
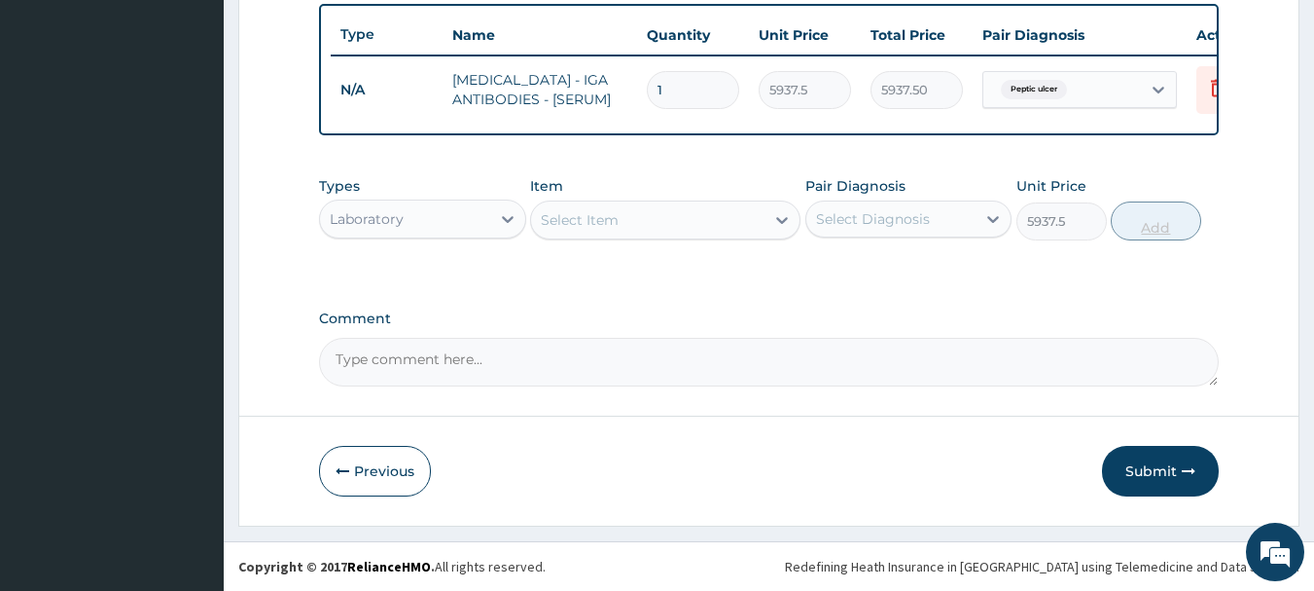
type input "0"
click at [483, 213] on div "Laboratory" at bounding box center [405, 218] width 170 height 31
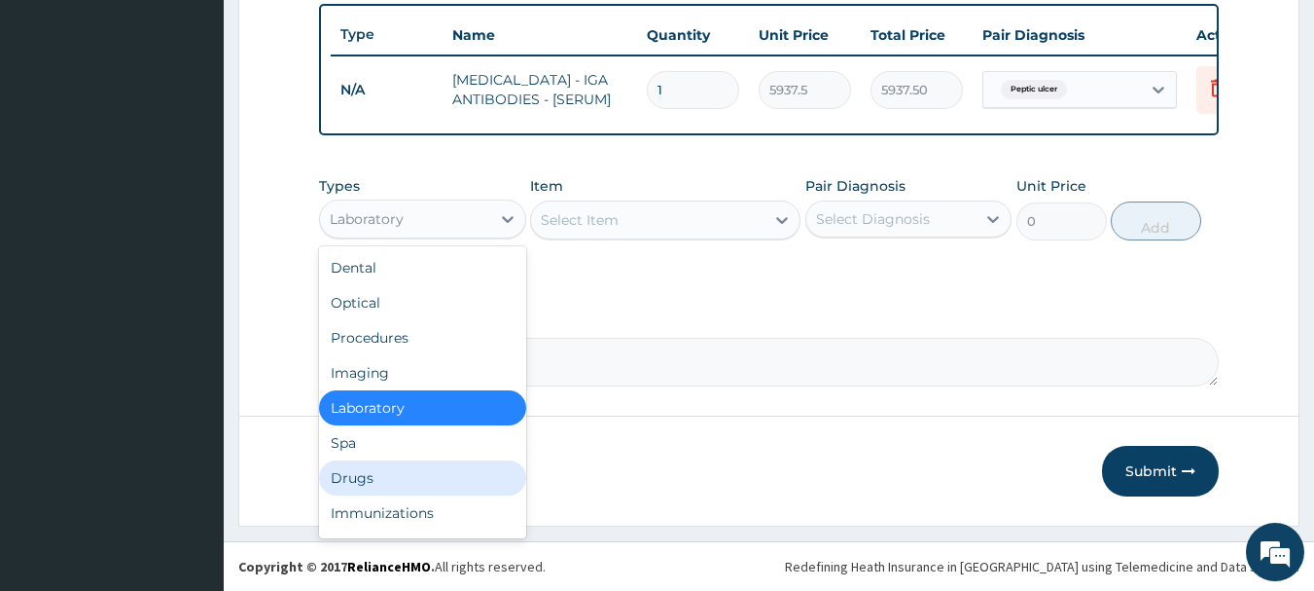
click at [414, 481] on div "Drugs" at bounding box center [422, 477] width 207 height 35
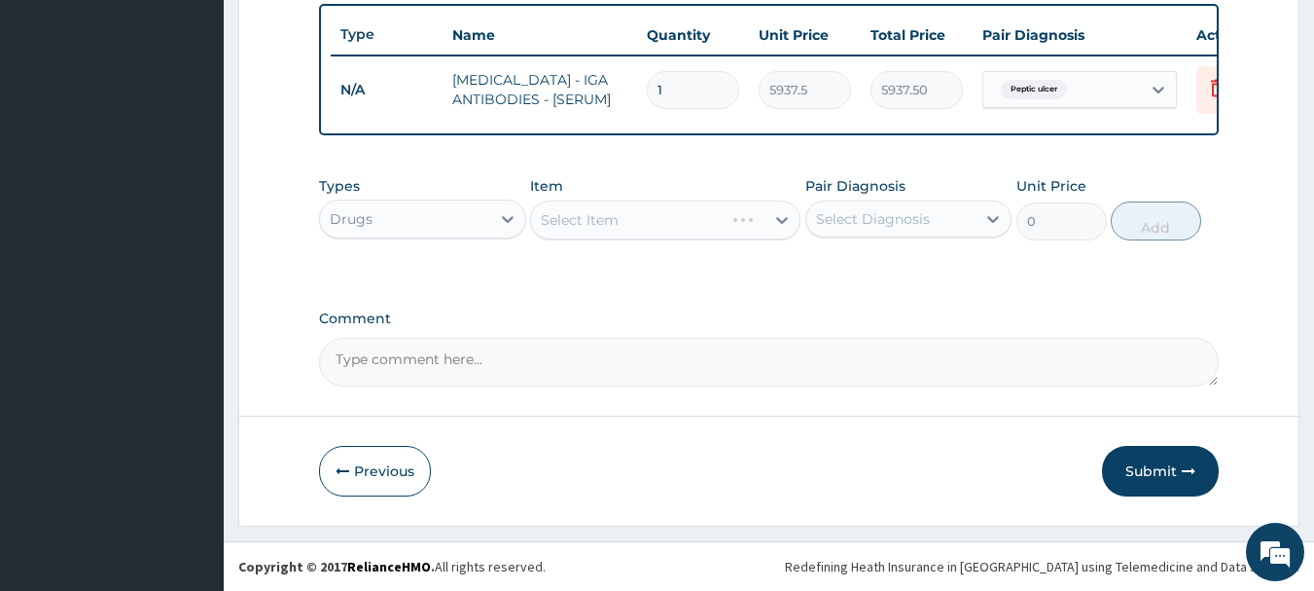
click at [893, 232] on div "Select Diagnosis" at bounding box center [891, 218] width 170 height 31
click at [882, 270] on label "[MEDICAL_DATA]" at bounding box center [898, 266] width 121 height 19
checkbox input "true"
click at [657, 235] on div "Select Item" at bounding box center [665, 219] width 270 height 39
click at [649, 228] on div "Select Item" at bounding box center [665, 219] width 270 height 39
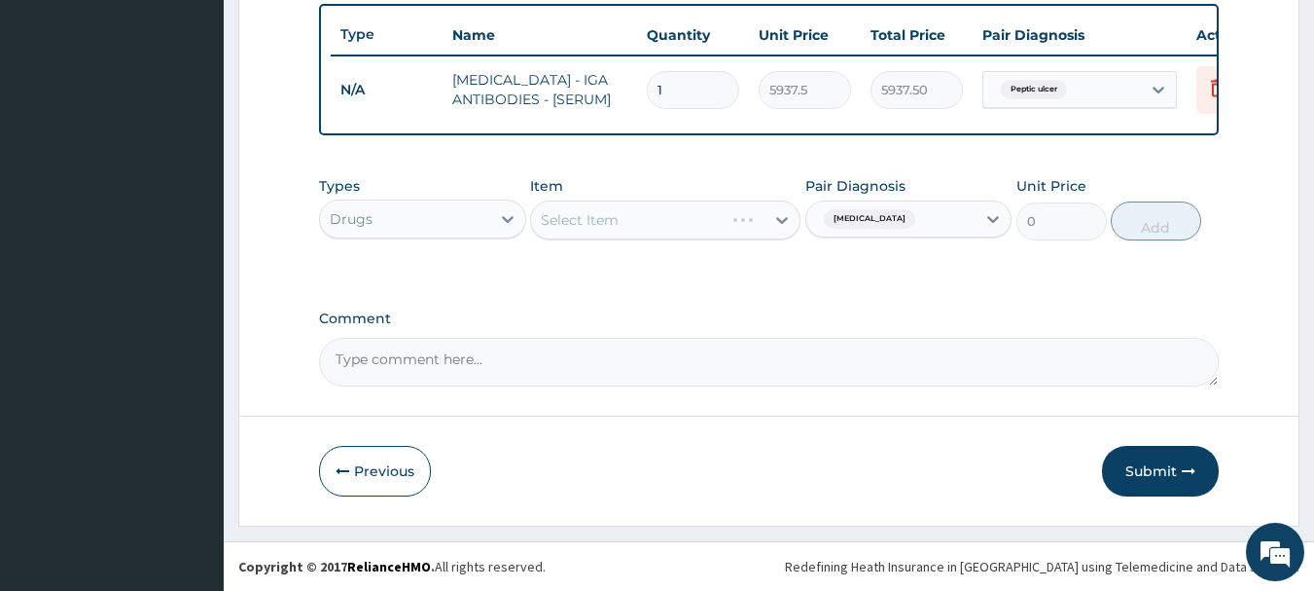
click at [693, 219] on div "Select Item" at bounding box center [665, 219] width 270 height 39
click at [689, 228] on div "Select Item" at bounding box center [647, 219] width 233 height 31
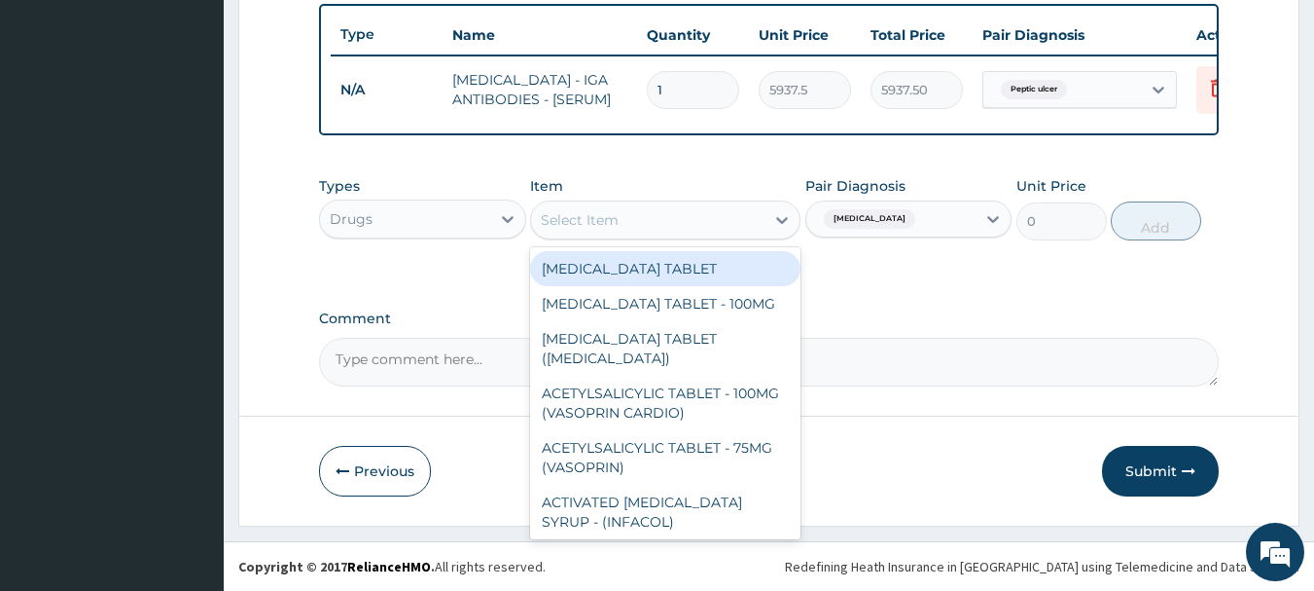
type input "m"
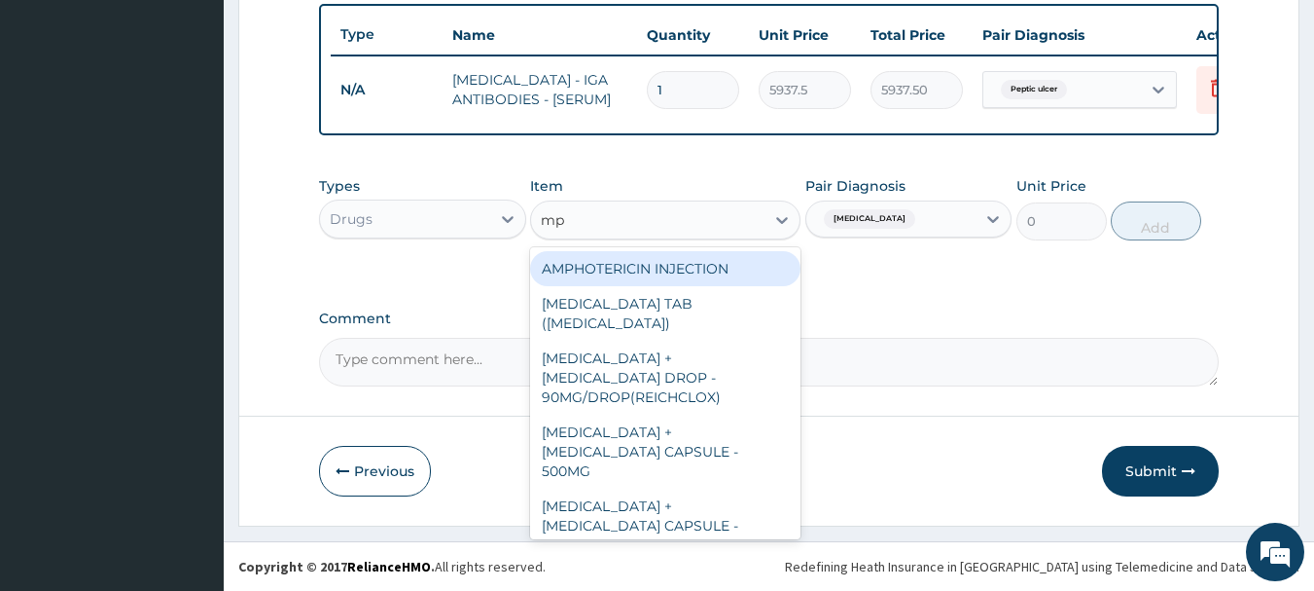
type input "m"
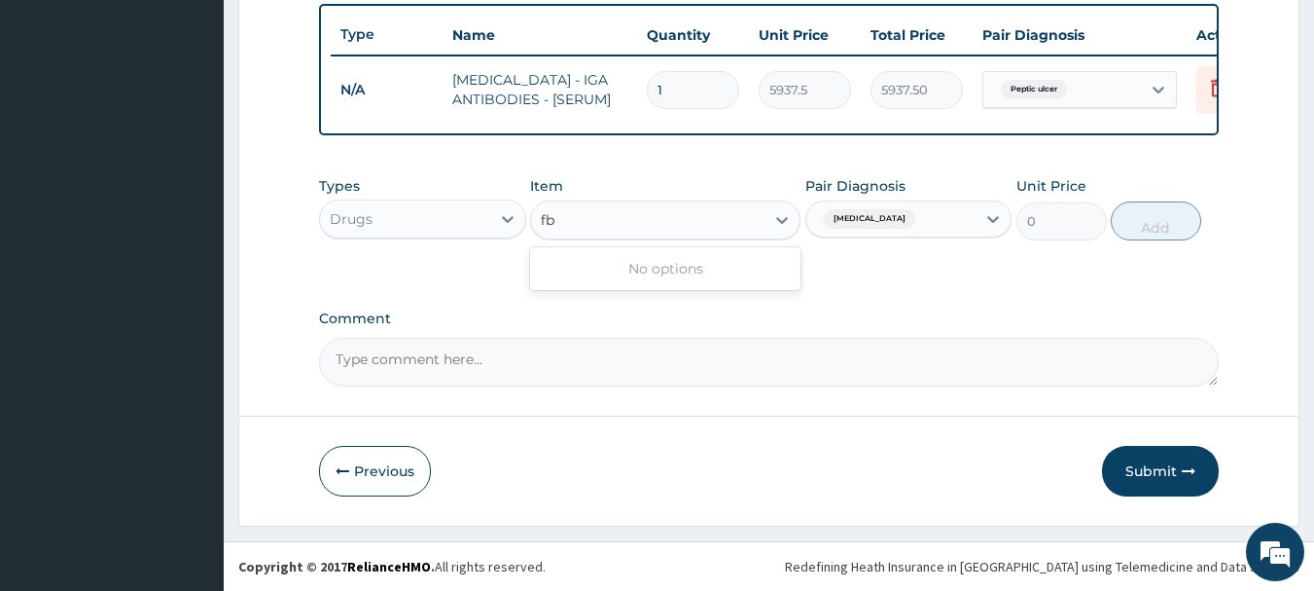
type input "f"
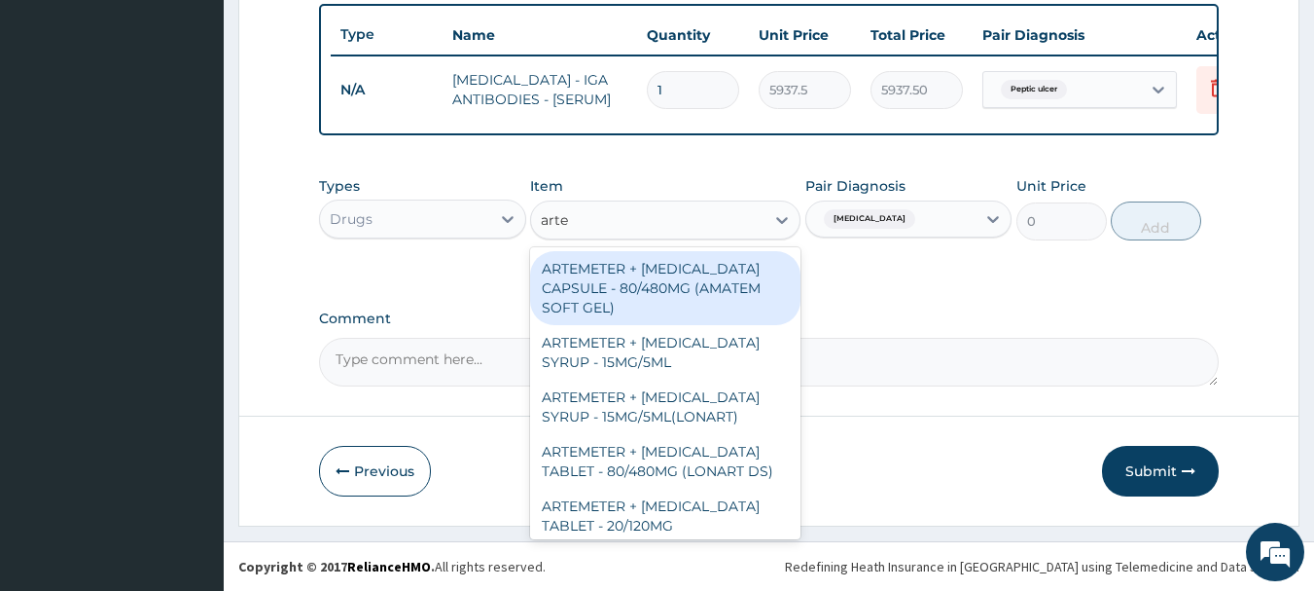
type input "artem"
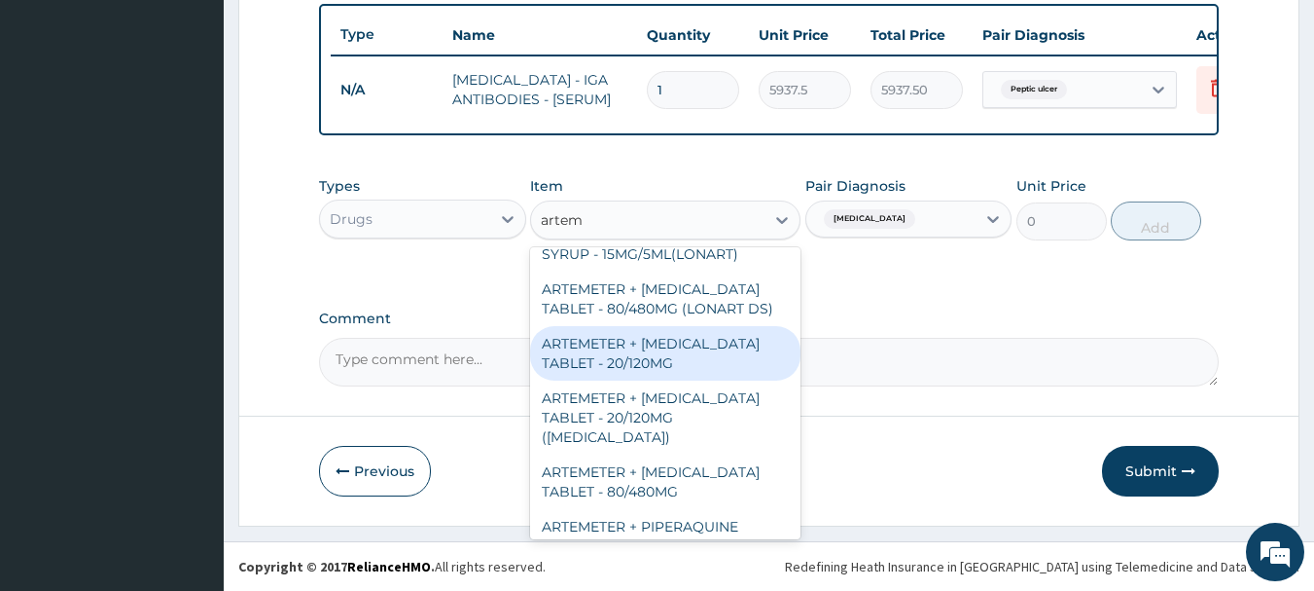
scroll to position [195, 0]
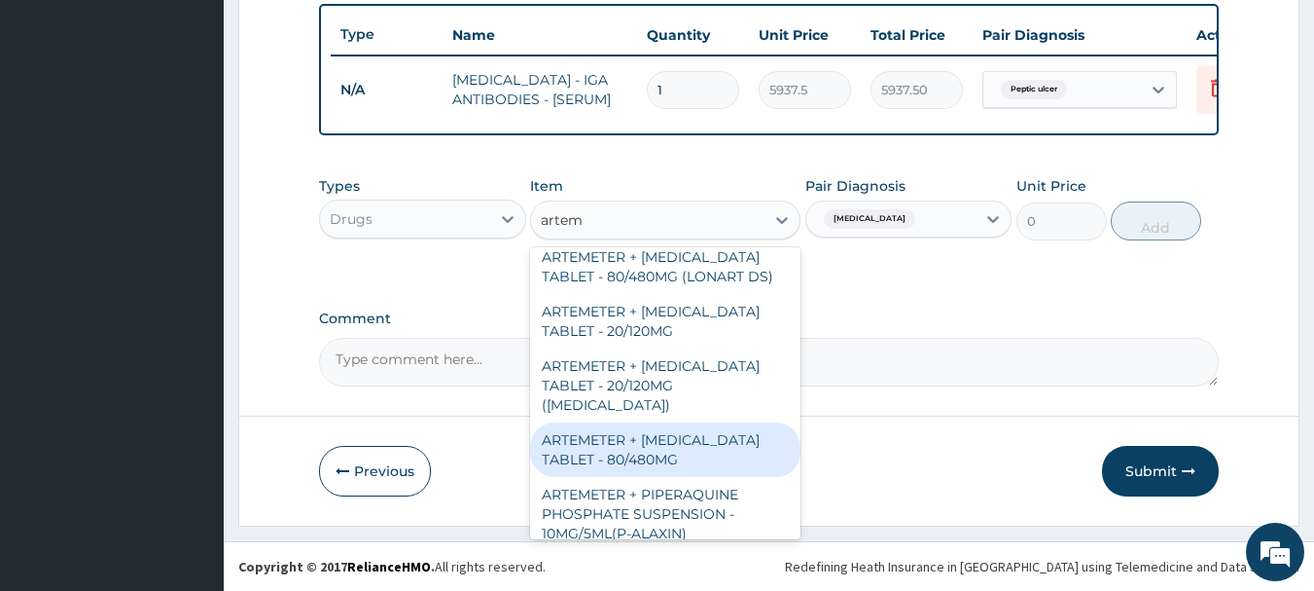
click at [655, 438] on div "ARTEMETER + [MEDICAL_DATA] TABLET - 80/480MG" at bounding box center [665, 449] width 270 height 54
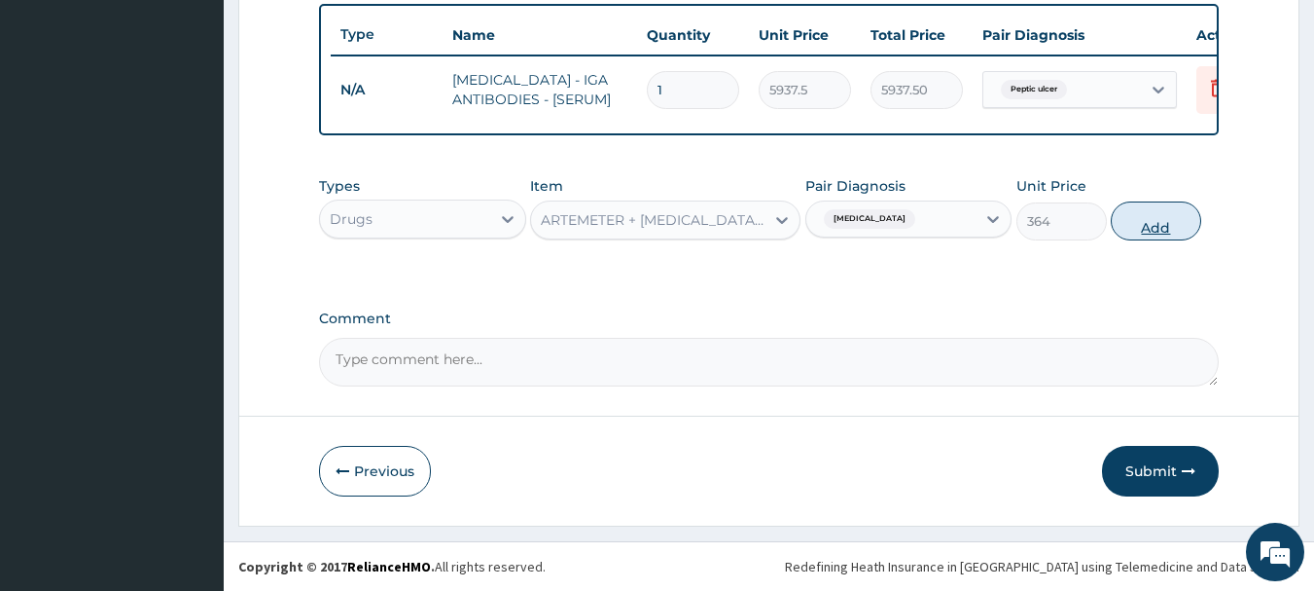
click at [1149, 223] on button "Add" at bounding box center [1156, 220] width 90 height 39
type input "0"
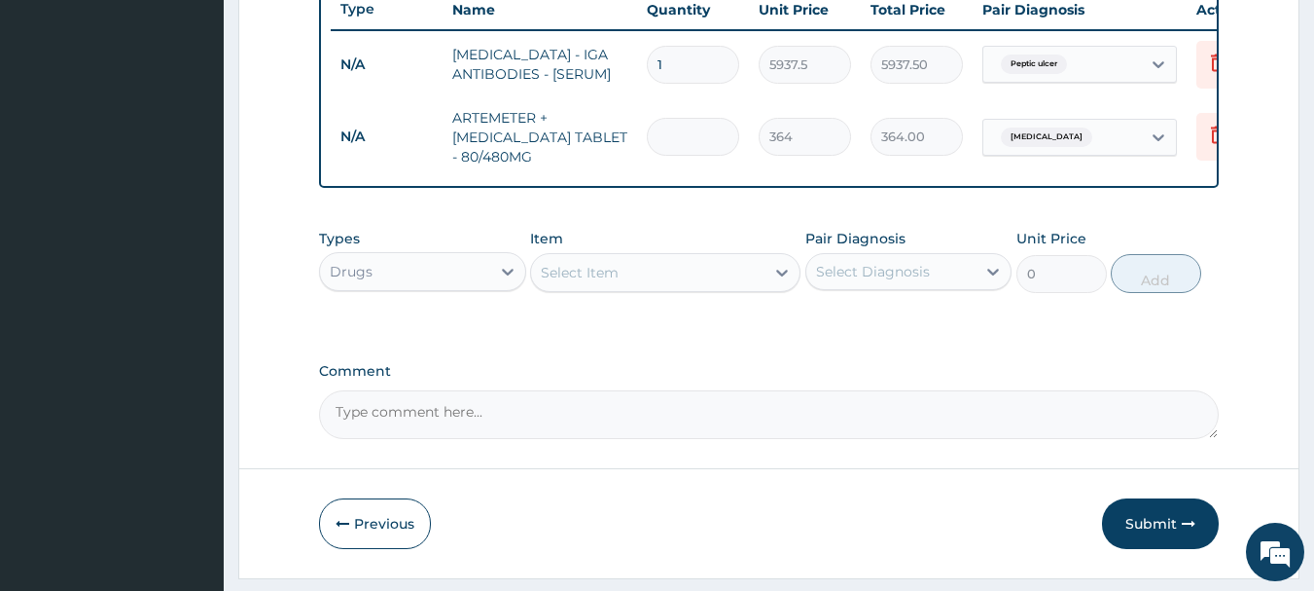
type input "0.00"
type input "3"
type input "1092.00"
type input "0.00"
type input "6"
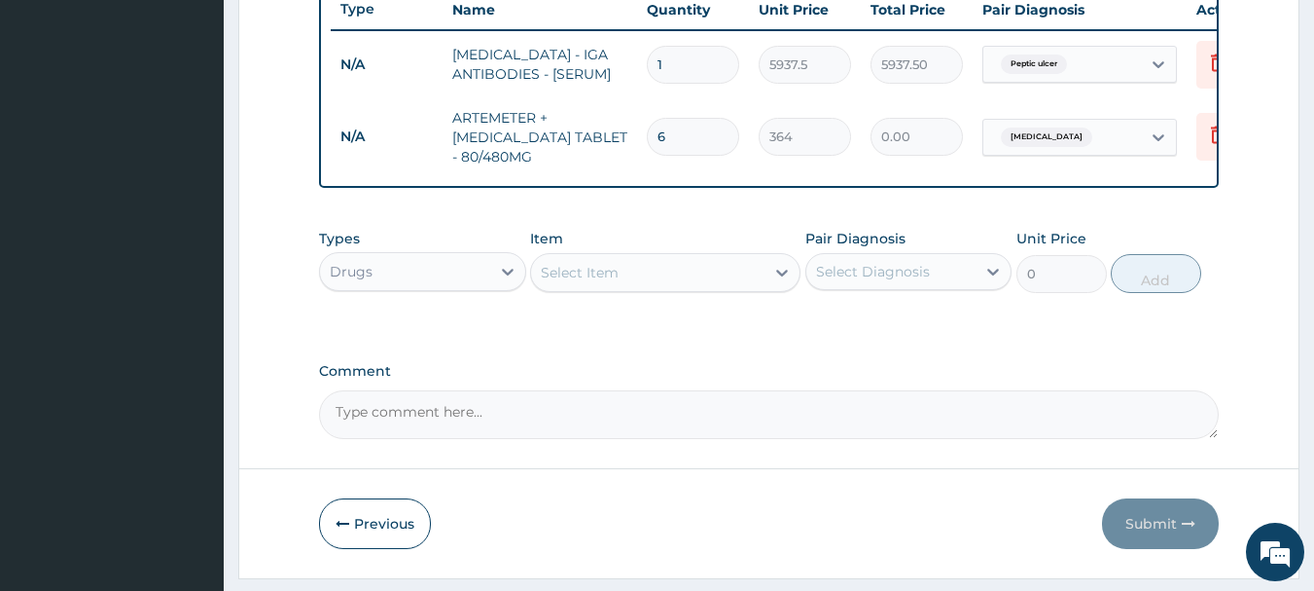
type input "2184.00"
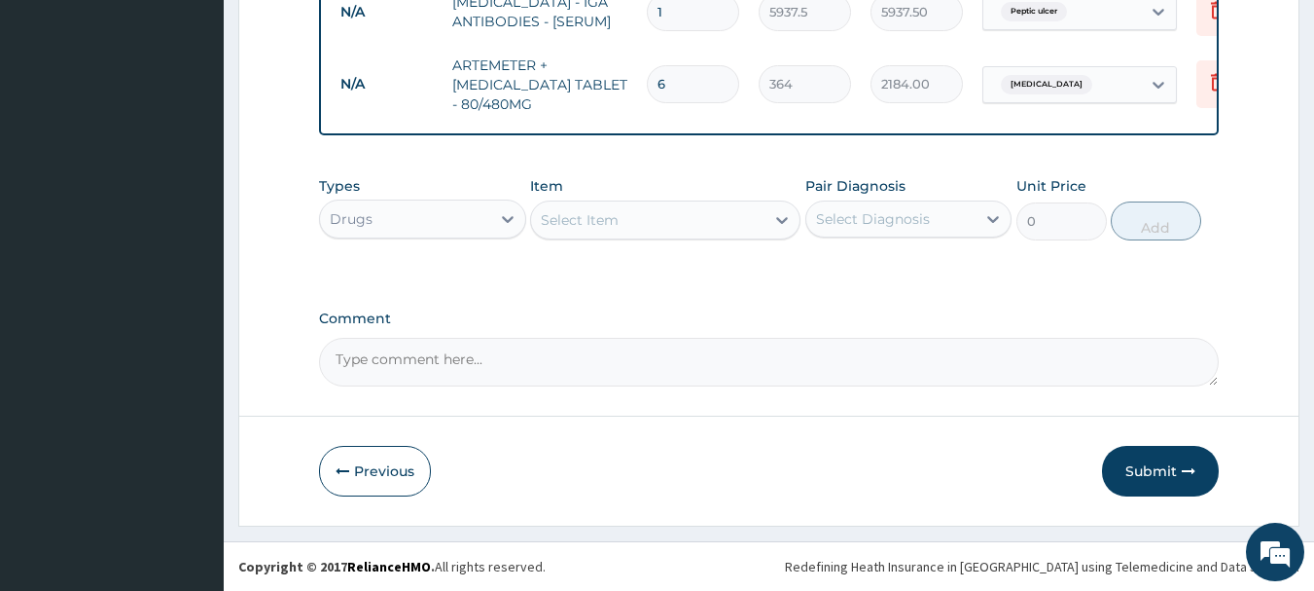
type input "6"
click at [647, 224] on div "Select Item" at bounding box center [647, 219] width 233 height 31
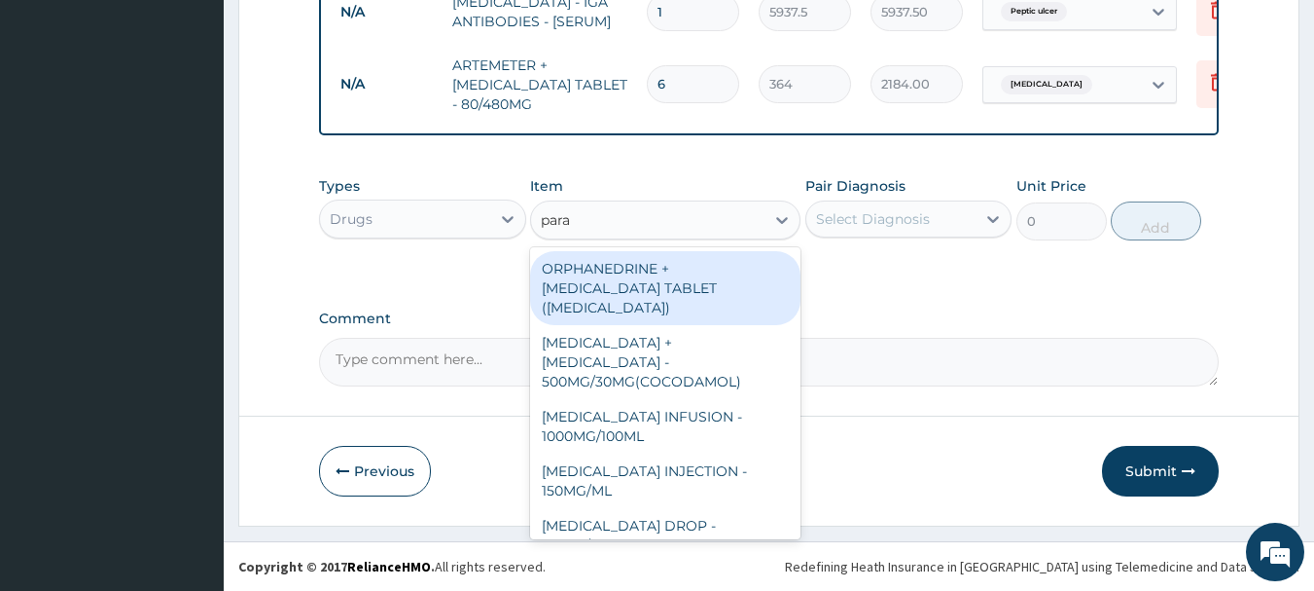
type input "parac"
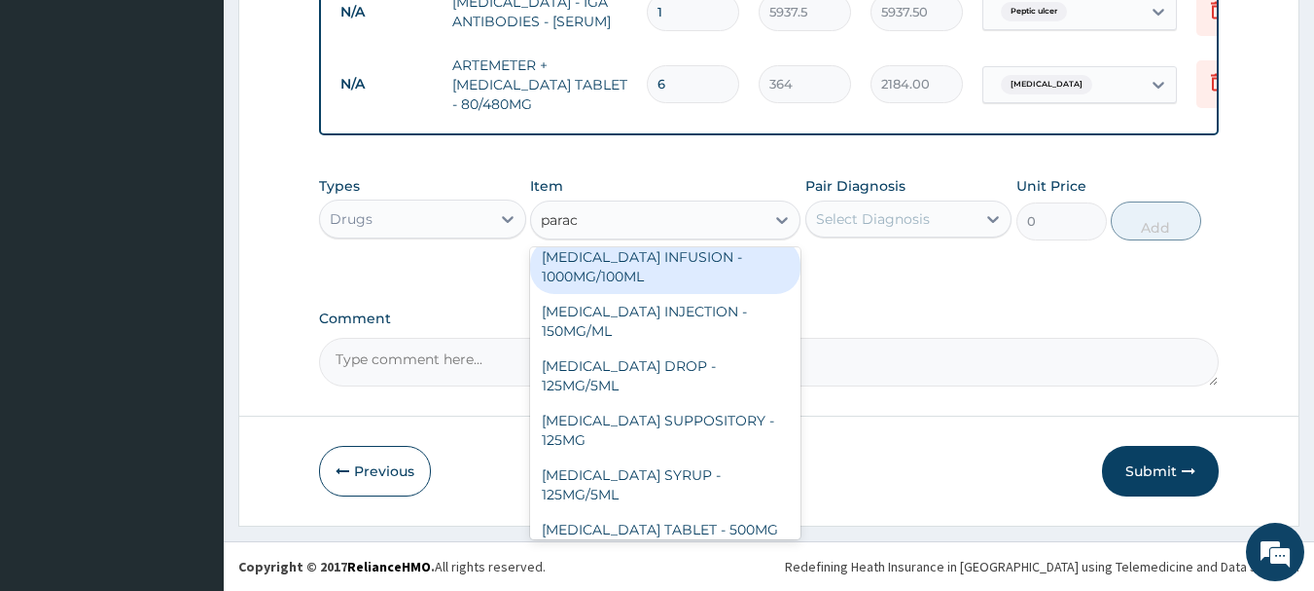
scroll to position [195, 0]
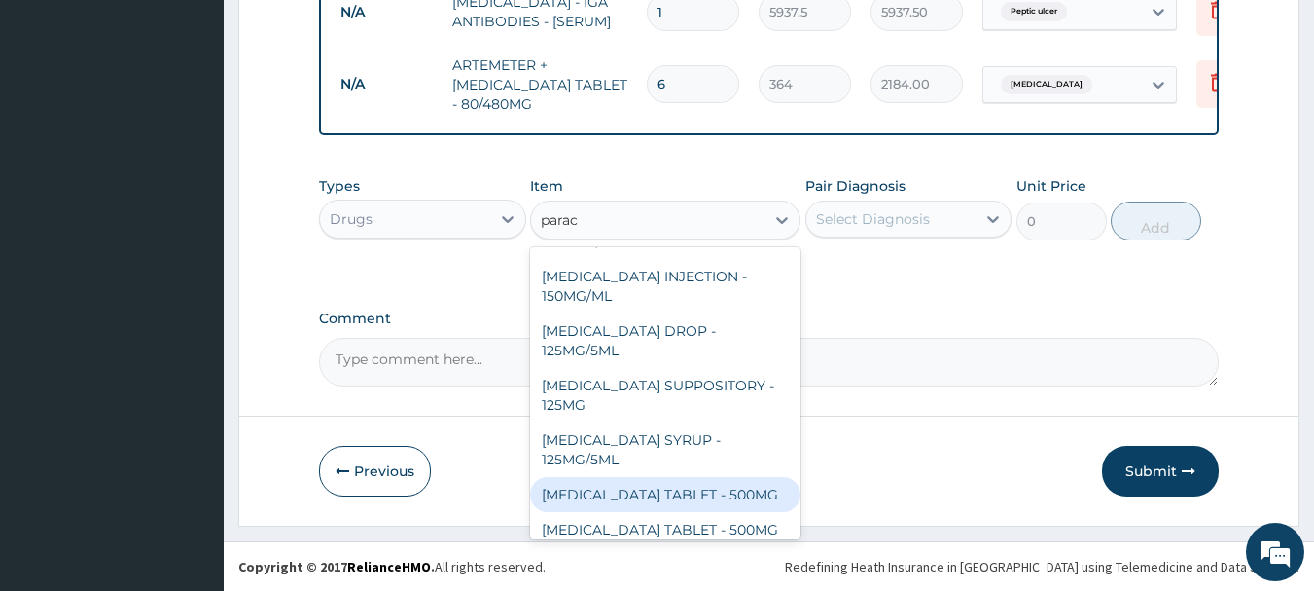
click at [696, 478] on div "[MEDICAL_DATA] TABLET - 500MG" at bounding box center [665, 494] width 270 height 35
type input "33.6"
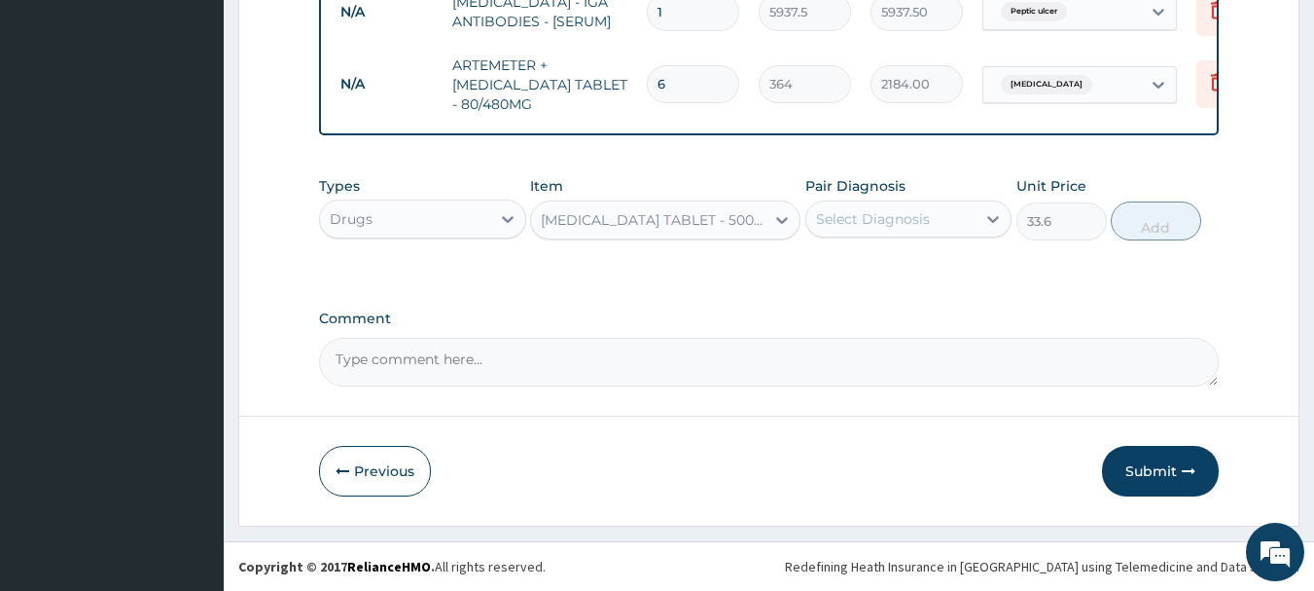
click at [932, 228] on div "Select Diagnosis" at bounding box center [891, 218] width 170 height 31
click at [880, 276] on div "[MEDICAL_DATA]" at bounding box center [909, 269] width 207 height 40
checkbox input "true"
click at [1150, 227] on button "Add" at bounding box center [1156, 220] width 90 height 39
type input "0"
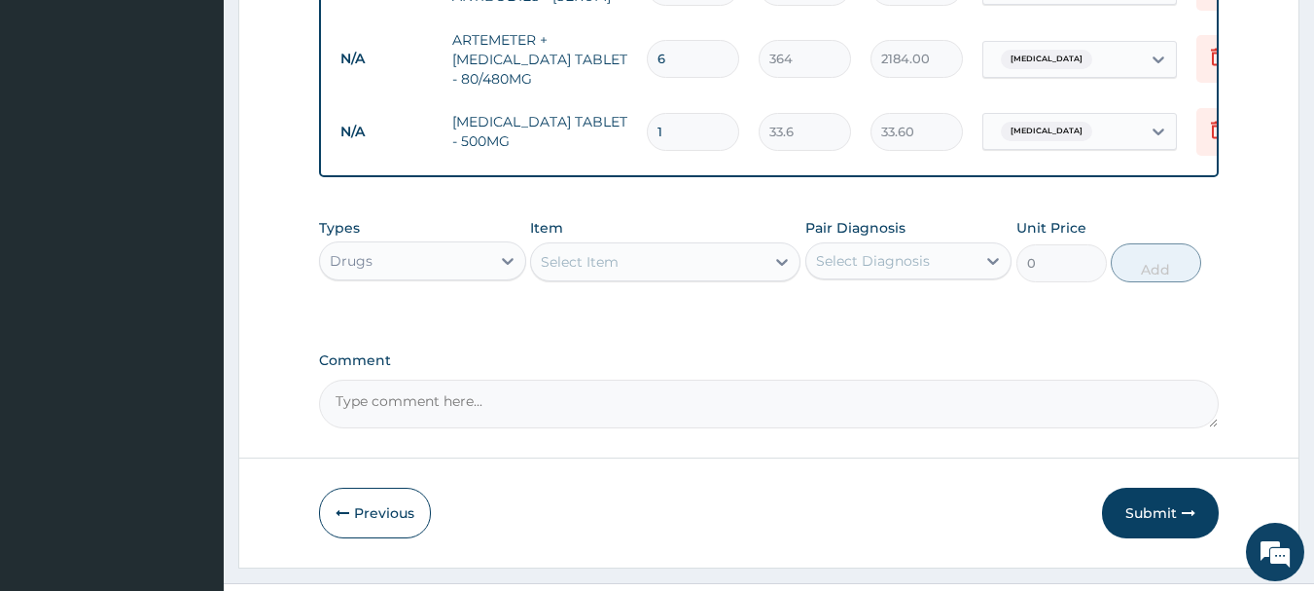
type input "18"
type input "604.80"
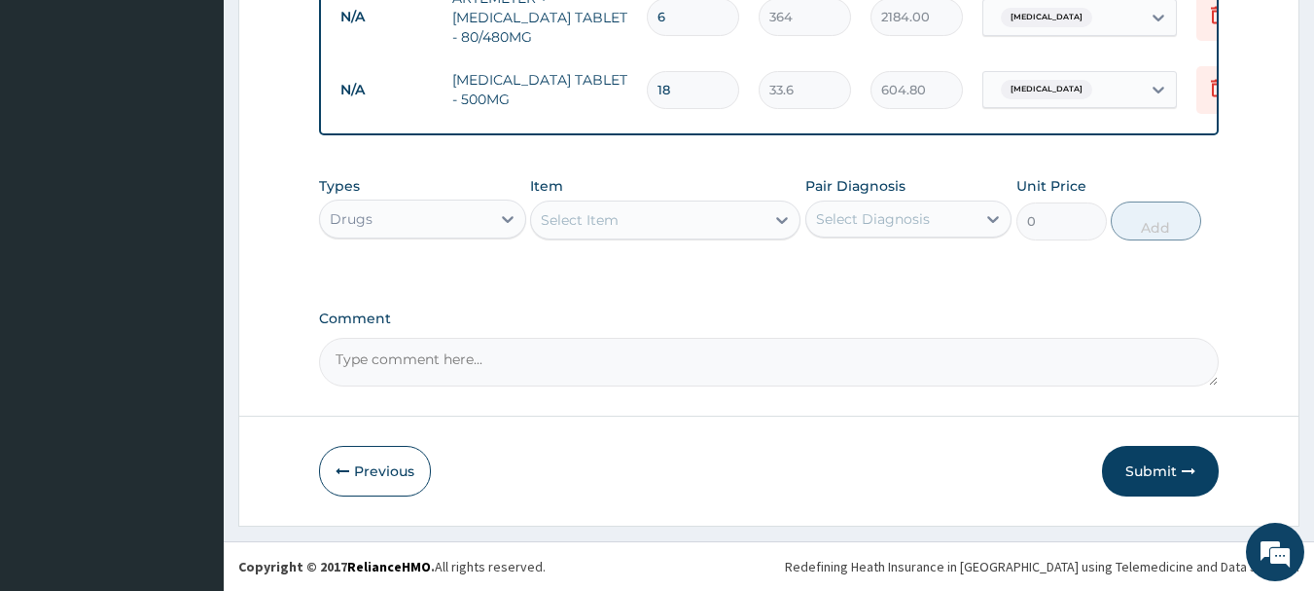
scroll to position [890, 0]
type input "18"
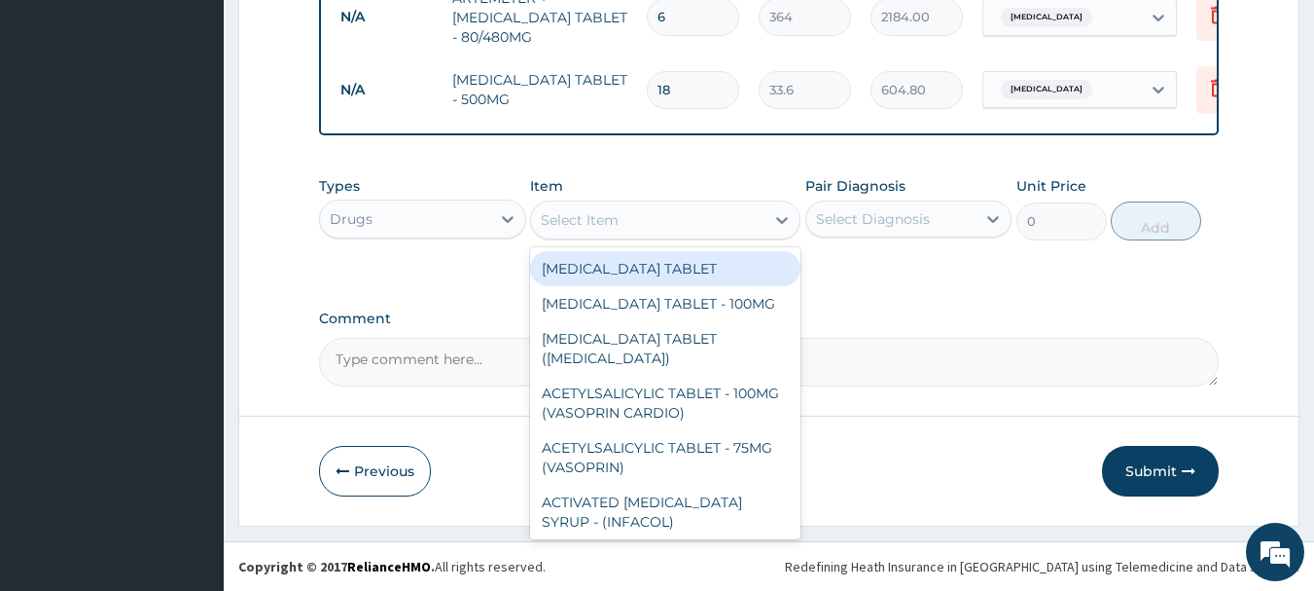
click at [603, 234] on div "Select Item" at bounding box center [647, 219] width 233 height 31
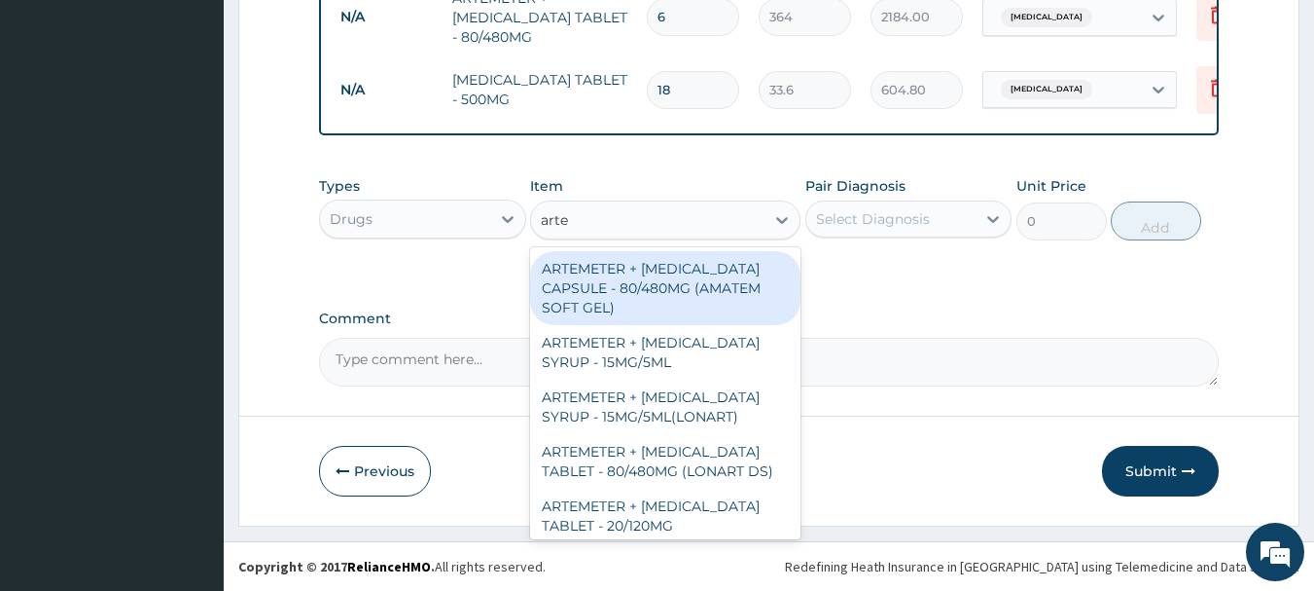
type input "artem"
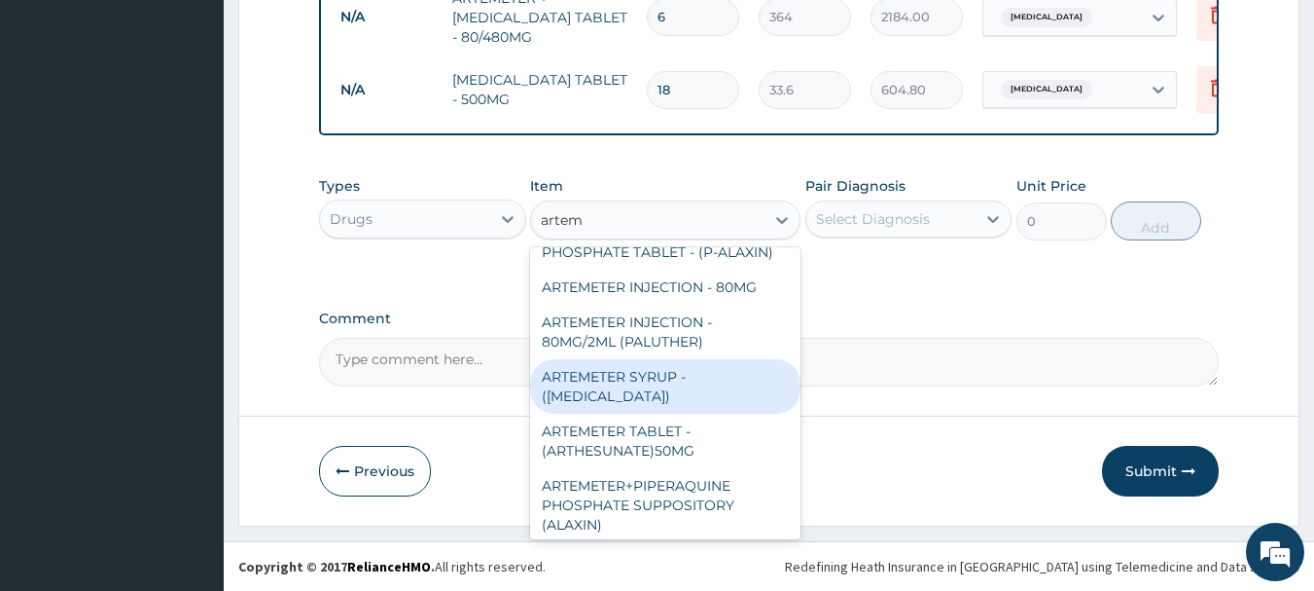
scroll to position [556, 0]
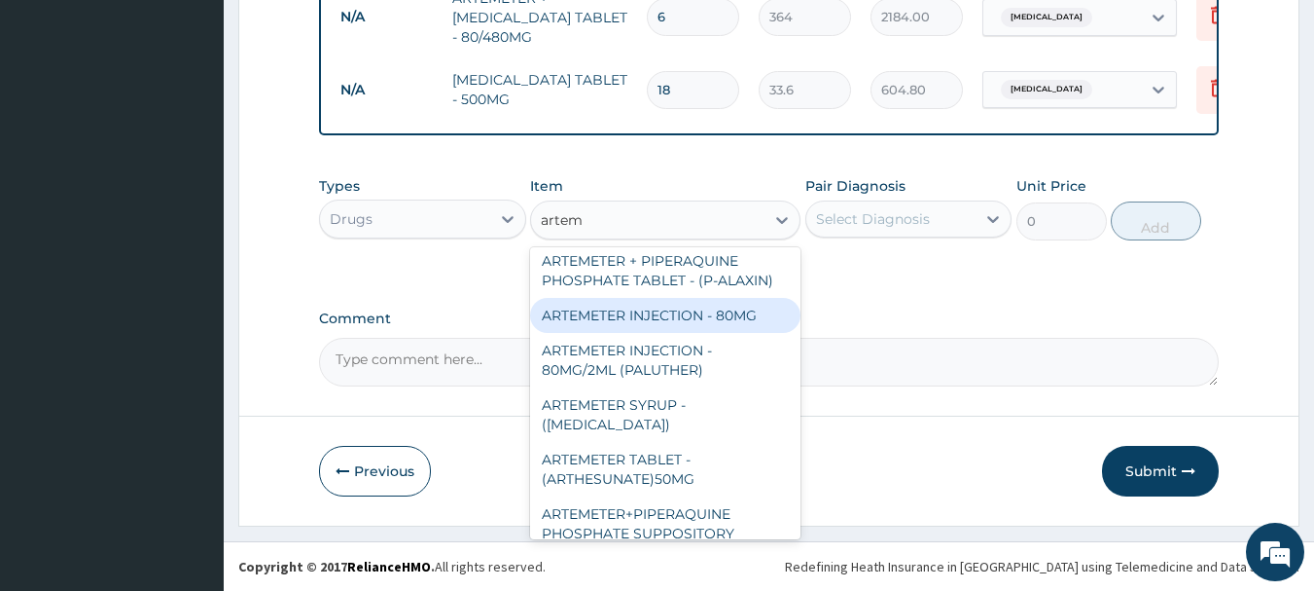
click at [647, 302] on div "ARTEMETER INJECTION - 80MG" at bounding box center [665, 315] width 270 height 35
type input "476"
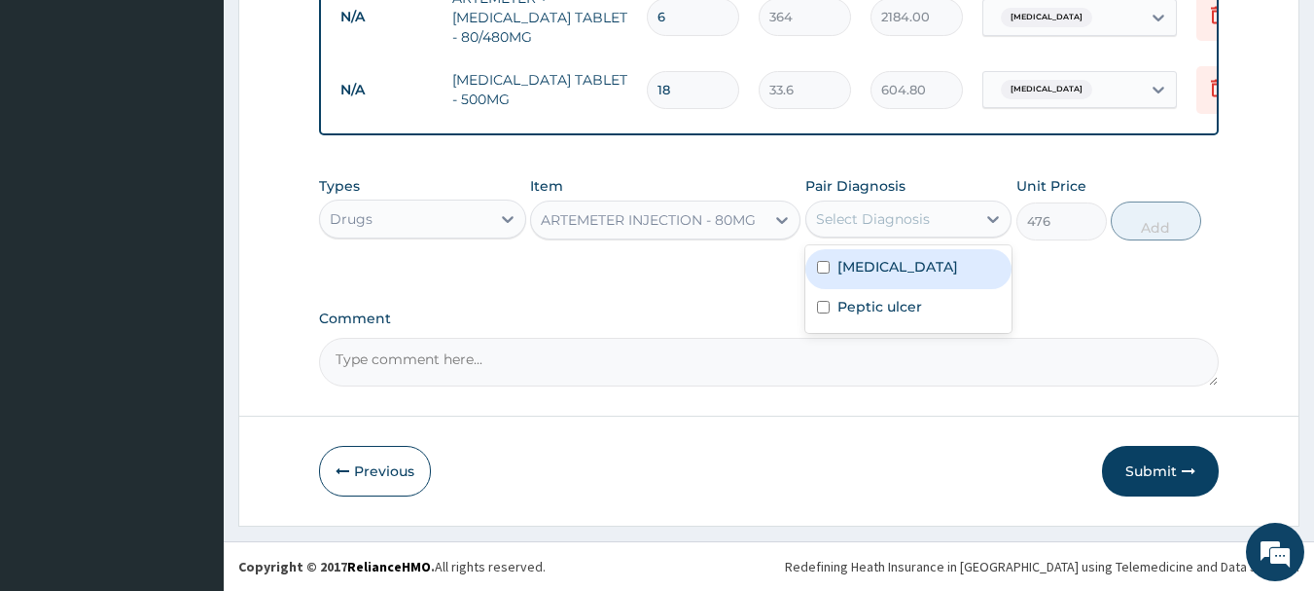
click at [902, 209] on div "Select Diagnosis" at bounding box center [873, 218] width 114 height 19
click at [893, 269] on div "Malaria" at bounding box center [909, 269] width 207 height 40
checkbox input "true"
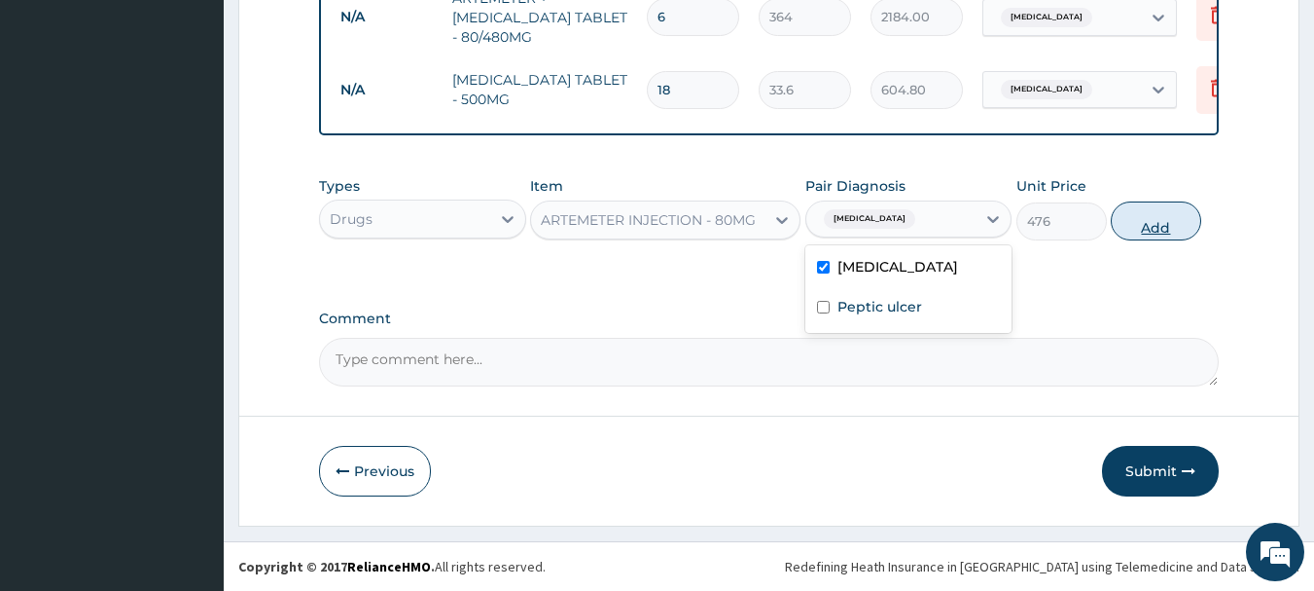
click at [1137, 213] on button "Add" at bounding box center [1156, 220] width 90 height 39
type input "0"
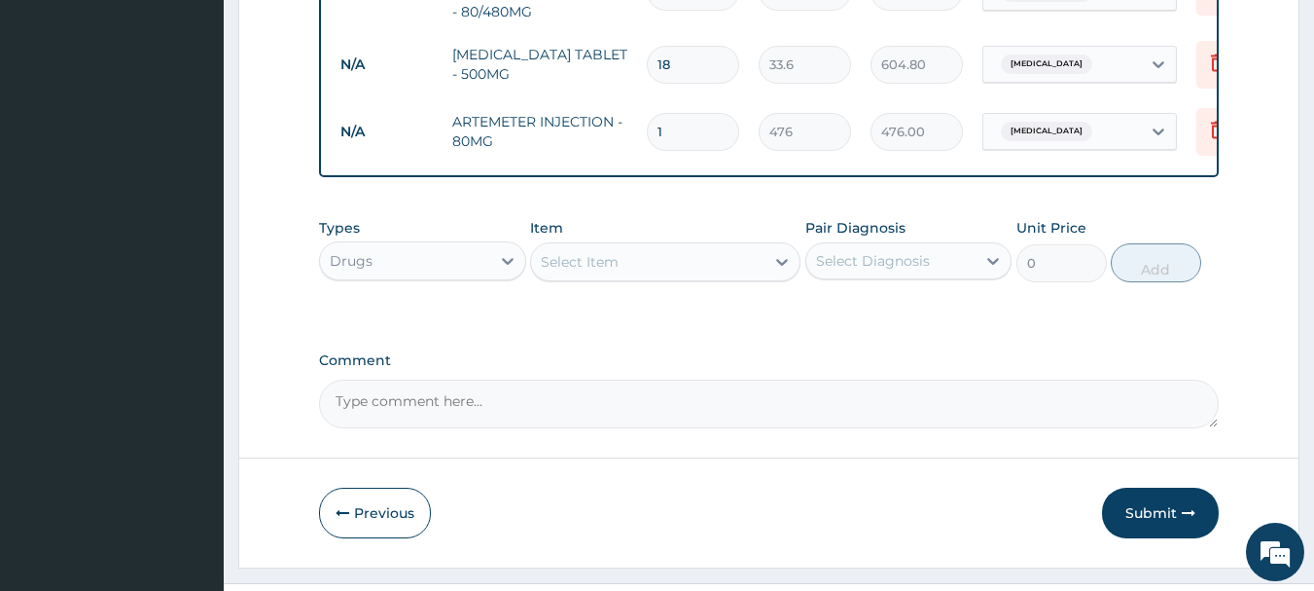
type input "0.00"
type input "2"
type input "952.00"
type input "2"
click at [446, 276] on div "Drugs" at bounding box center [405, 260] width 170 height 31
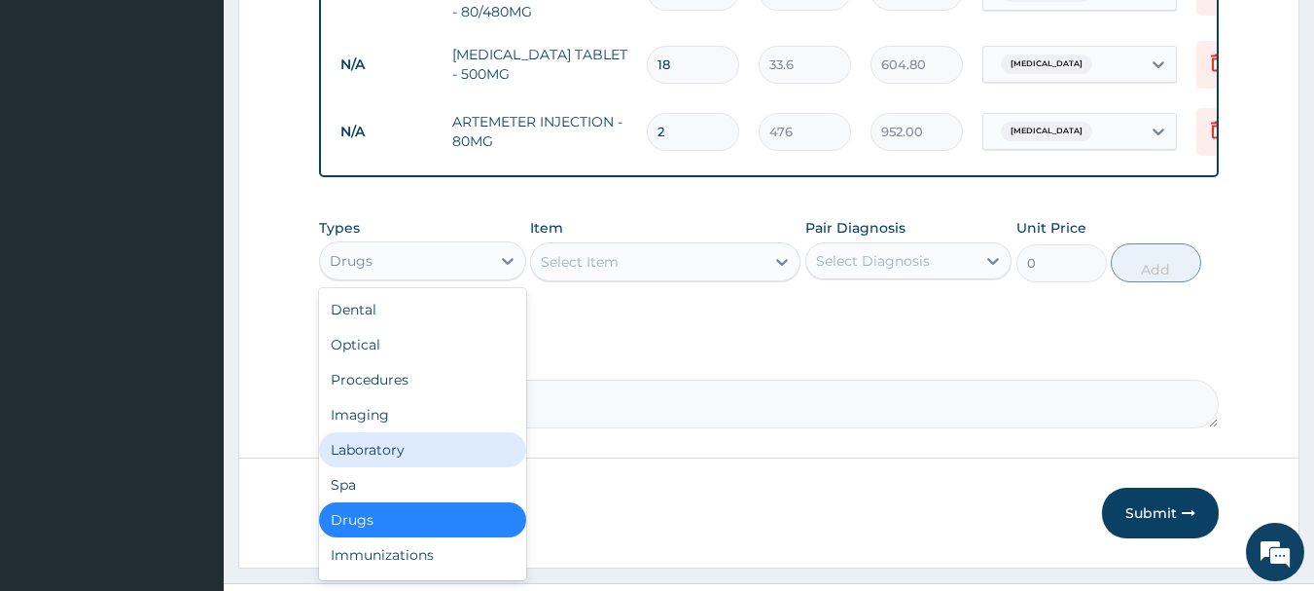
click at [376, 467] on div "Laboratory" at bounding box center [422, 449] width 207 height 35
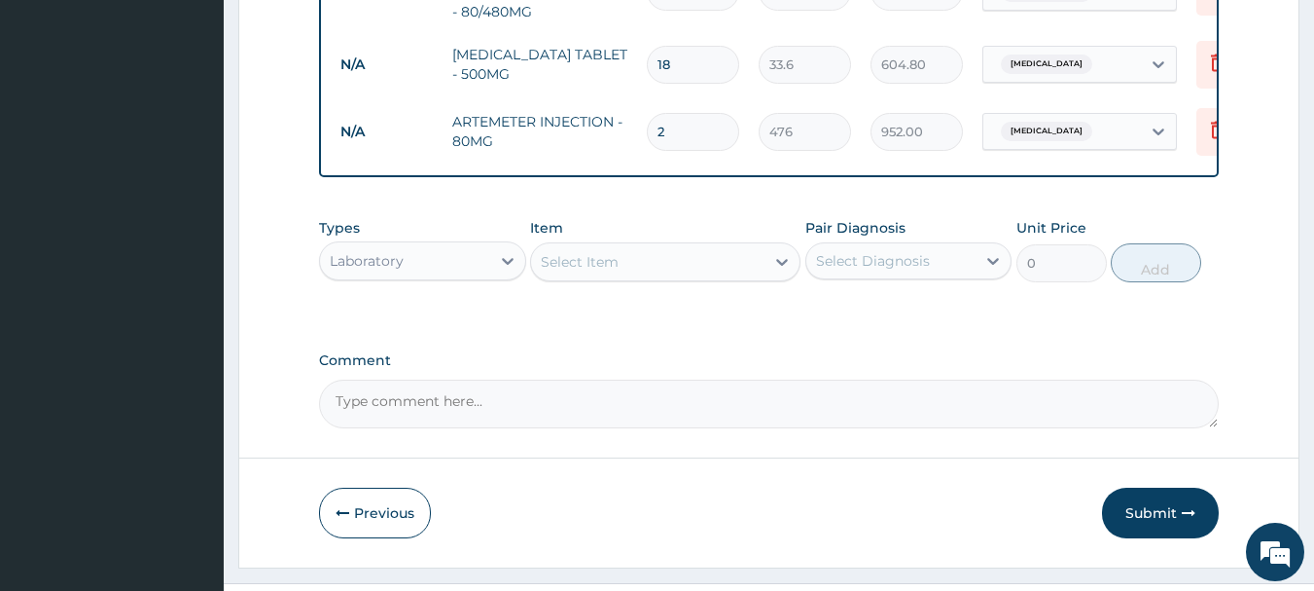
click at [651, 277] on div "Select Item" at bounding box center [647, 261] width 233 height 31
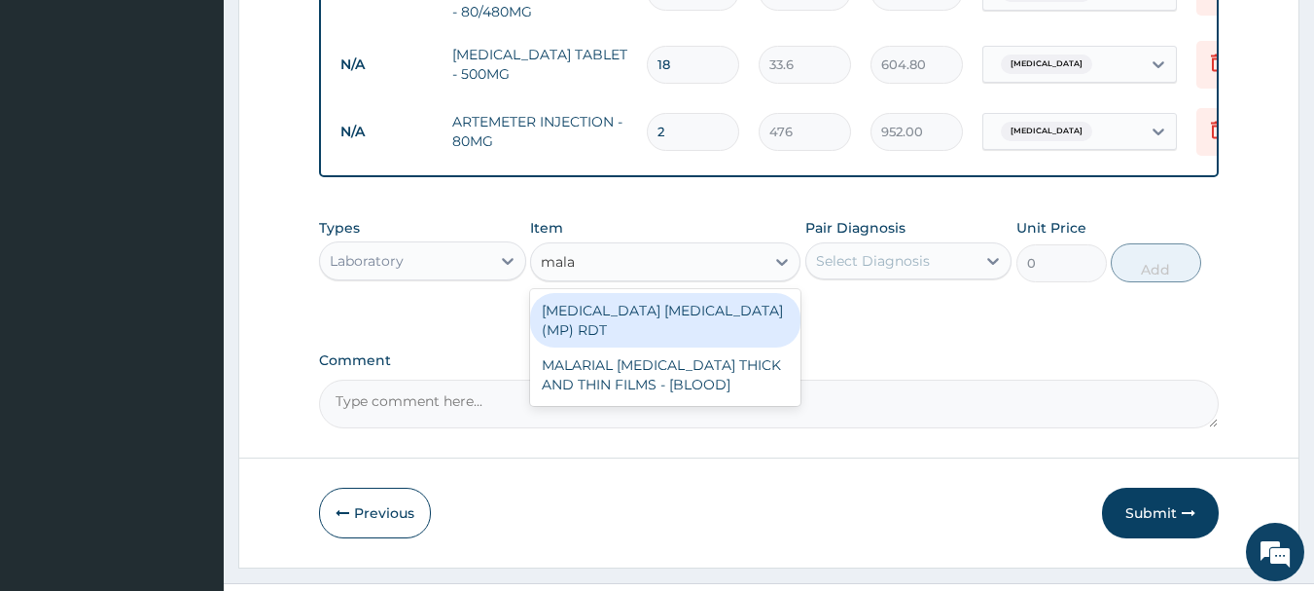
type input "malar"
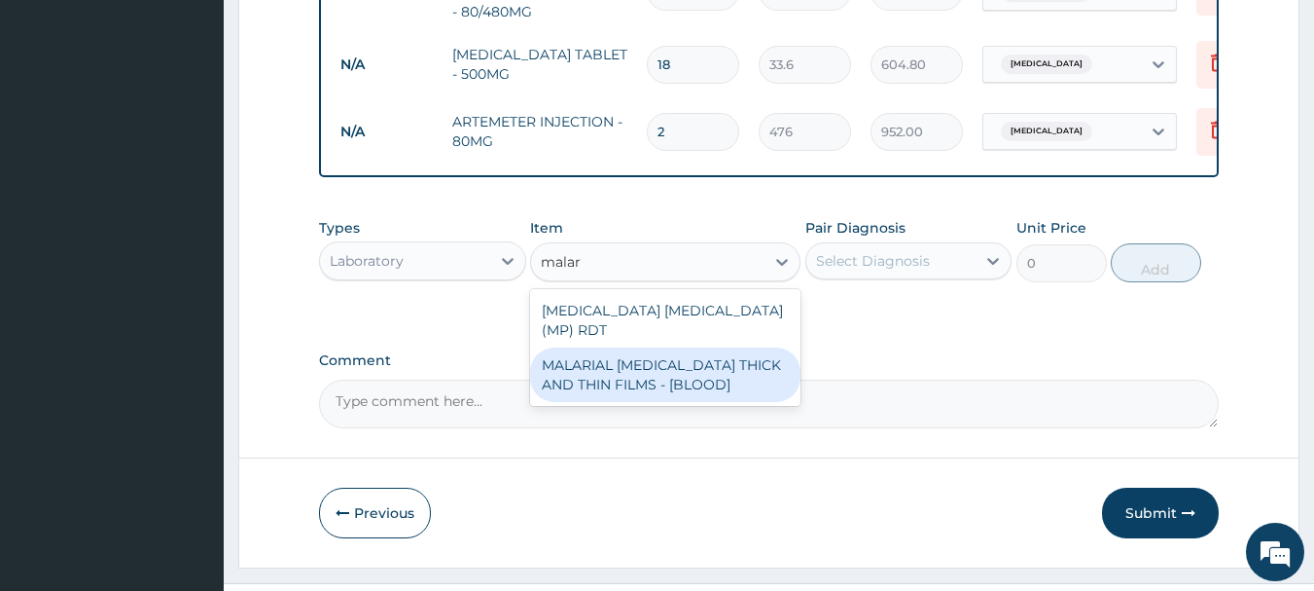
click at [702, 366] on div "MALARIAL PARASITE THICK AND THIN FILMS - [BLOOD]" at bounding box center [665, 374] width 270 height 54
type input "2187.5"
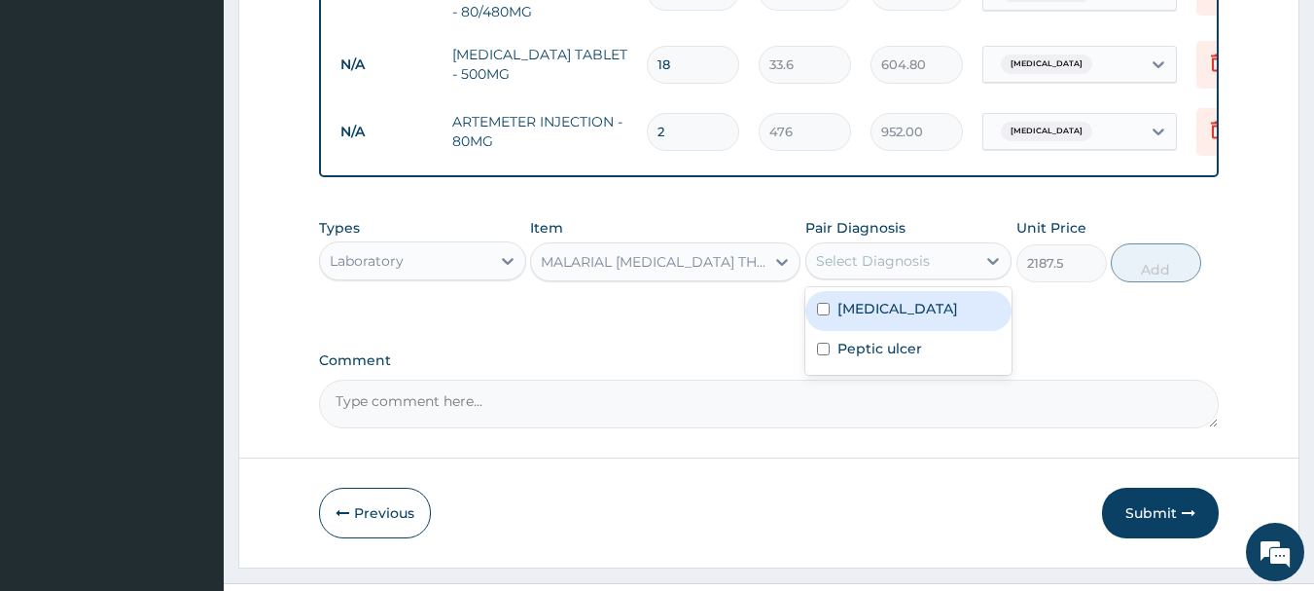
click at [942, 272] on div "Select Diagnosis" at bounding box center [891, 260] width 170 height 31
click at [918, 331] on div "Malaria" at bounding box center [909, 311] width 207 height 40
checkbox input "true"
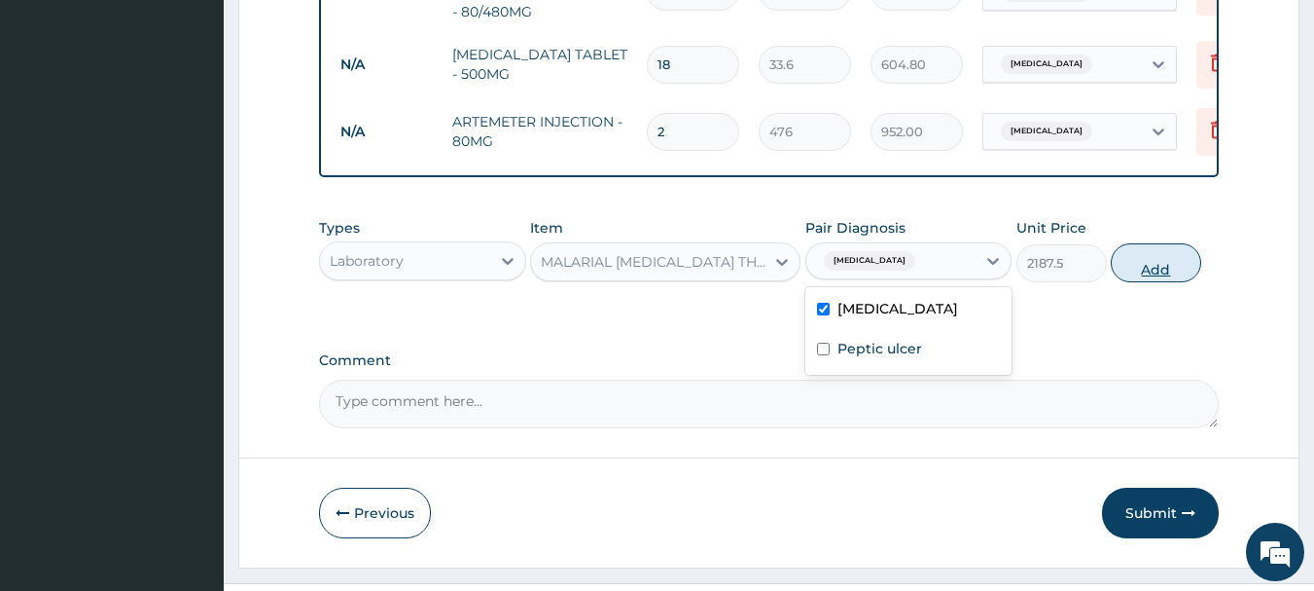
click at [1174, 282] on button "Add" at bounding box center [1156, 262] width 90 height 39
type input "0"
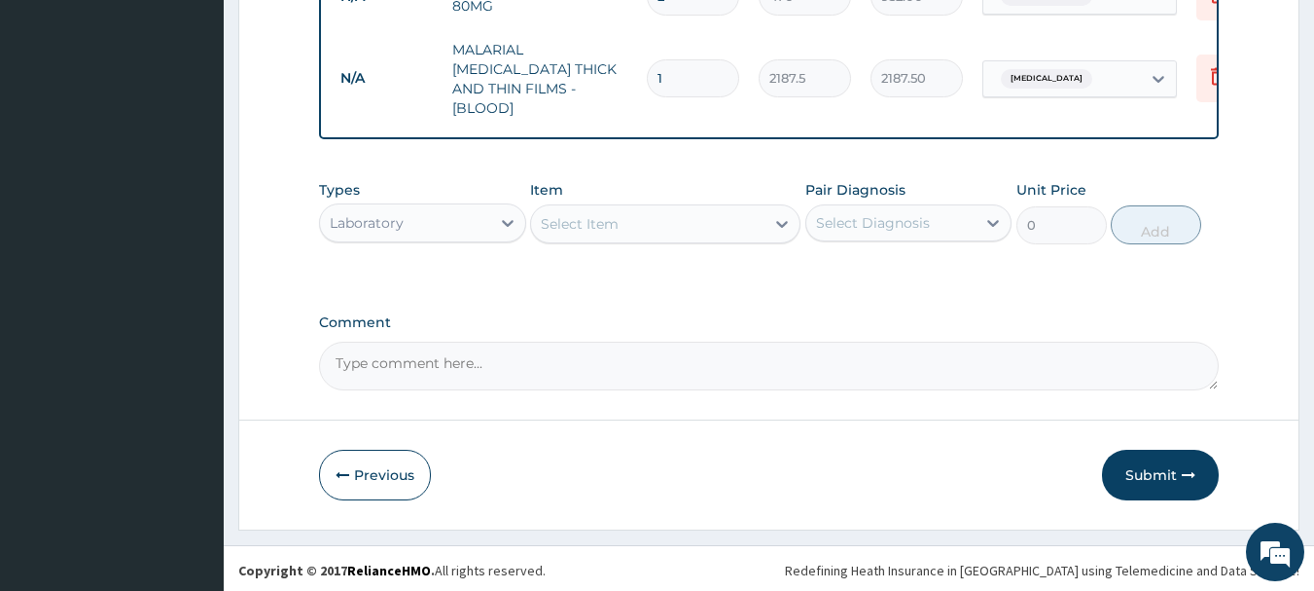
scroll to position [1035, 0]
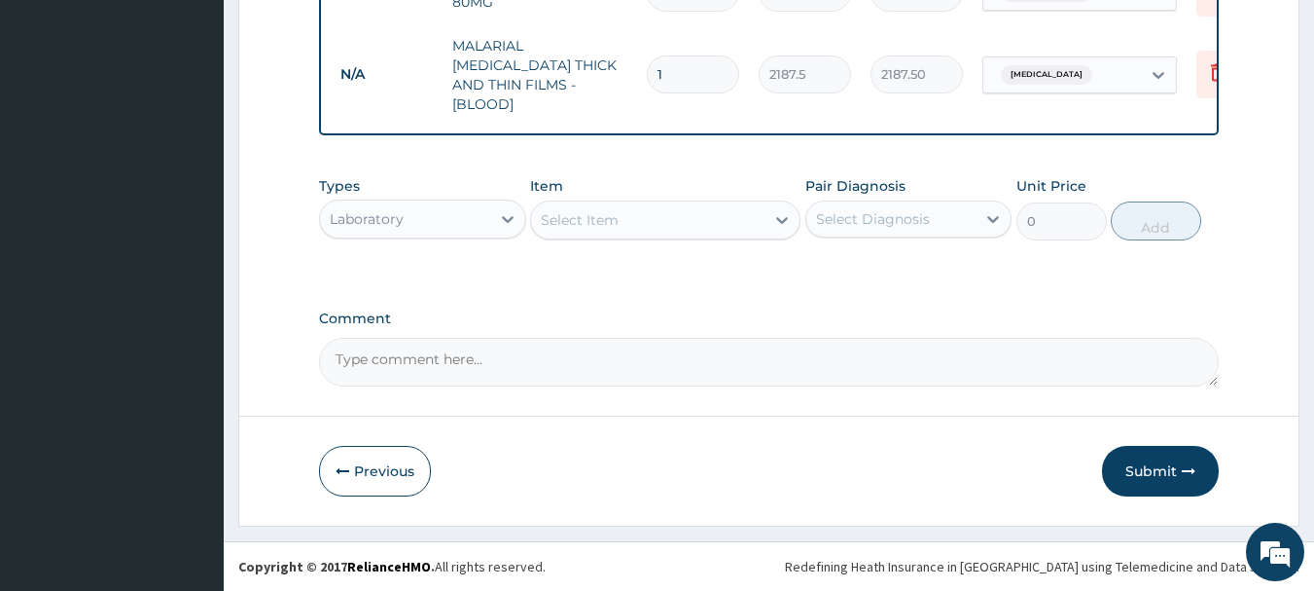
click at [571, 207] on div "Select Item" at bounding box center [647, 219] width 233 height 31
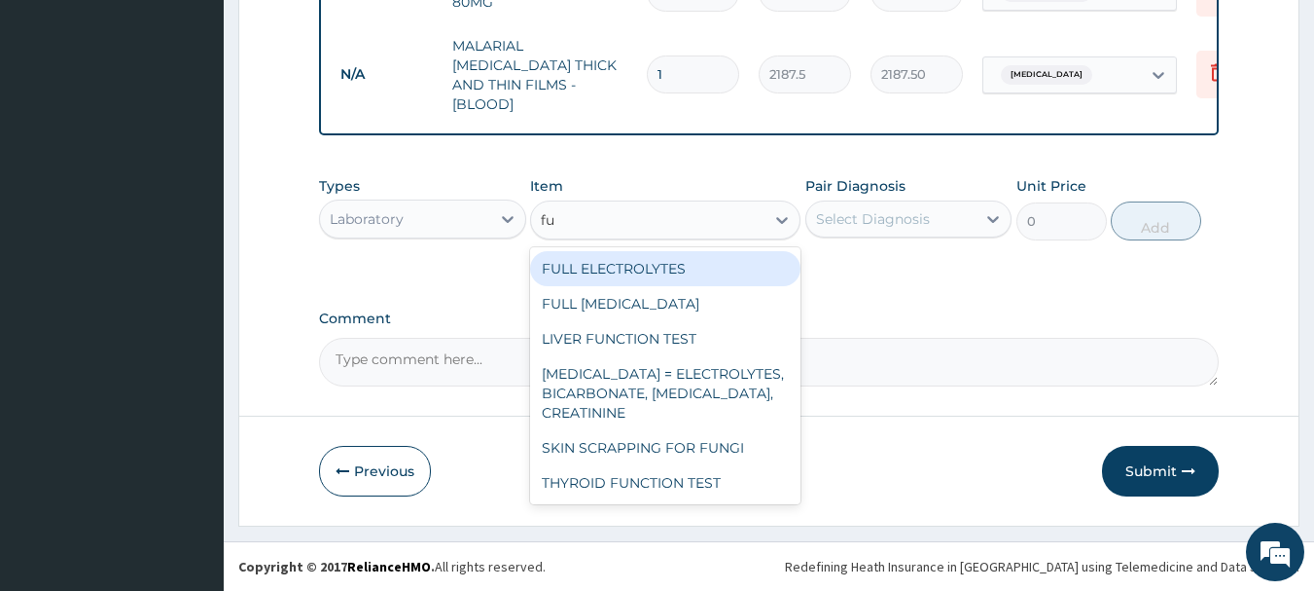
type input "f"
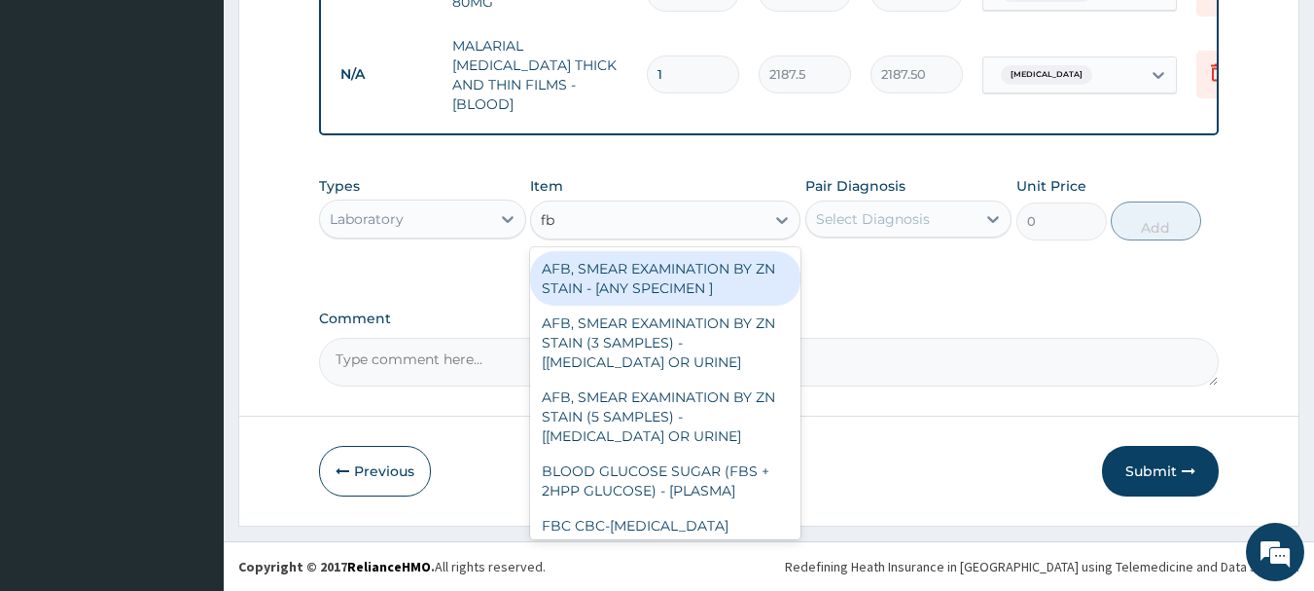
type input "fbc"
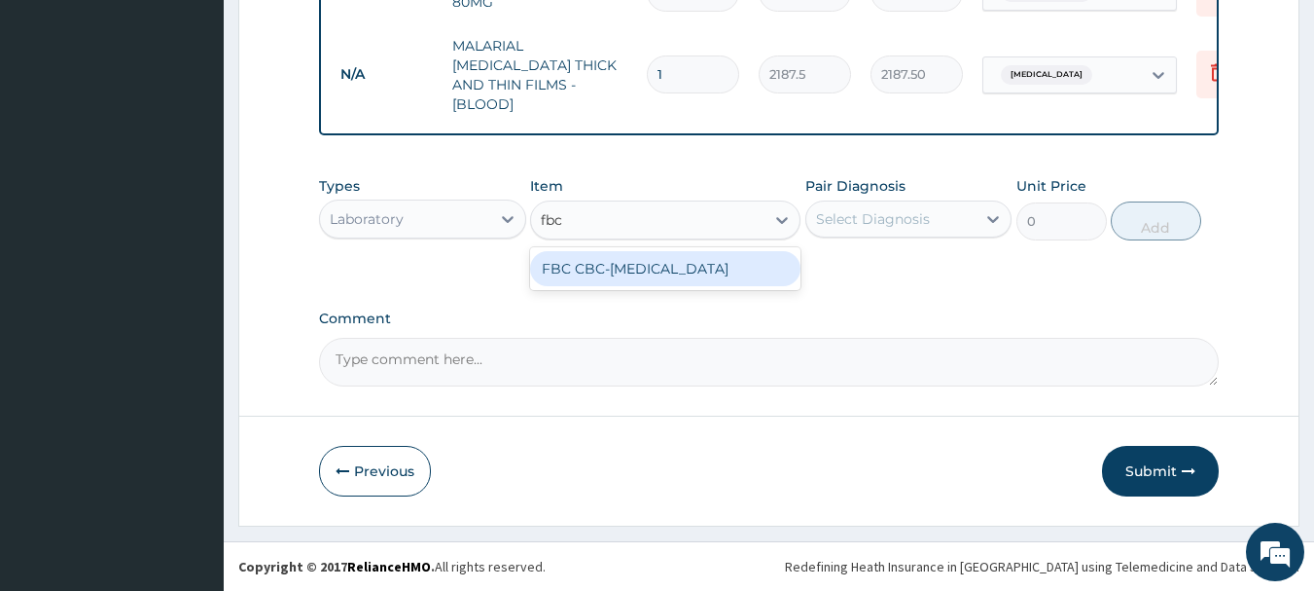
click at [637, 286] on div "FBC CBC-COMPLETE BLOOD COUNT" at bounding box center [665, 268] width 270 height 35
type input "2500"
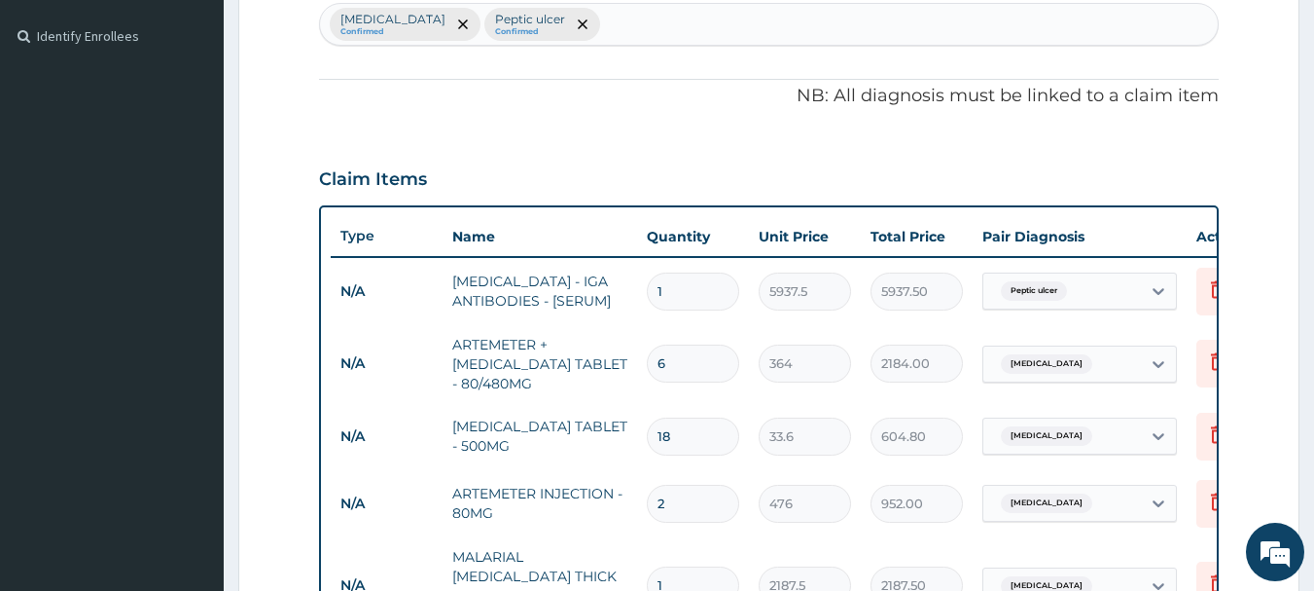
scroll to position [451, 0]
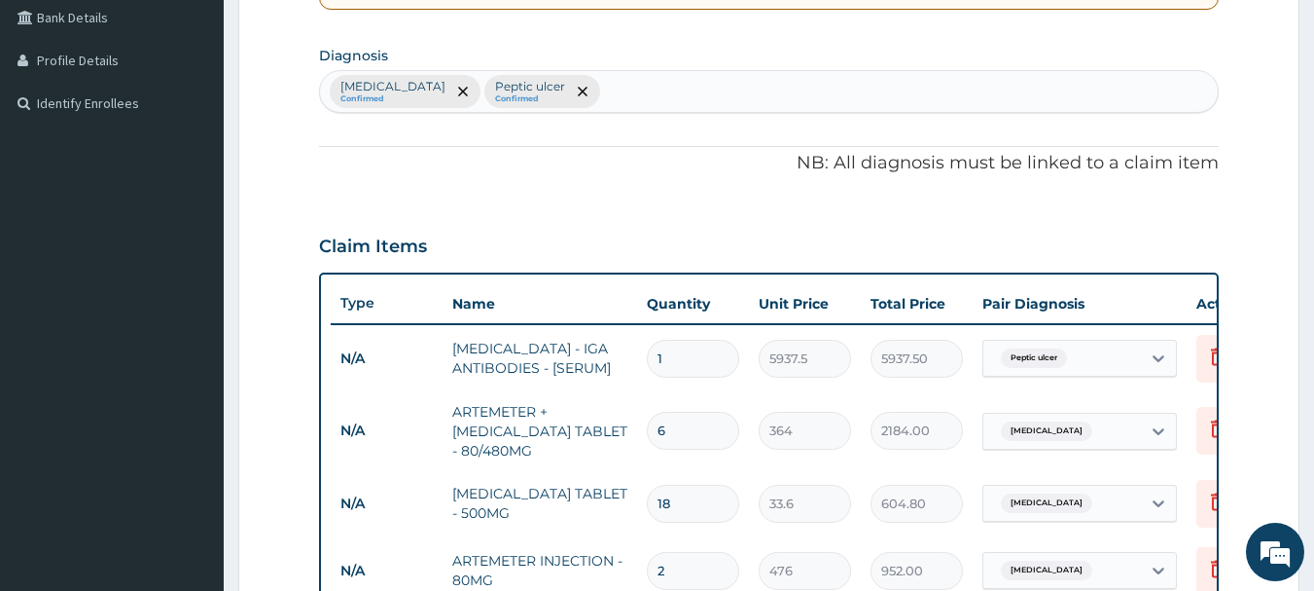
click at [566, 99] on div "Malaria Confirmed Peptic ulcer Confirmed" at bounding box center [769, 91] width 899 height 41
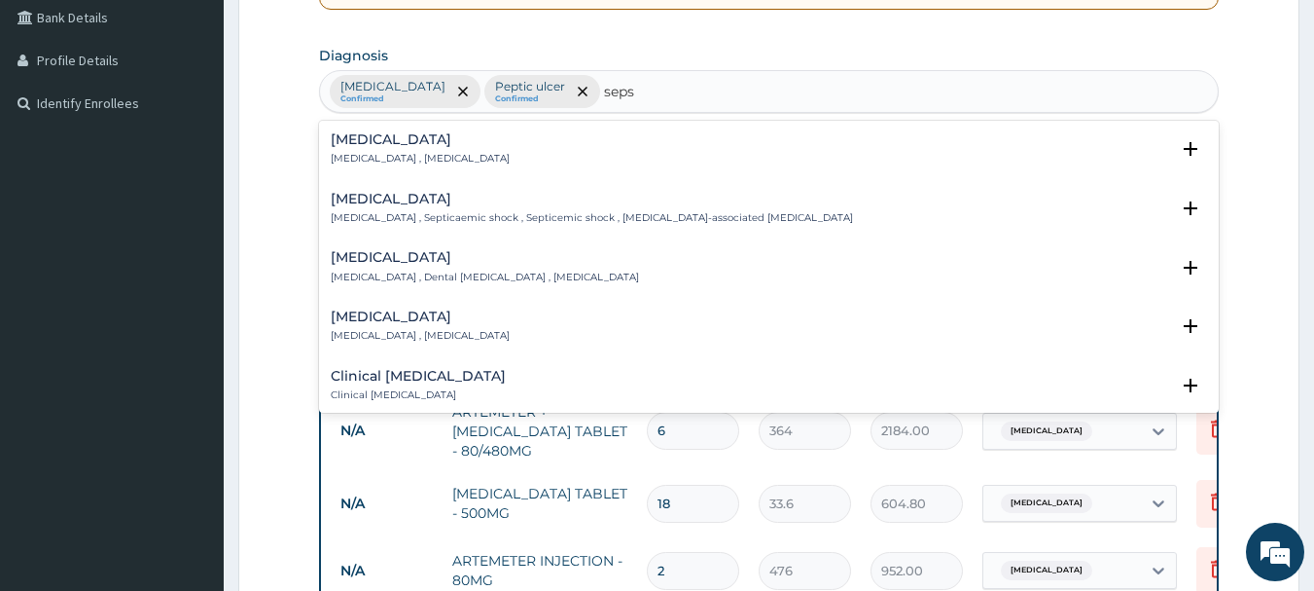
type input "sepsi"
click at [448, 140] on h4 "Sepsis" at bounding box center [420, 139] width 179 height 15
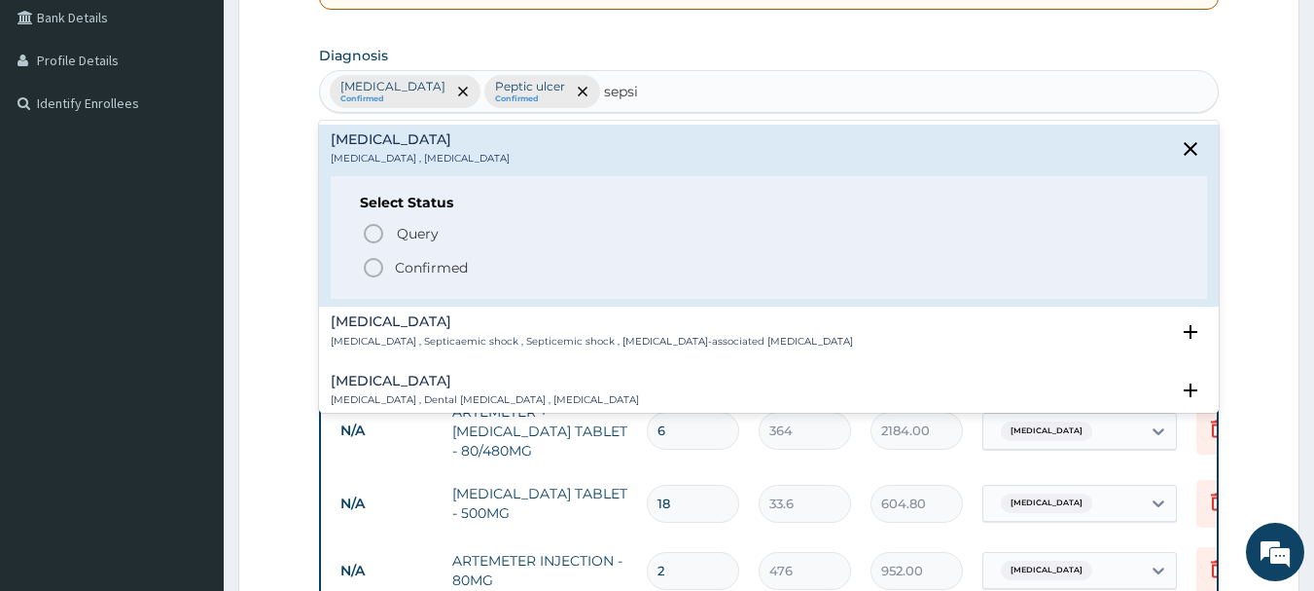
click at [376, 268] on icon "status option filled" at bounding box center [373, 267] width 23 height 23
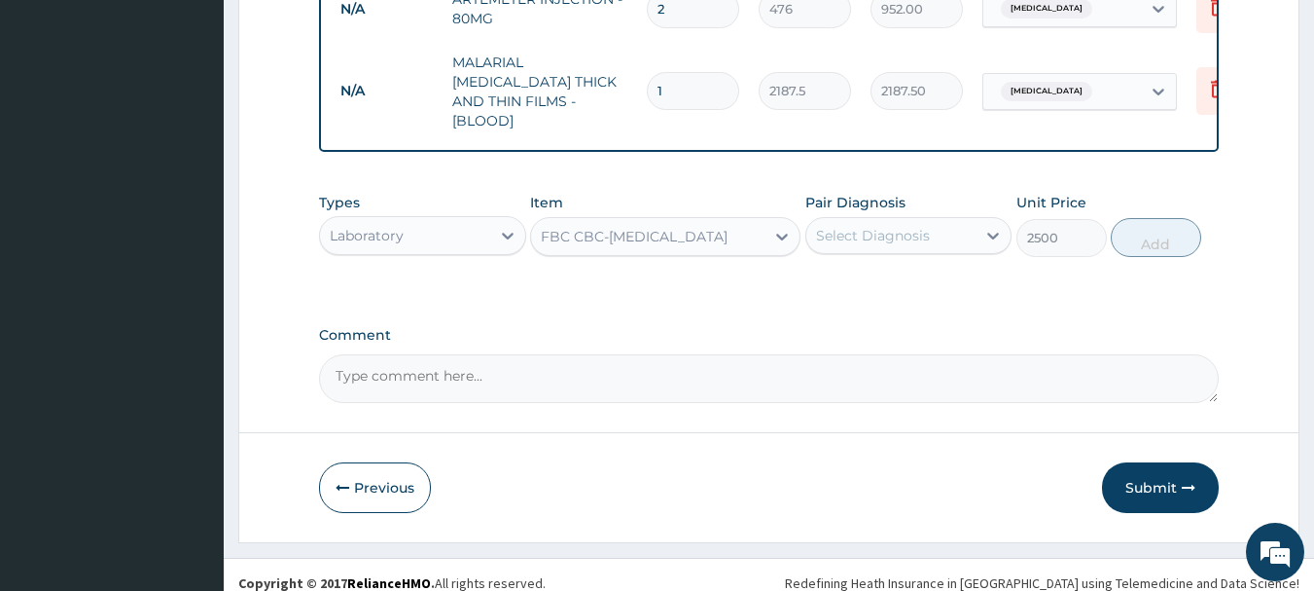
scroll to position [1035, 0]
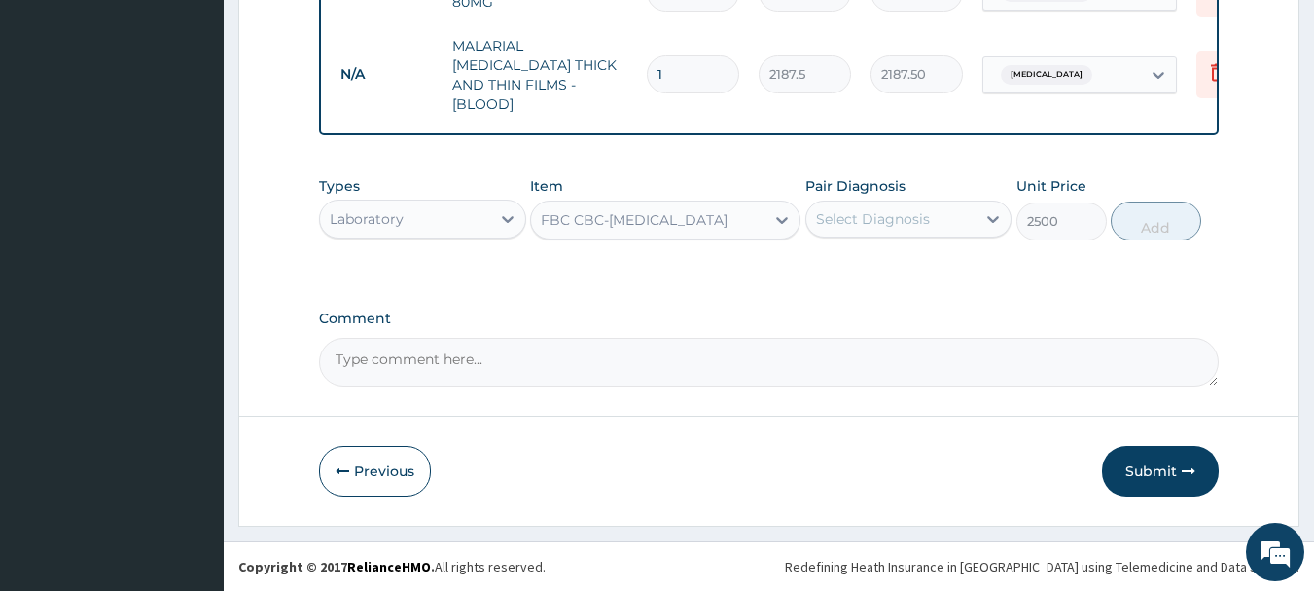
click at [880, 221] on div "Select Diagnosis" at bounding box center [873, 218] width 114 height 19
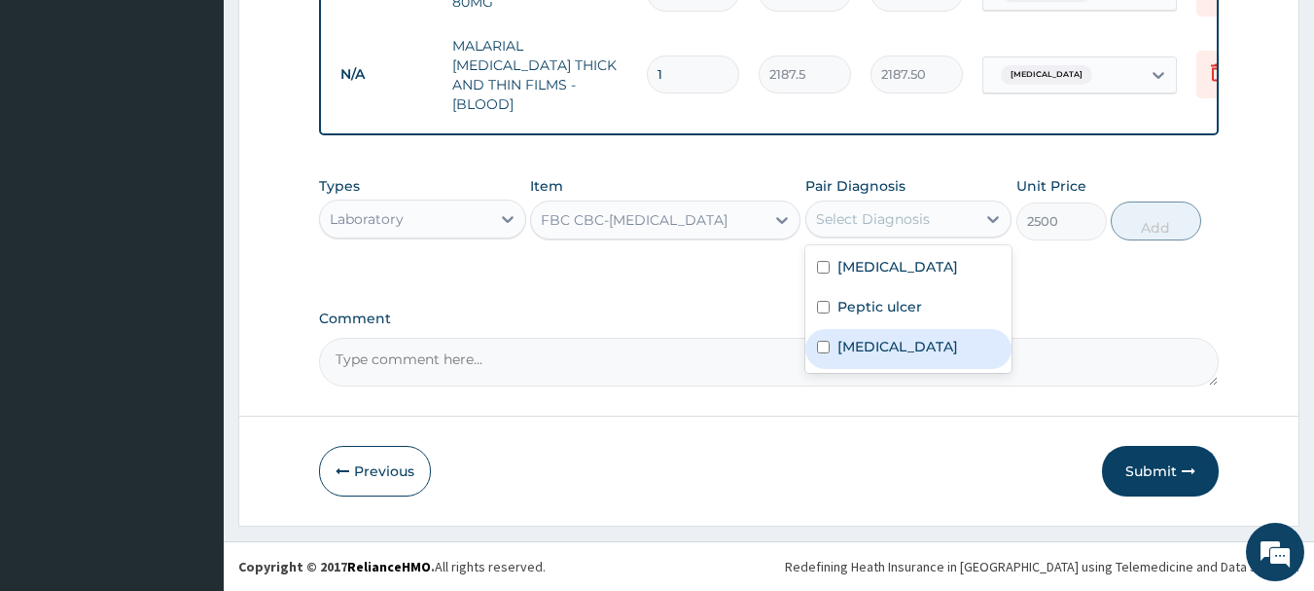
click at [881, 347] on div "Sepsis" at bounding box center [909, 349] width 207 height 40
checkbox input "true"
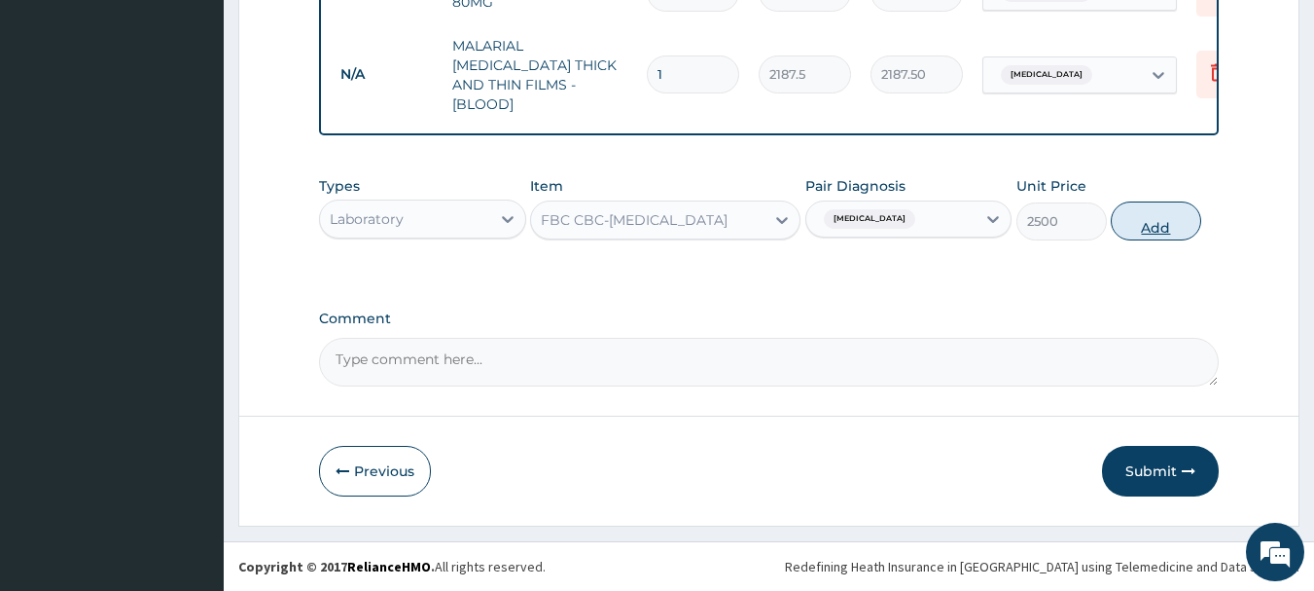
click at [1141, 225] on button "Add" at bounding box center [1156, 220] width 90 height 39
type input "0"
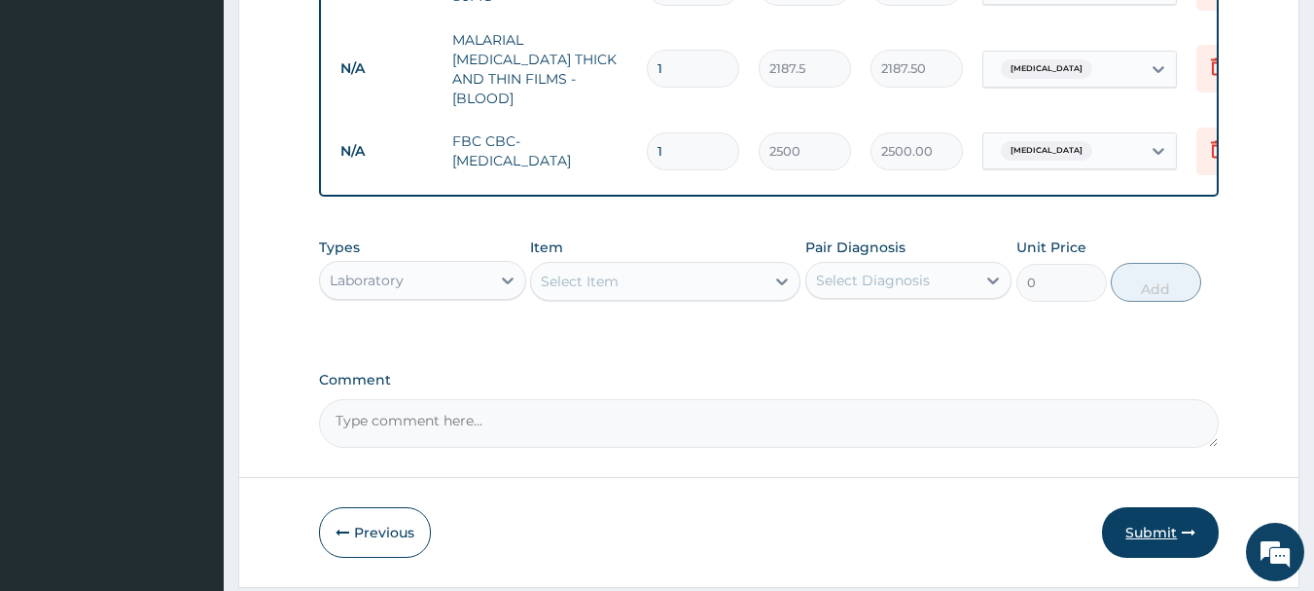
click at [1171, 532] on button "Submit" at bounding box center [1160, 532] width 117 height 51
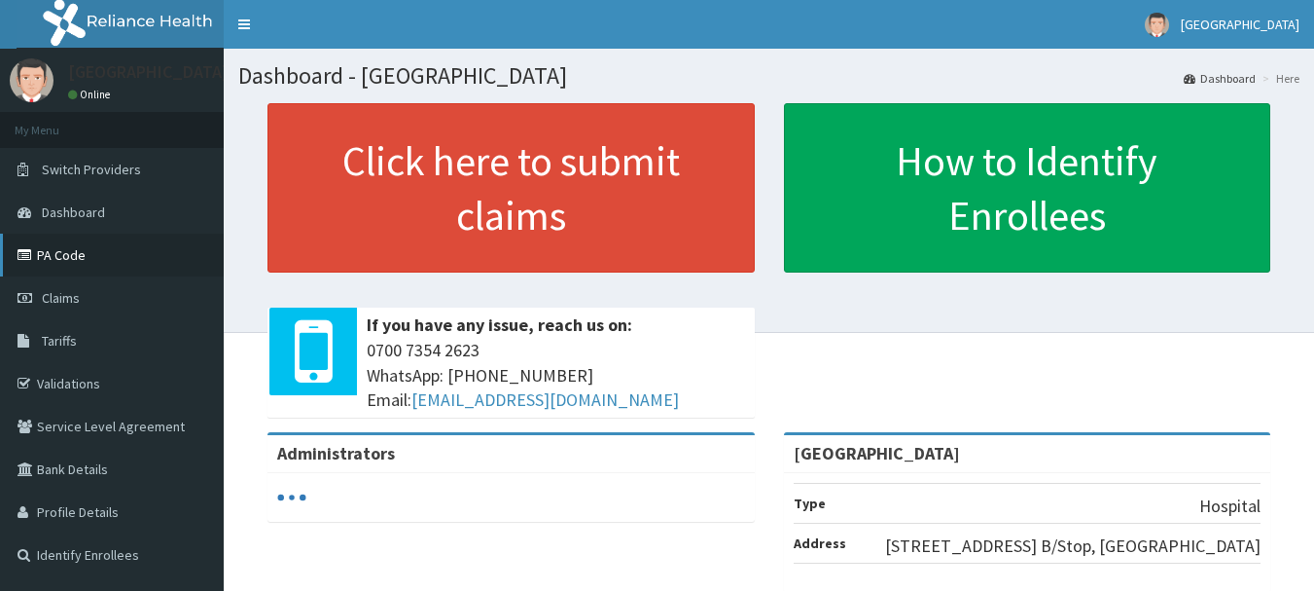
click at [108, 269] on link "PA Code" at bounding box center [112, 254] width 224 height 43
